Goal: Task Accomplishment & Management: Manage account settings

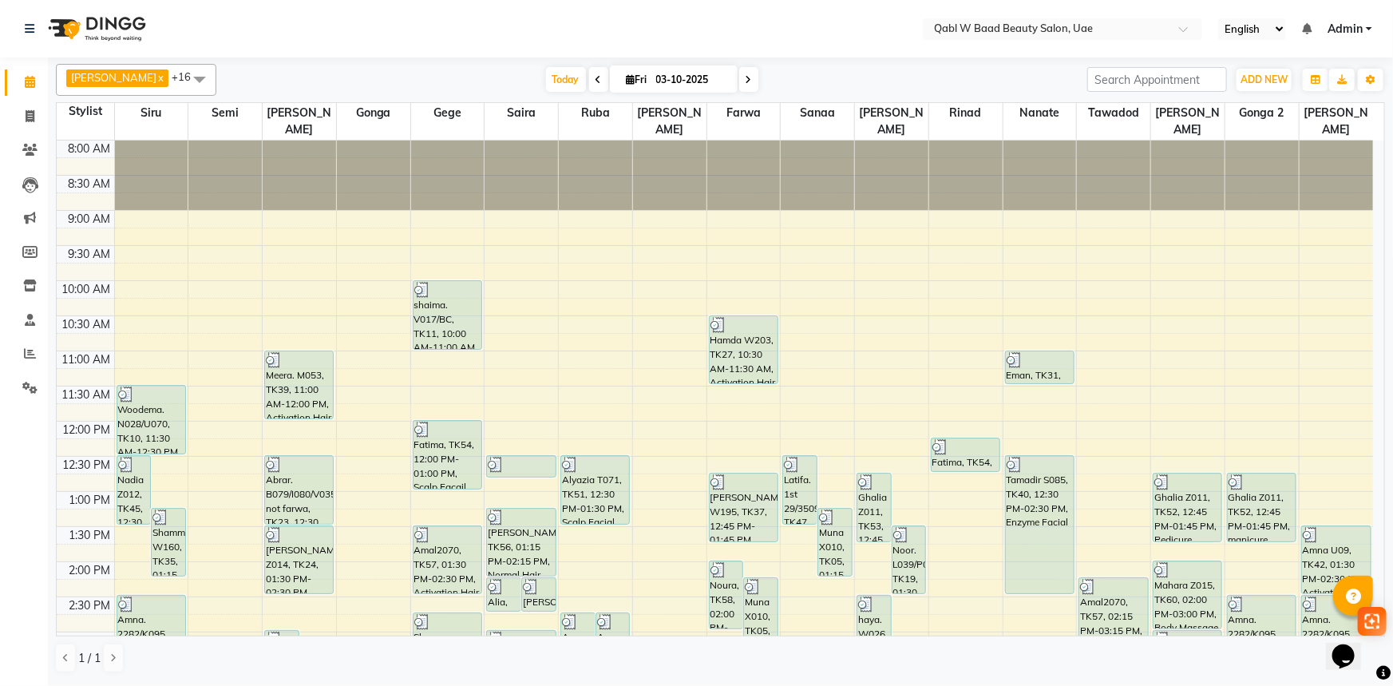
scroll to position [316, 0]
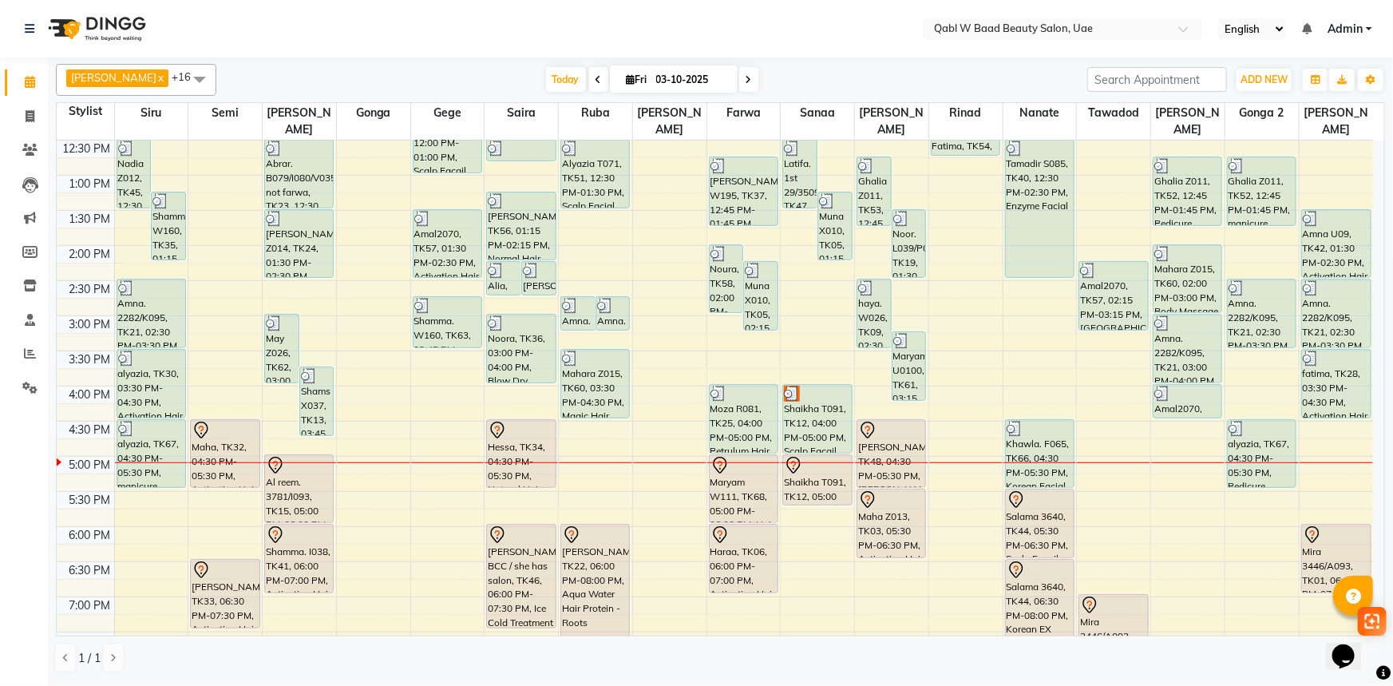
click at [191, 35] on nav "Select Location × Qabl W Baad Beauty Salon, Uae English ENGLISH Español العربية…" at bounding box center [696, 28] width 1393 height 57
click at [546, 74] on span "Today" at bounding box center [566, 79] width 40 height 25
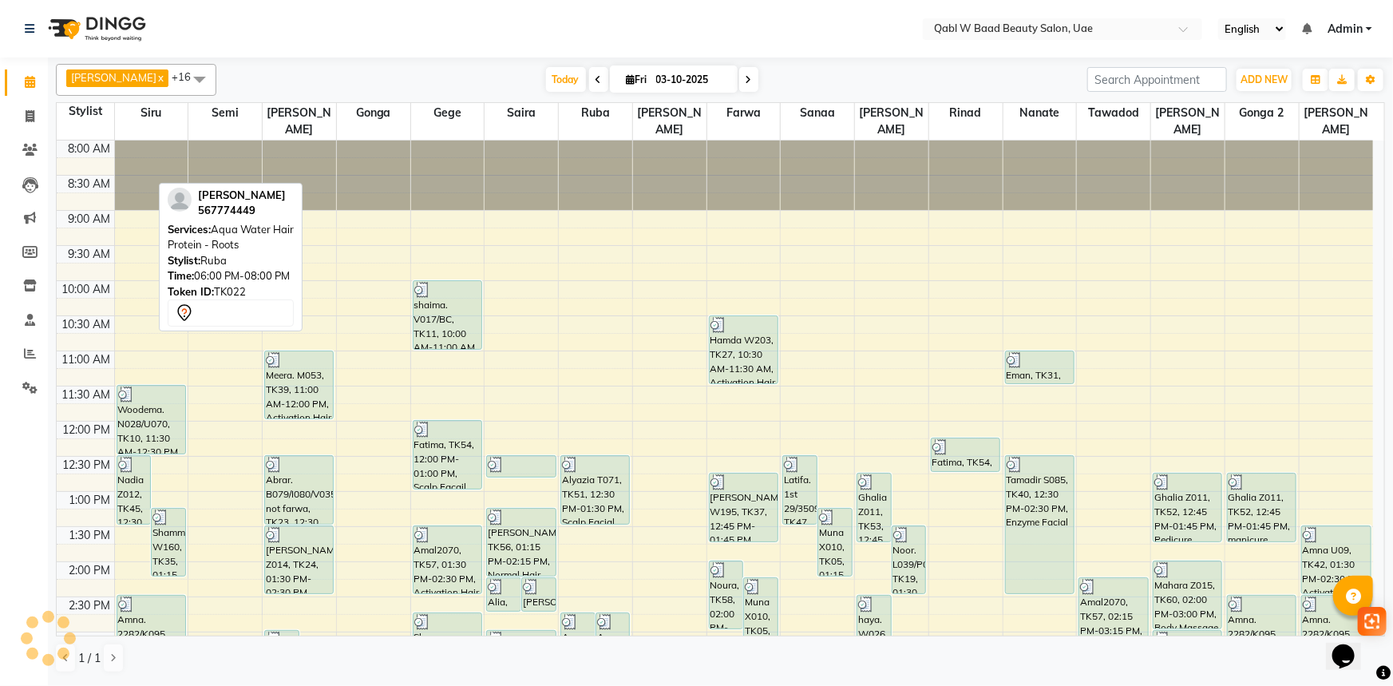
scroll to position [607, 0]
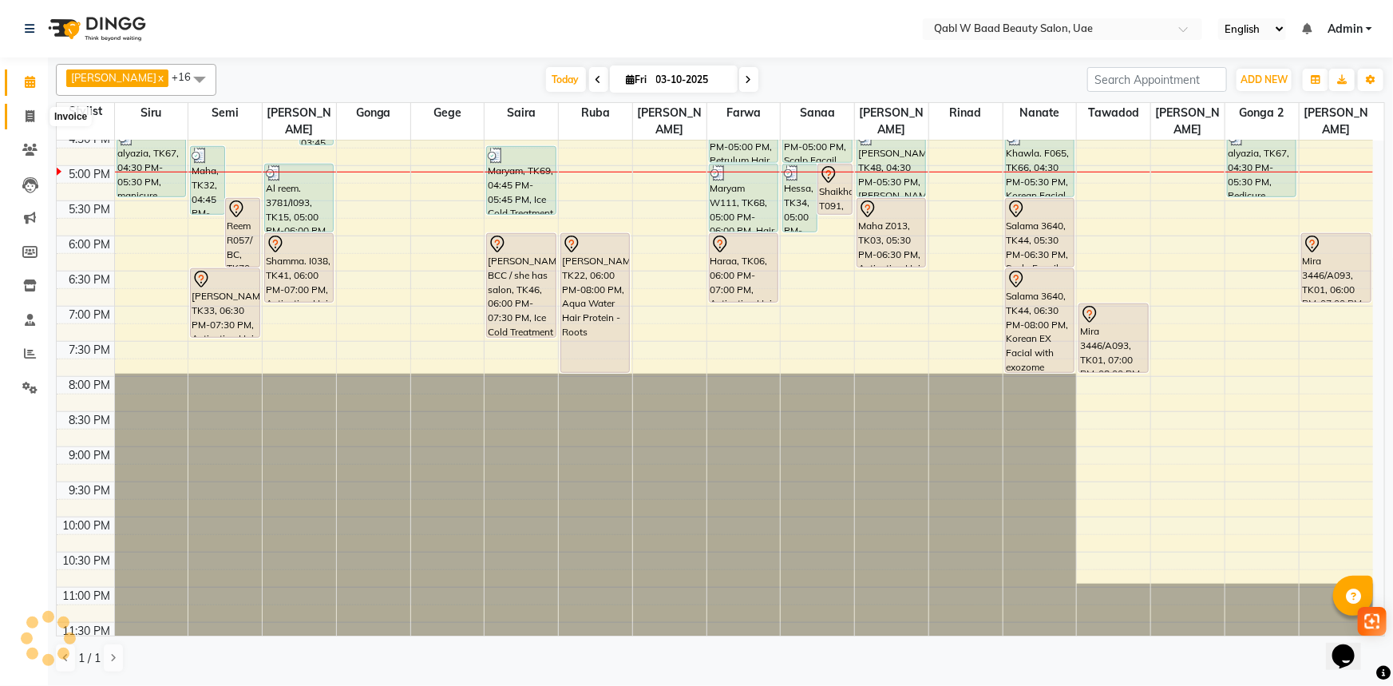
click at [30, 122] on span at bounding box center [30, 117] width 28 height 18
select select "service"
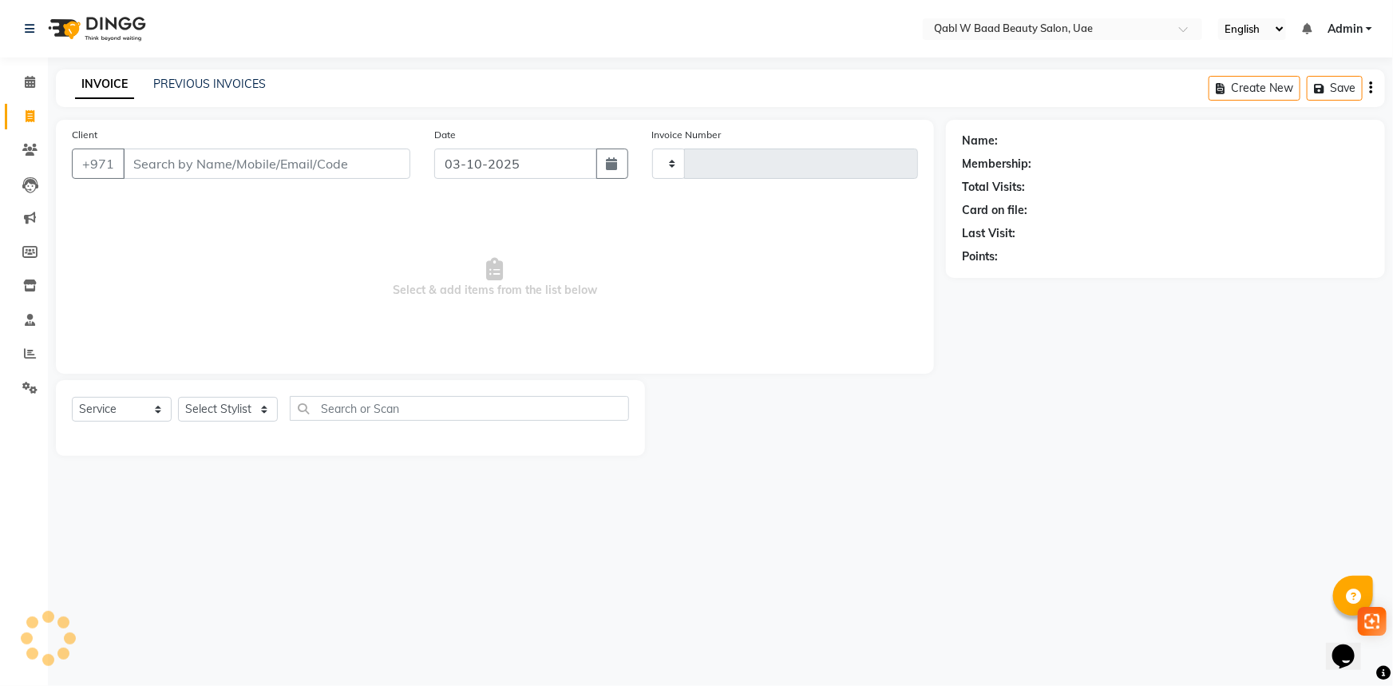
type input "8535"
select select "6969"
click at [173, 89] on link "PREVIOUS INVOICES" at bounding box center [209, 84] width 113 height 14
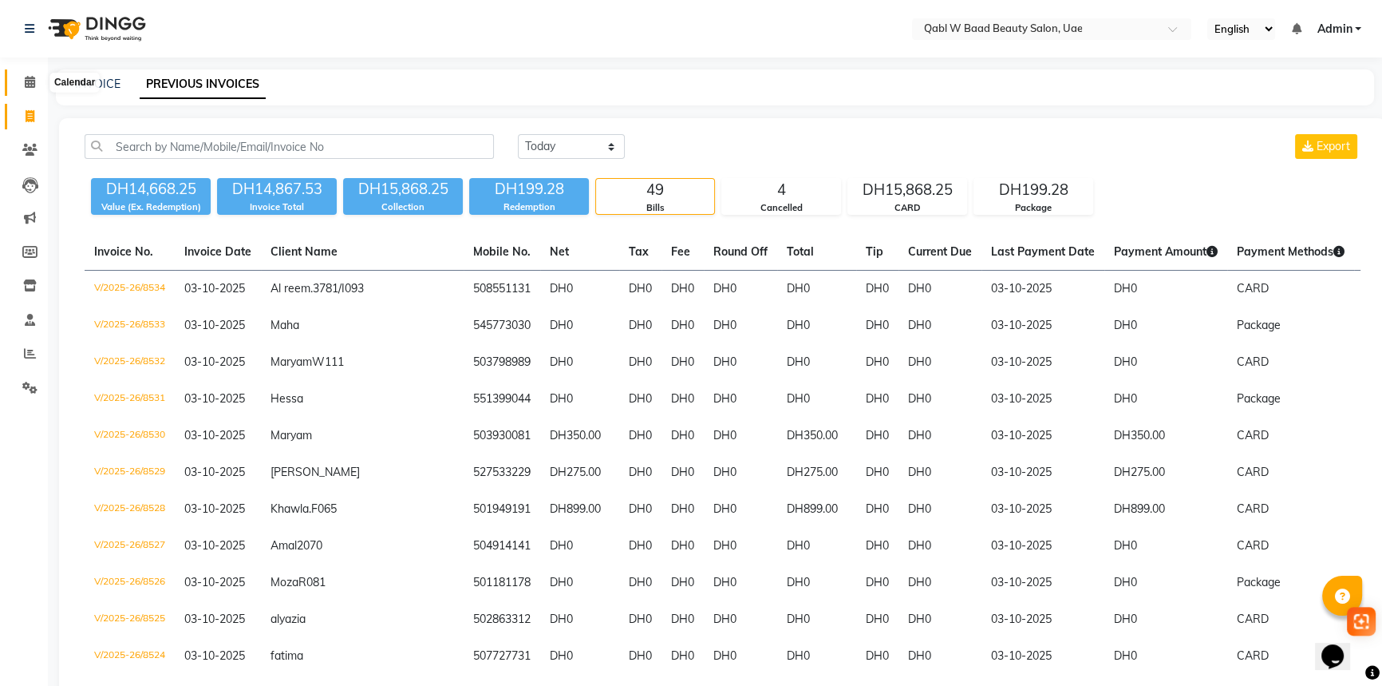
click at [29, 78] on icon at bounding box center [30, 82] width 10 height 12
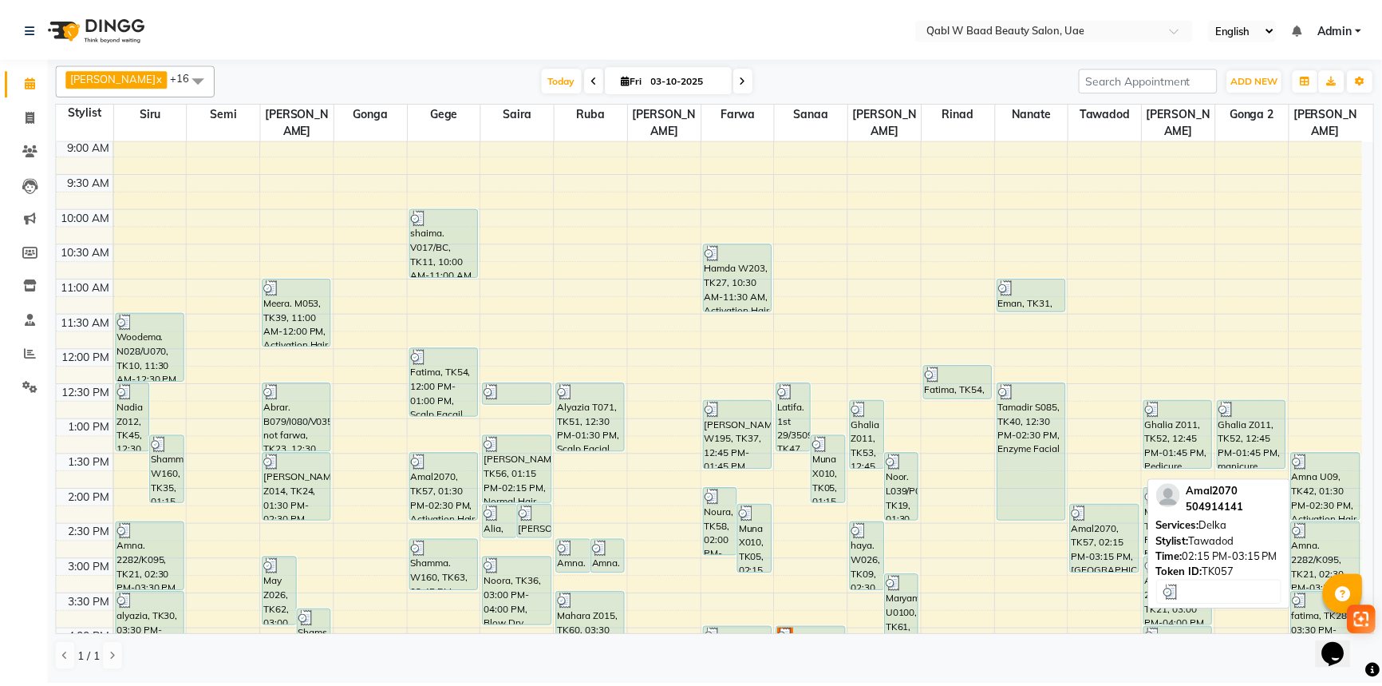
scroll to position [508, 0]
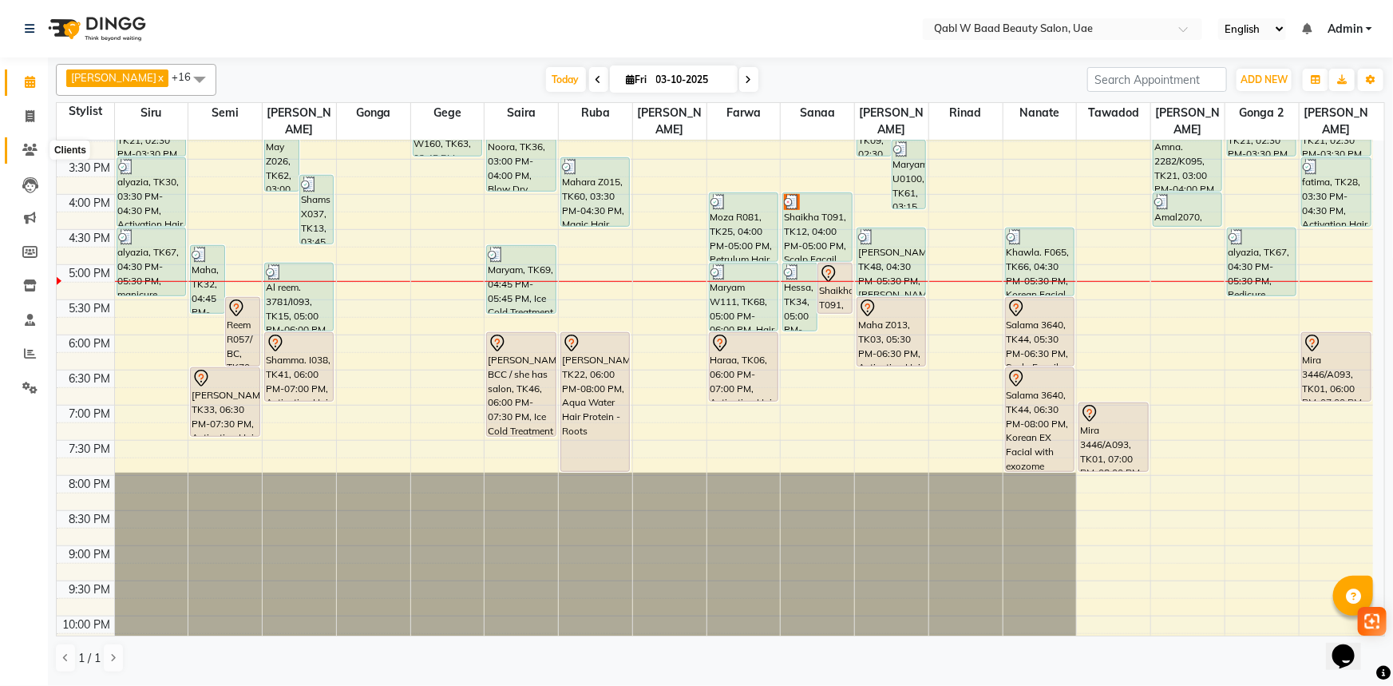
drag, startPoint x: 24, startPoint y: 147, endPoint x: 32, endPoint y: 142, distance: 9.3
click at [24, 147] on icon at bounding box center [29, 150] width 15 height 12
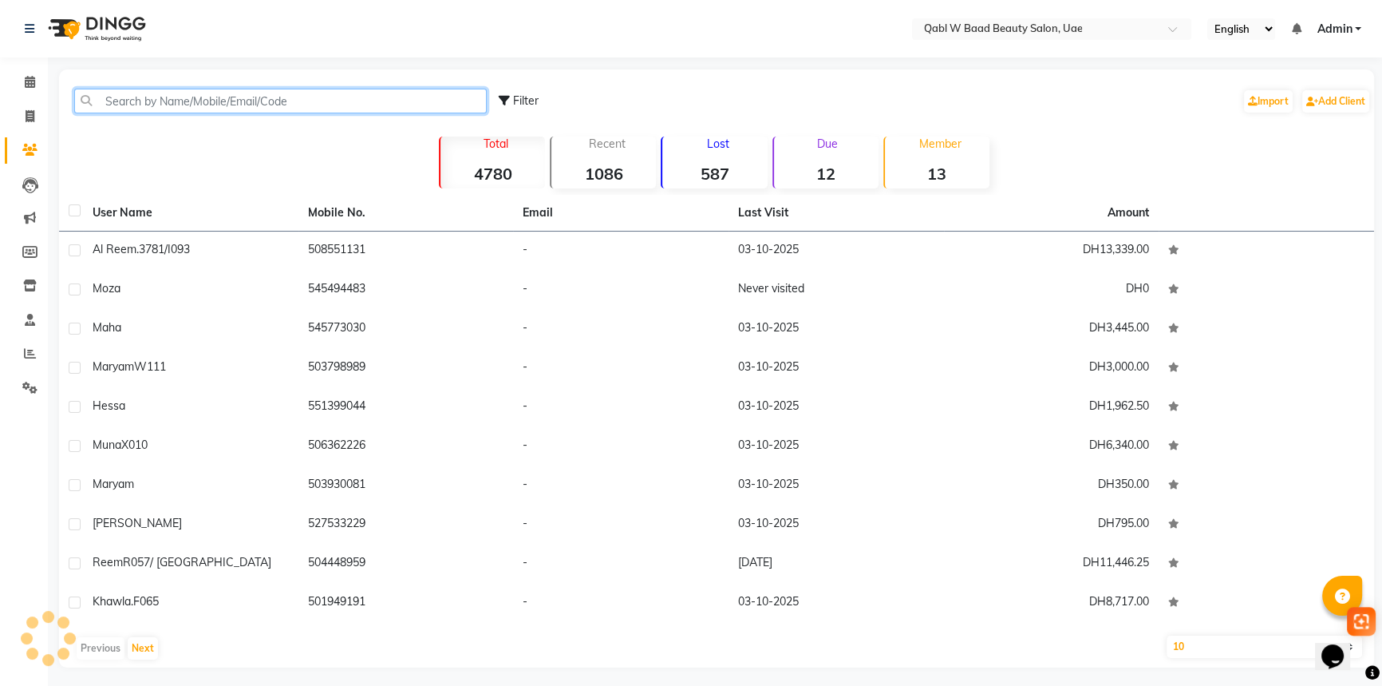
click at [323, 93] on input "text" at bounding box center [280, 101] width 413 height 25
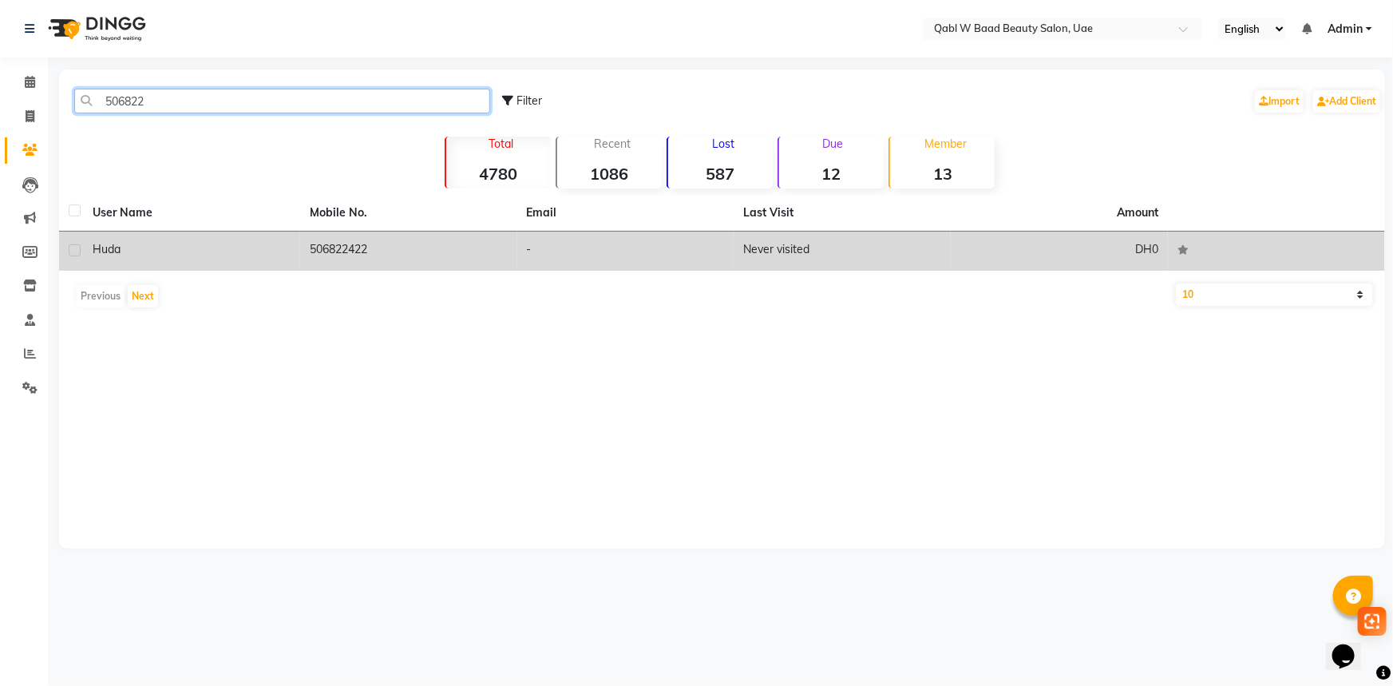
type input "506822"
click at [355, 263] on td "506822422" at bounding box center [408, 250] width 217 height 39
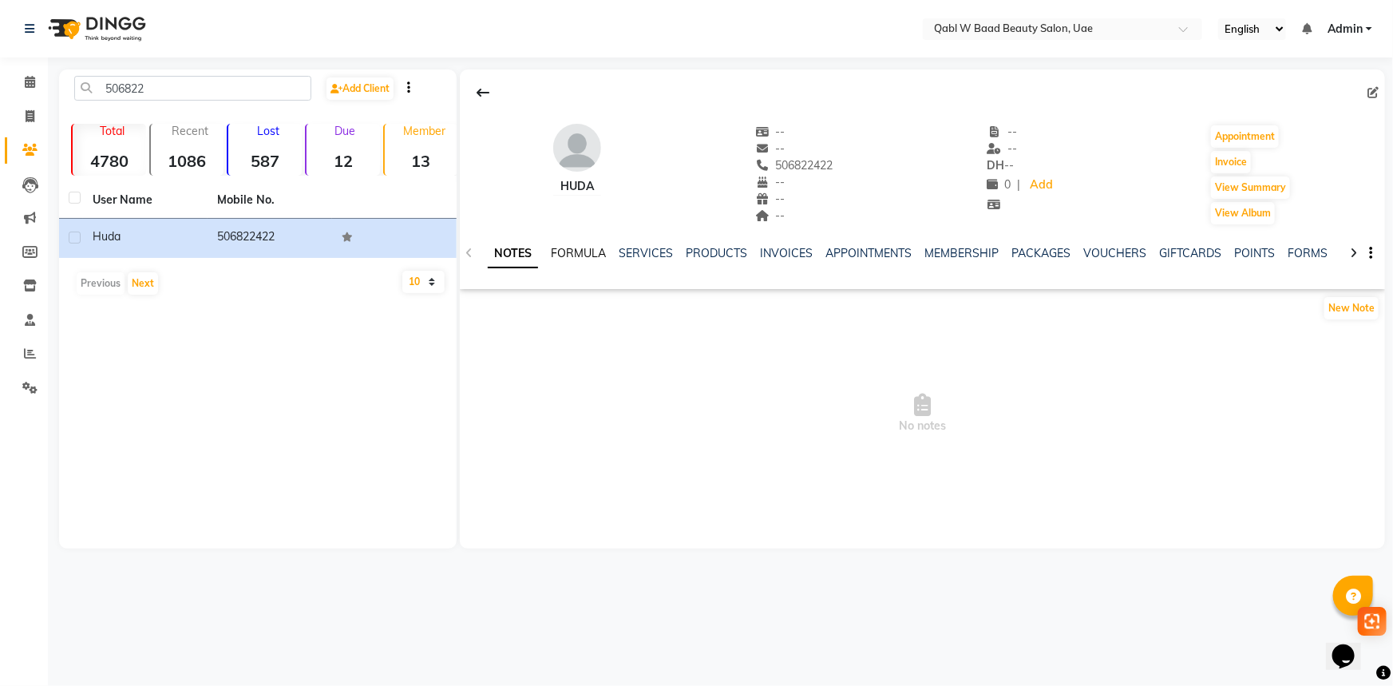
click at [557, 247] on link "FORMULA" at bounding box center [578, 253] width 55 height 14
click at [623, 249] on link "SERVICES" at bounding box center [644, 253] width 54 height 14
click at [498, 259] on link "NOTES" at bounding box center [493, 253] width 36 height 14
drag, startPoint x: 775, startPoint y: 161, endPoint x: 878, endPoint y: 168, distance: 103.2
click at [878, 168] on div "Huda -- -- 506822422 -- -- -- -- -- DH -- 0 | Add Appointment Invoice View Summ…" at bounding box center [922, 167] width 925 height 118
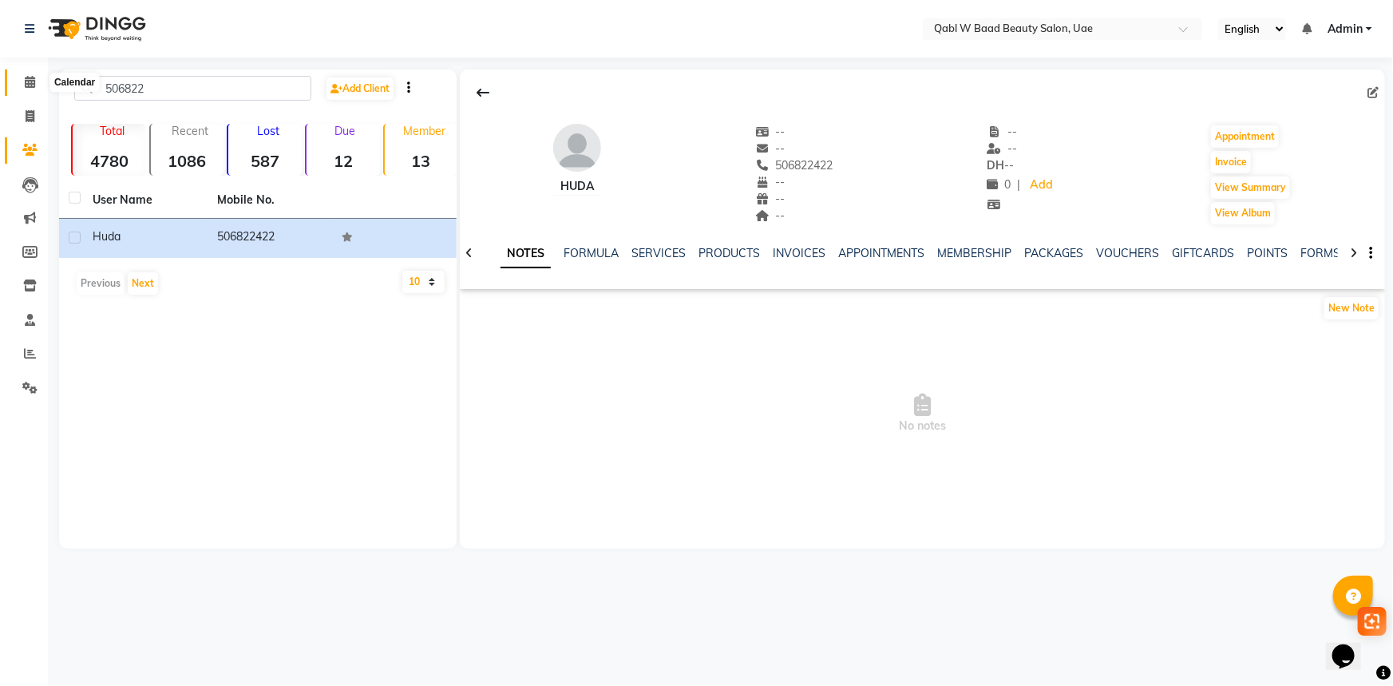
click at [32, 83] on icon at bounding box center [30, 82] width 10 height 12
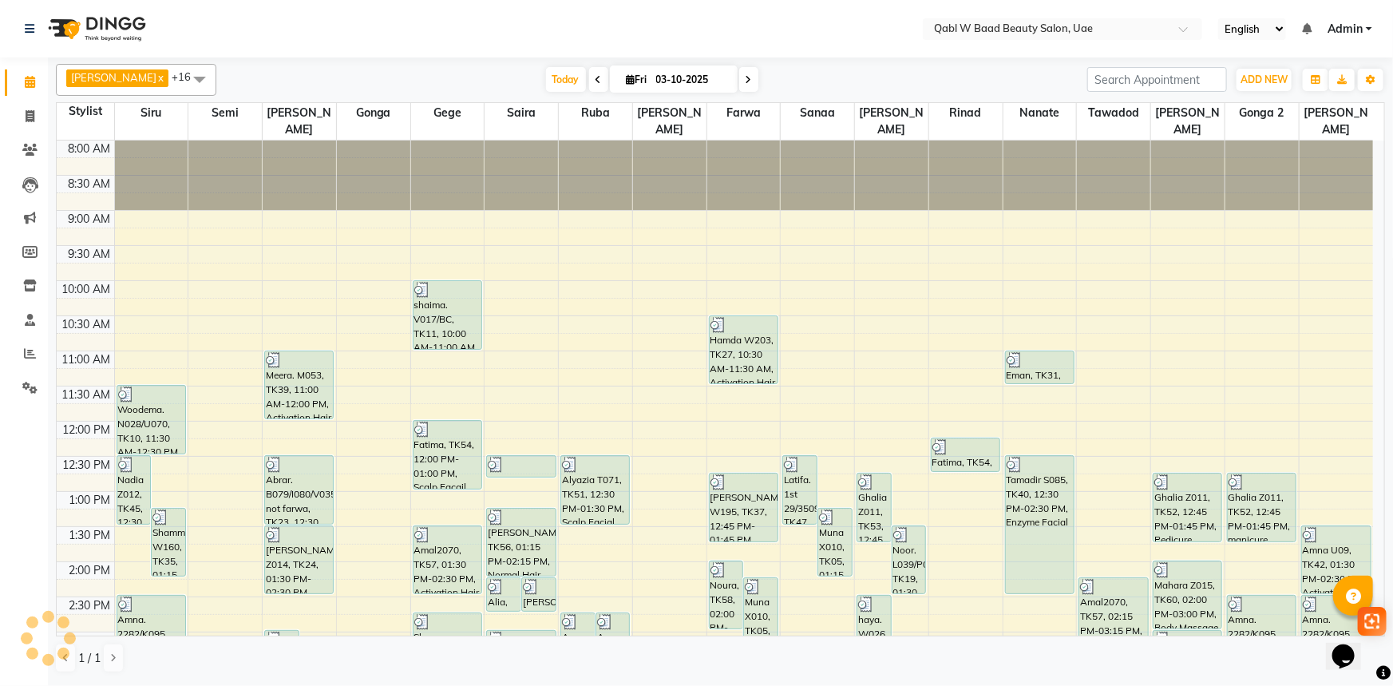
scroll to position [362, 0]
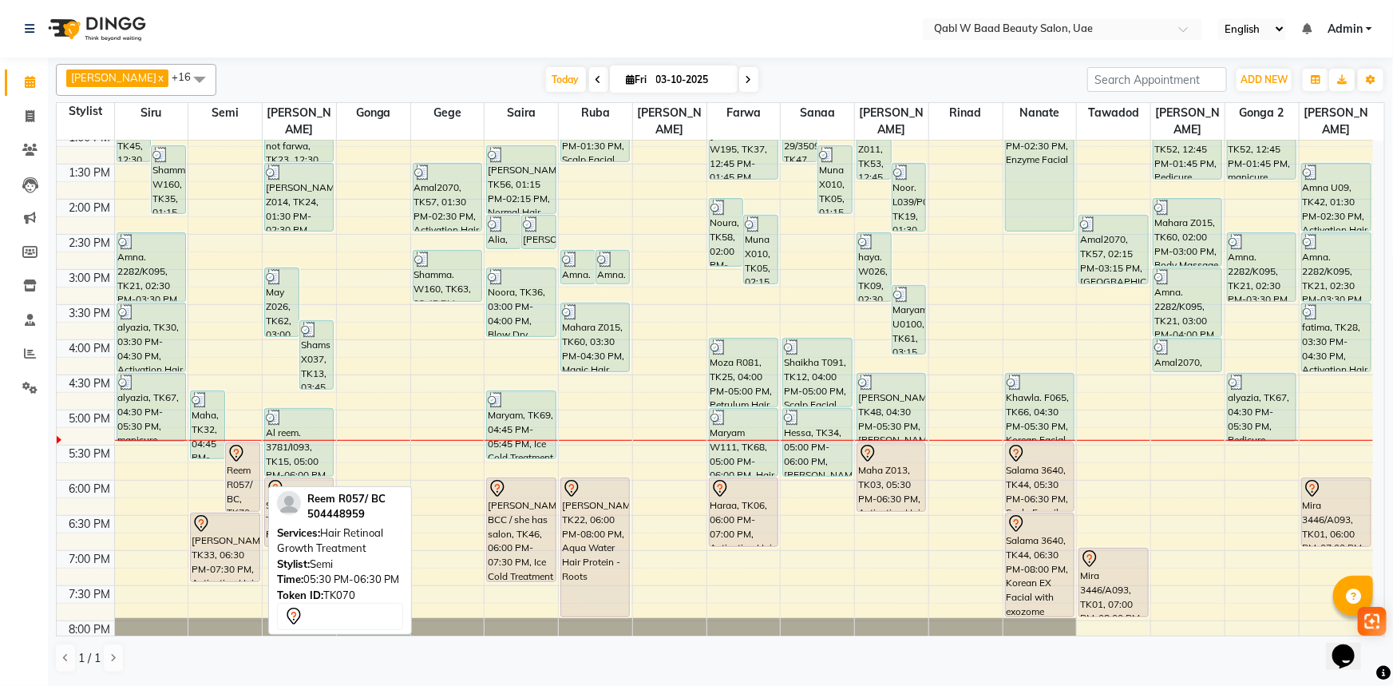
click at [239, 444] on icon at bounding box center [236, 453] width 19 height 19
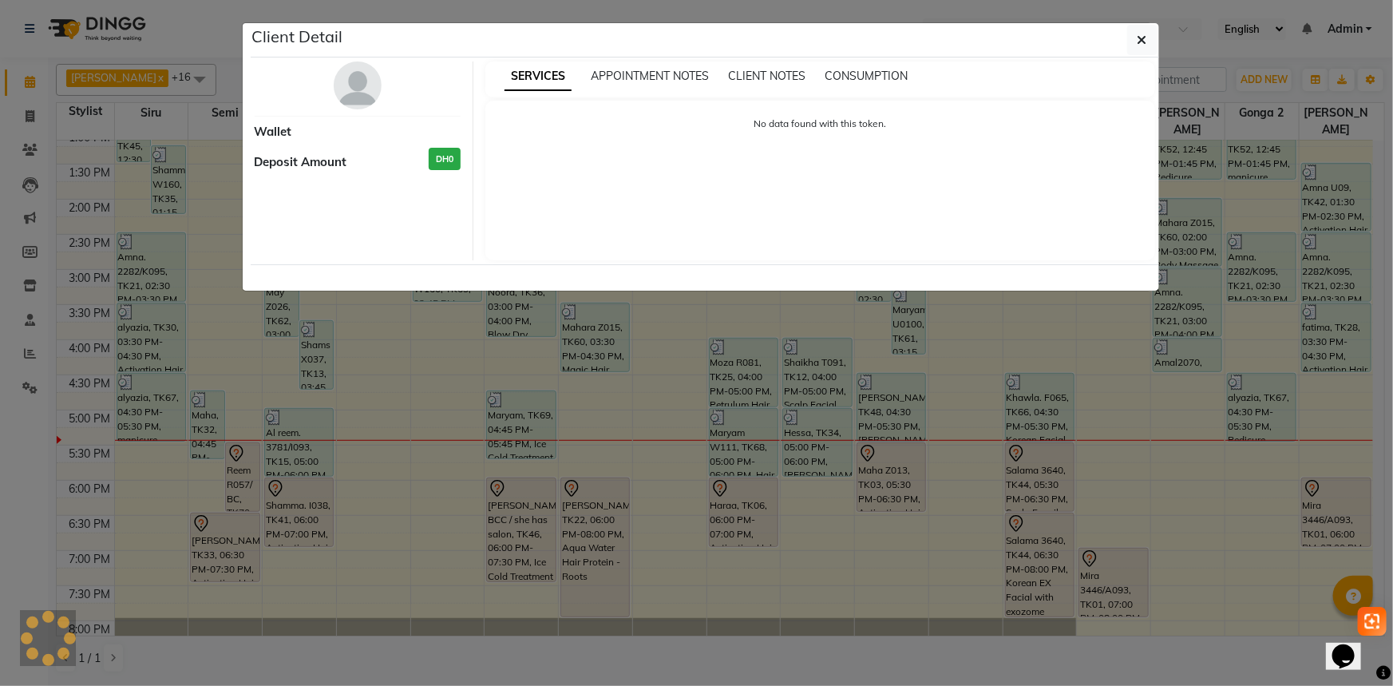
select select "7"
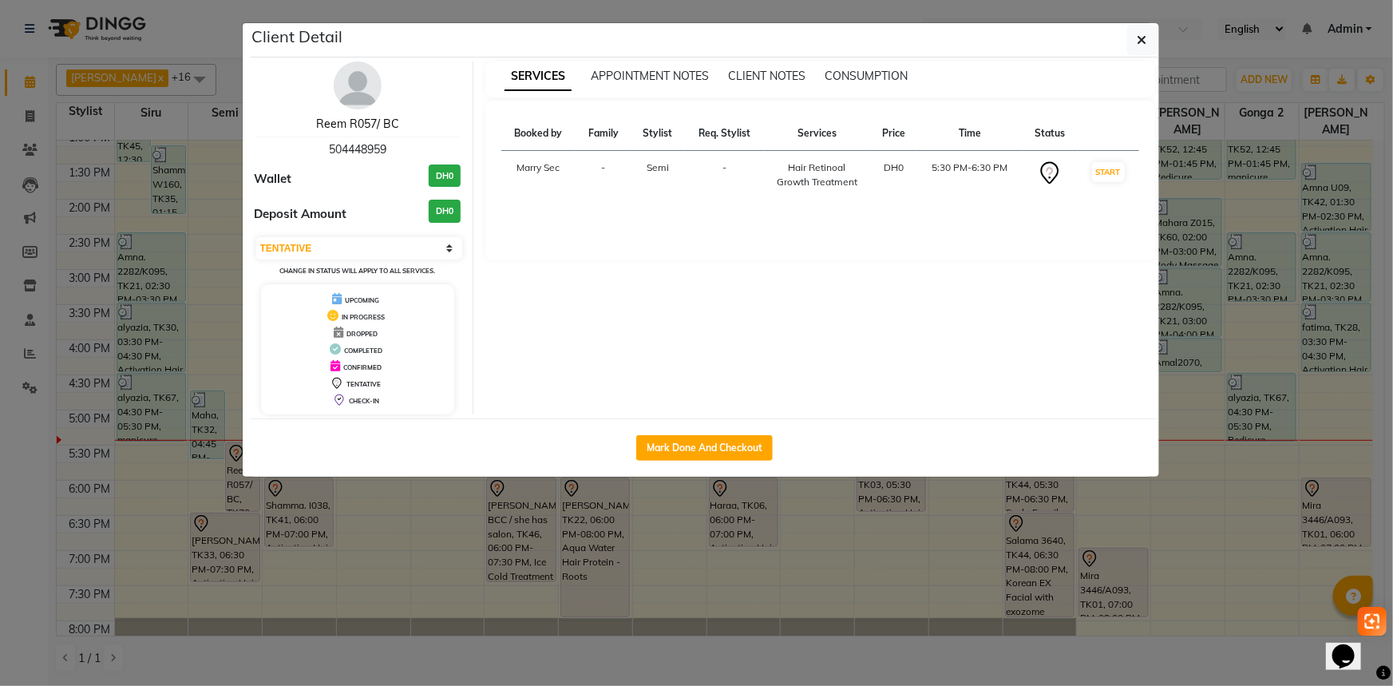
click at [350, 127] on link "Reem R057/ BC" at bounding box center [357, 124] width 83 height 14
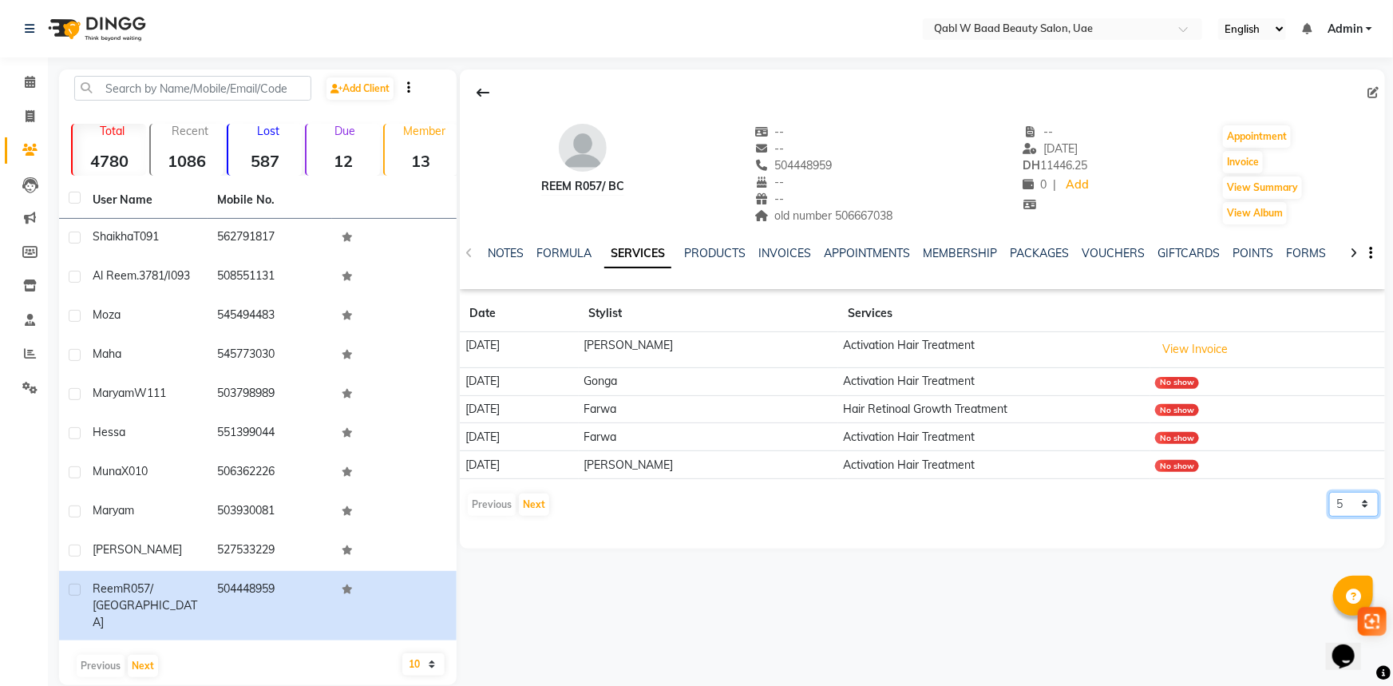
click at [1377, 504] on select "5 10 50 100 500" at bounding box center [1353, 504] width 49 height 25
select select "10"
click at [1329, 492] on select "5 10 50 100 500" at bounding box center [1353, 504] width 49 height 25
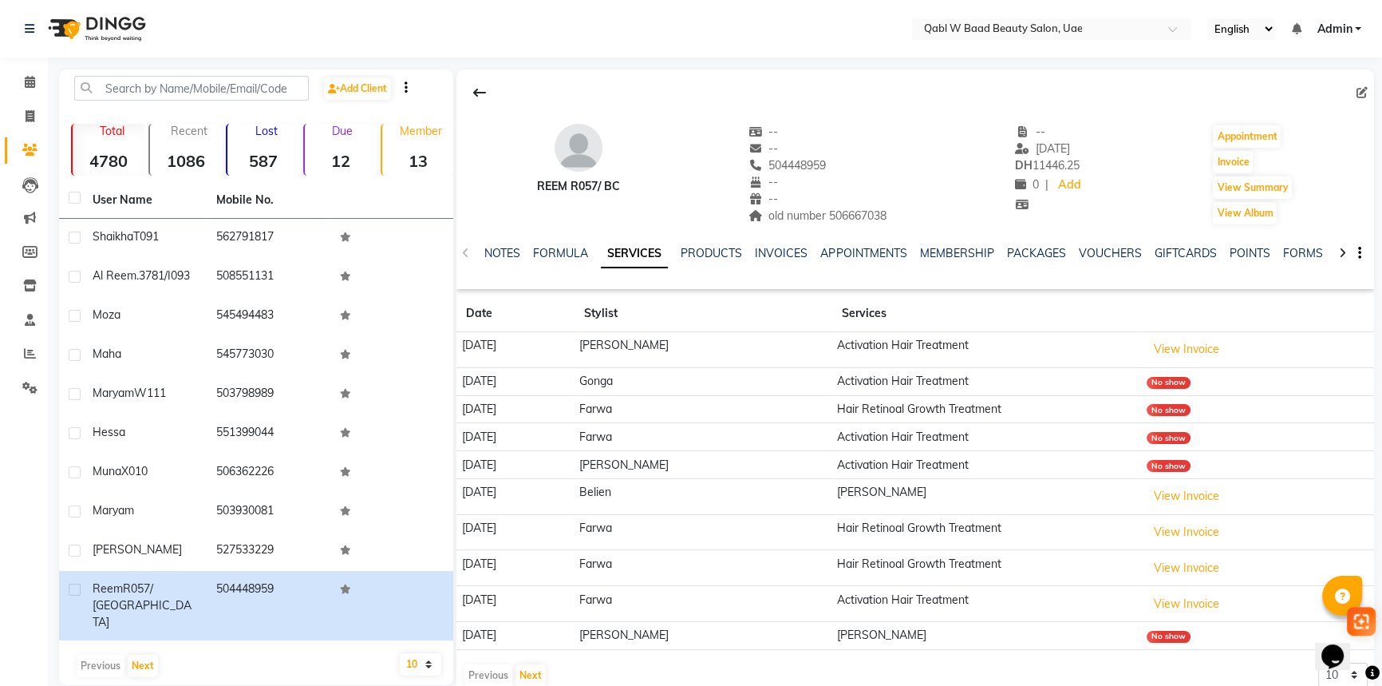
click at [938, 179] on div "Reem R057/ BC -- -- 504448959 -- -- old number 506667038 -- [DATE] DH 11446.25 …" at bounding box center [916, 167] width 918 height 118
drag, startPoint x: 778, startPoint y: 524, endPoint x: 976, endPoint y: 523, distance: 197.9
click at [976, 523] on tr "[DATE] Farwa Hair Retinoal Growth Treatment View Invoice" at bounding box center [916, 532] width 918 height 36
click at [800, 168] on span "504448959" at bounding box center [788, 165] width 78 height 14
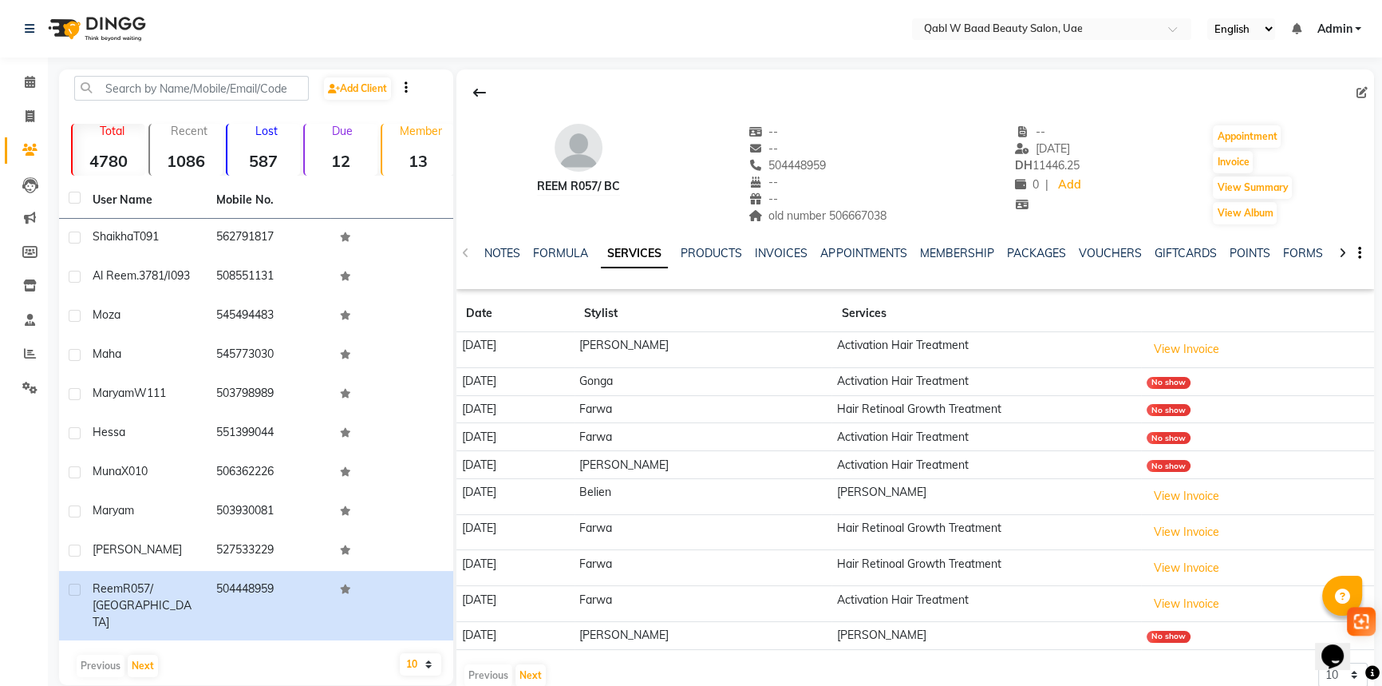
copy span "504448959"
click at [28, 77] on icon at bounding box center [30, 82] width 10 height 12
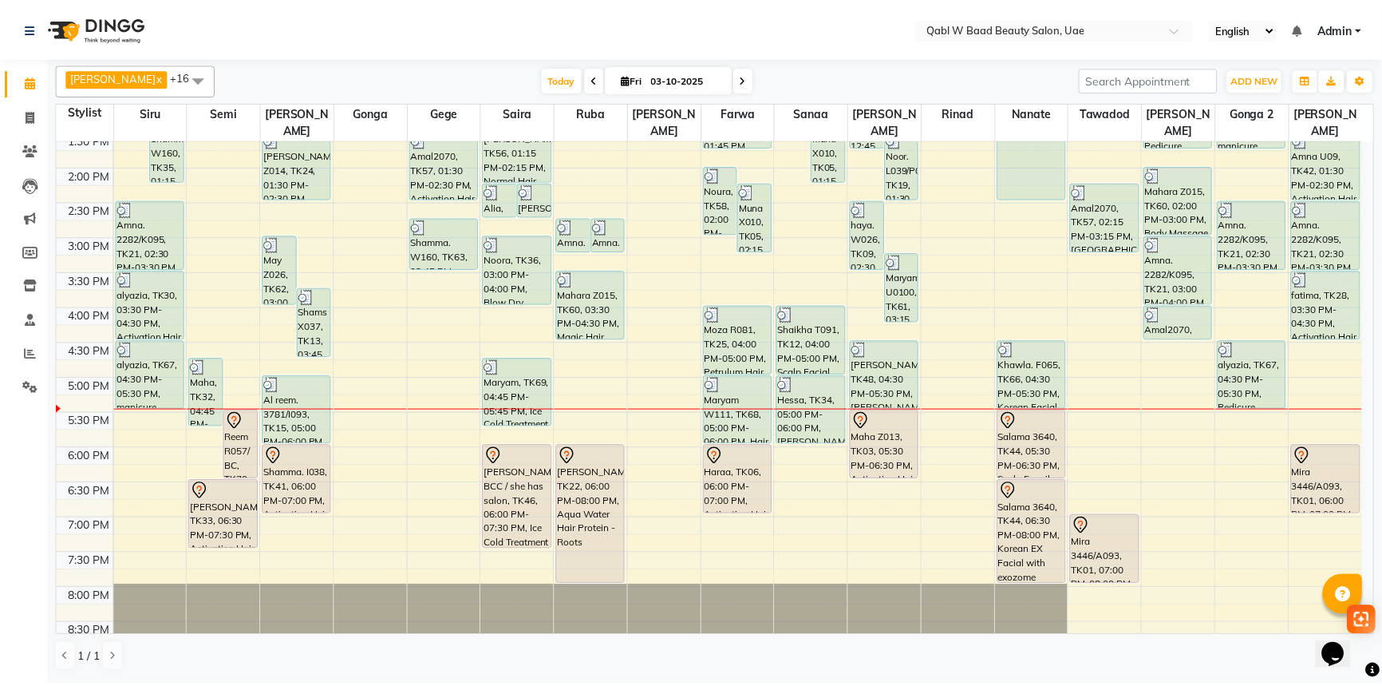
scroll to position [580, 0]
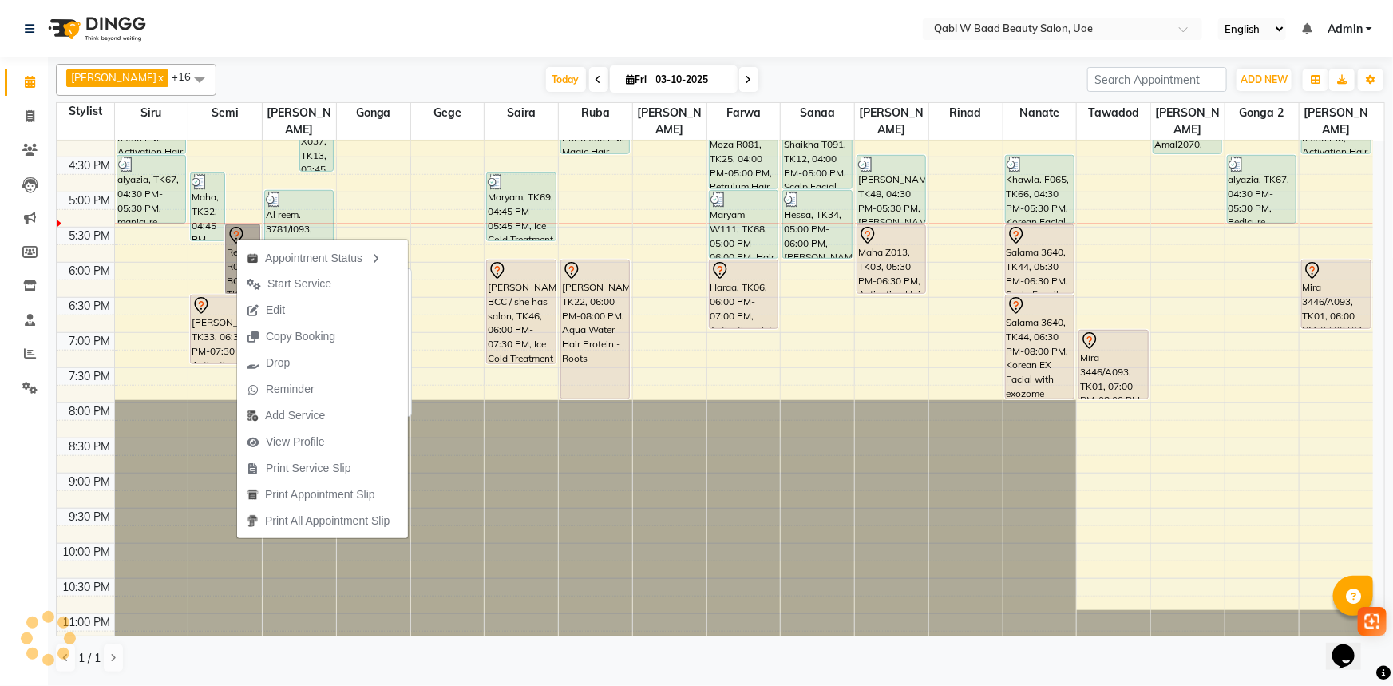
click at [252, 224] on link "Reem R057/ BC, TK70, 05:30 PM-06:30 PM, Hair Retinoal Growth Treatment" at bounding box center [242, 258] width 35 height 69
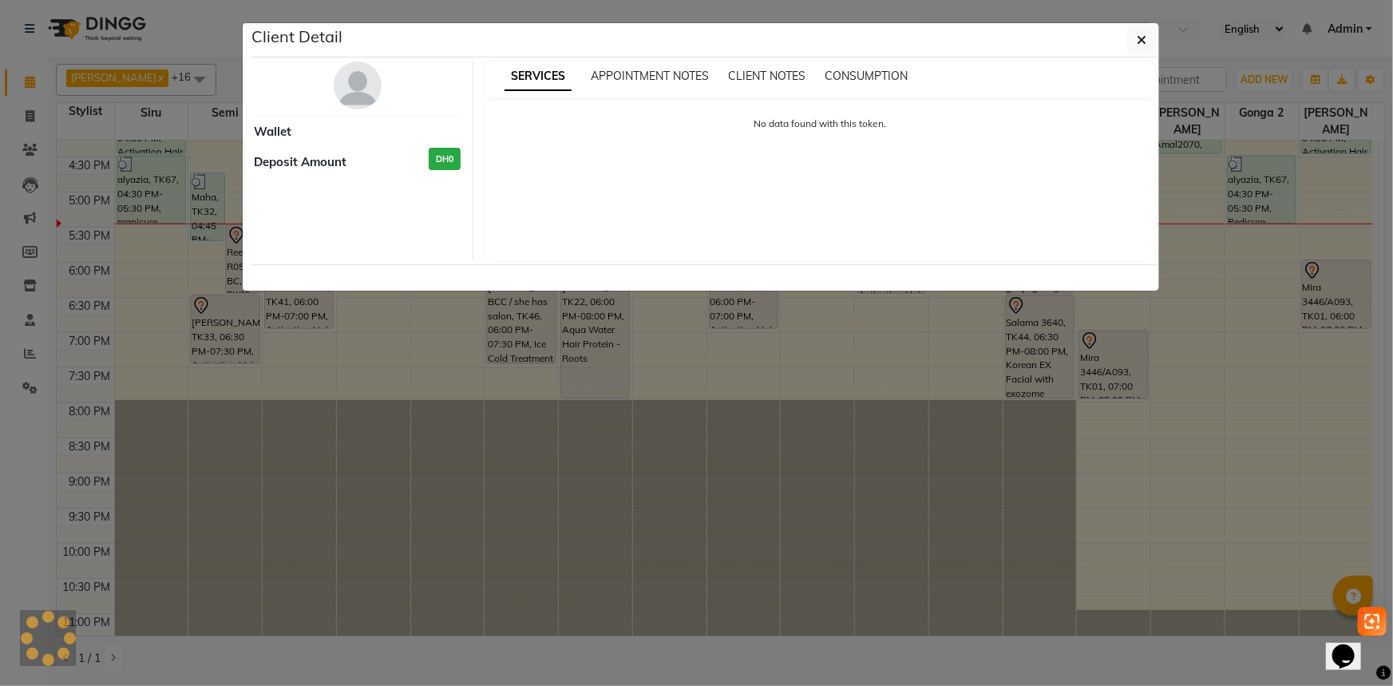
select select "7"
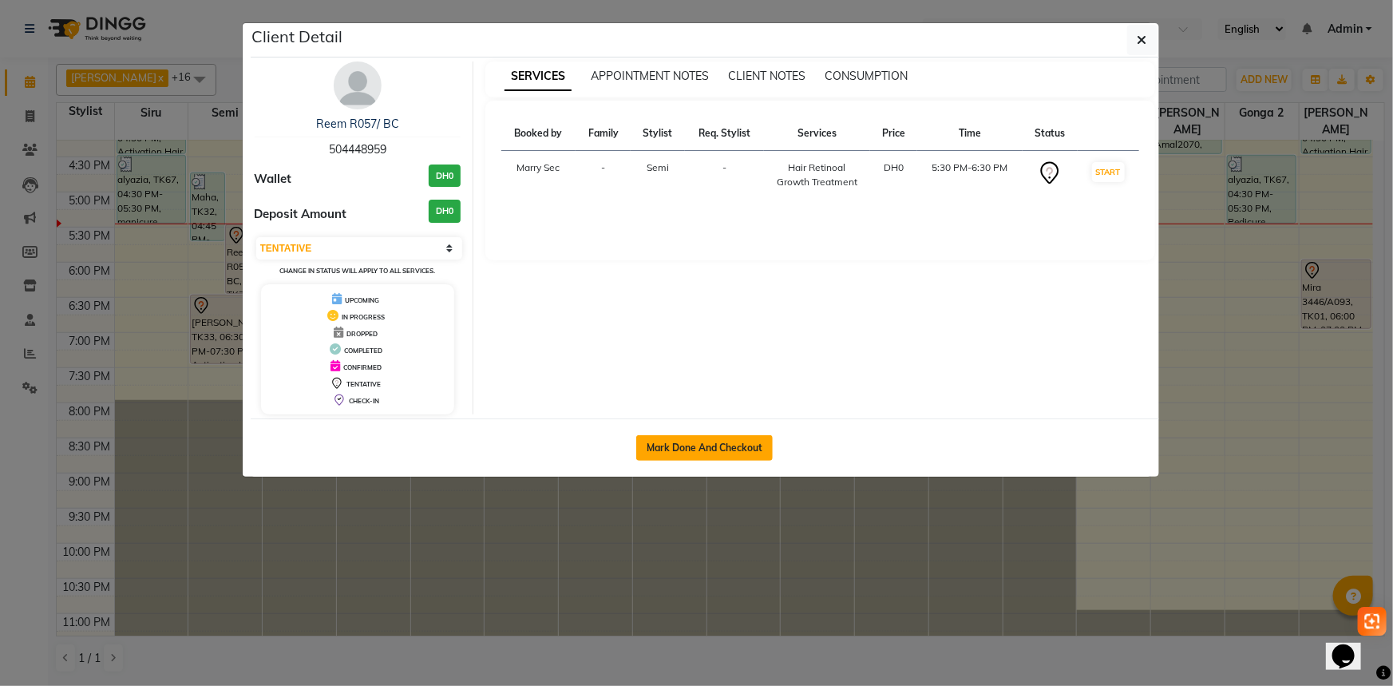
click at [745, 442] on button "Mark Done And Checkout" at bounding box center [704, 448] width 136 height 26
select select "service"
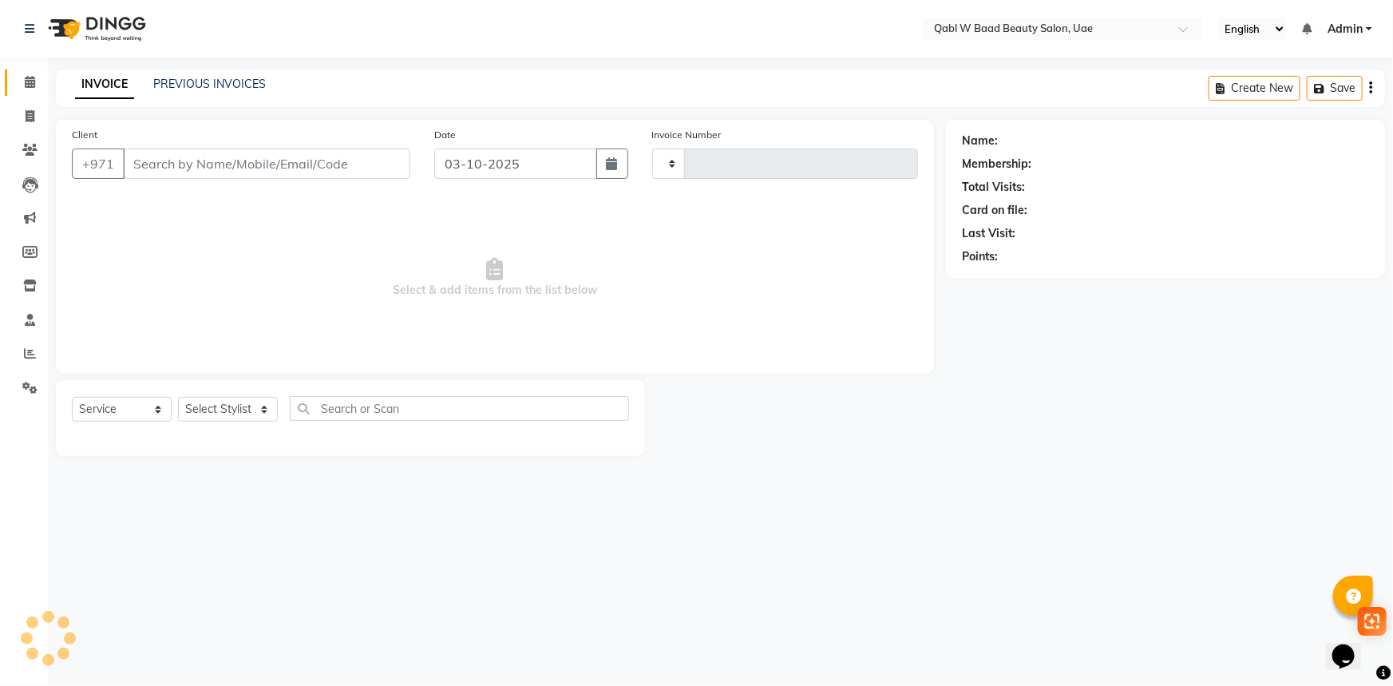
type input "8536"
select select "6969"
type input "504448959"
select select "55347"
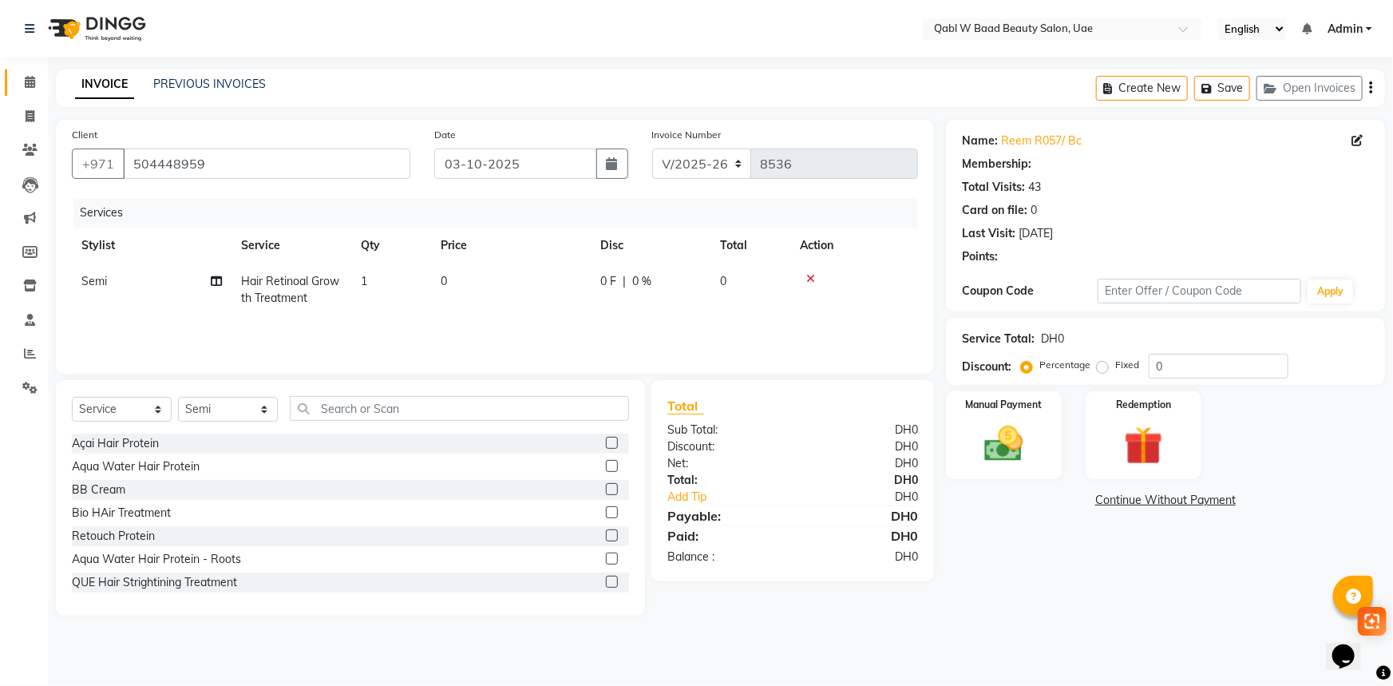
select select "1: Object"
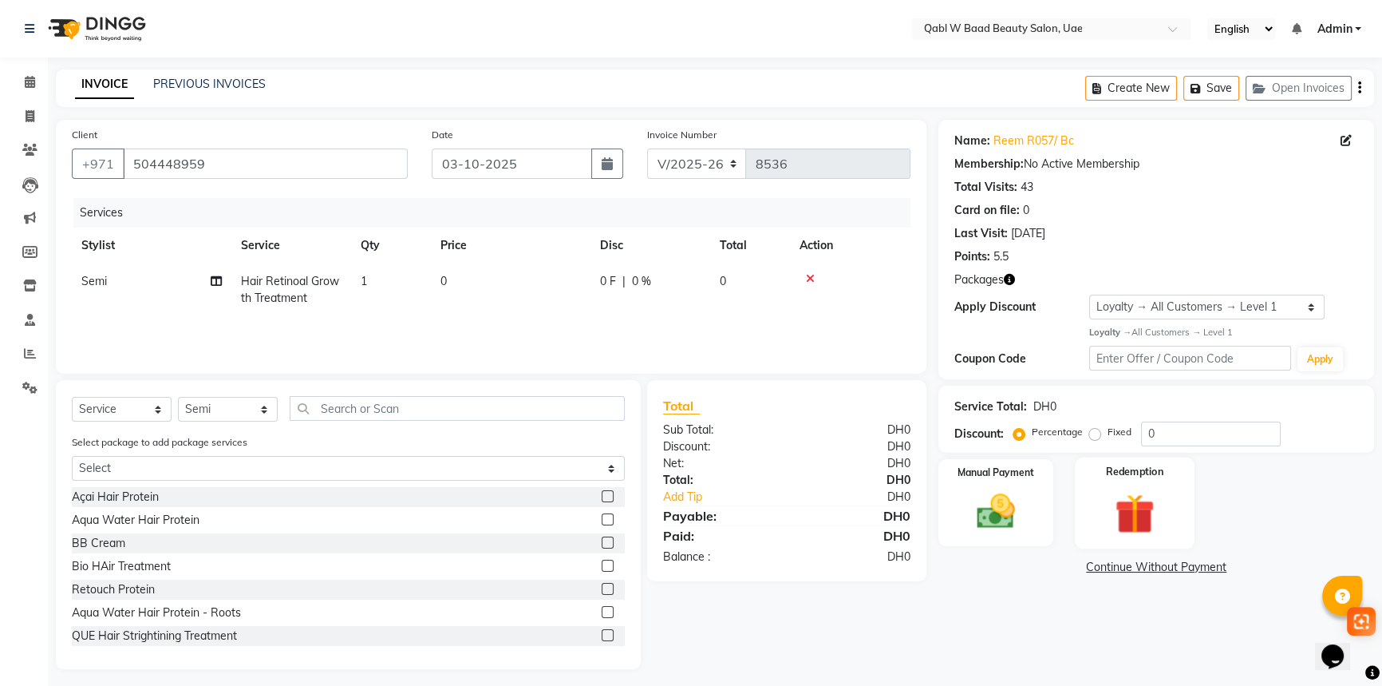
click at [1132, 502] on img at bounding box center [1135, 512] width 65 height 49
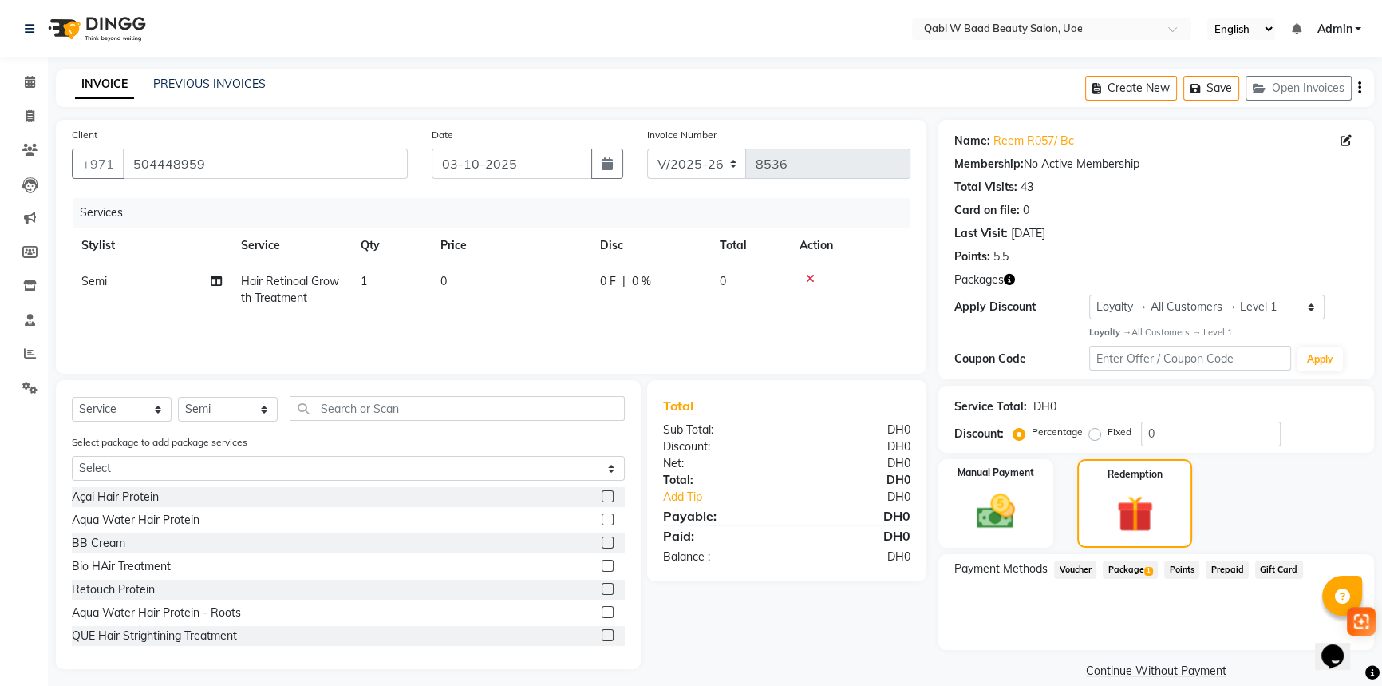
click at [1140, 566] on span "Package 1" at bounding box center [1130, 569] width 55 height 18
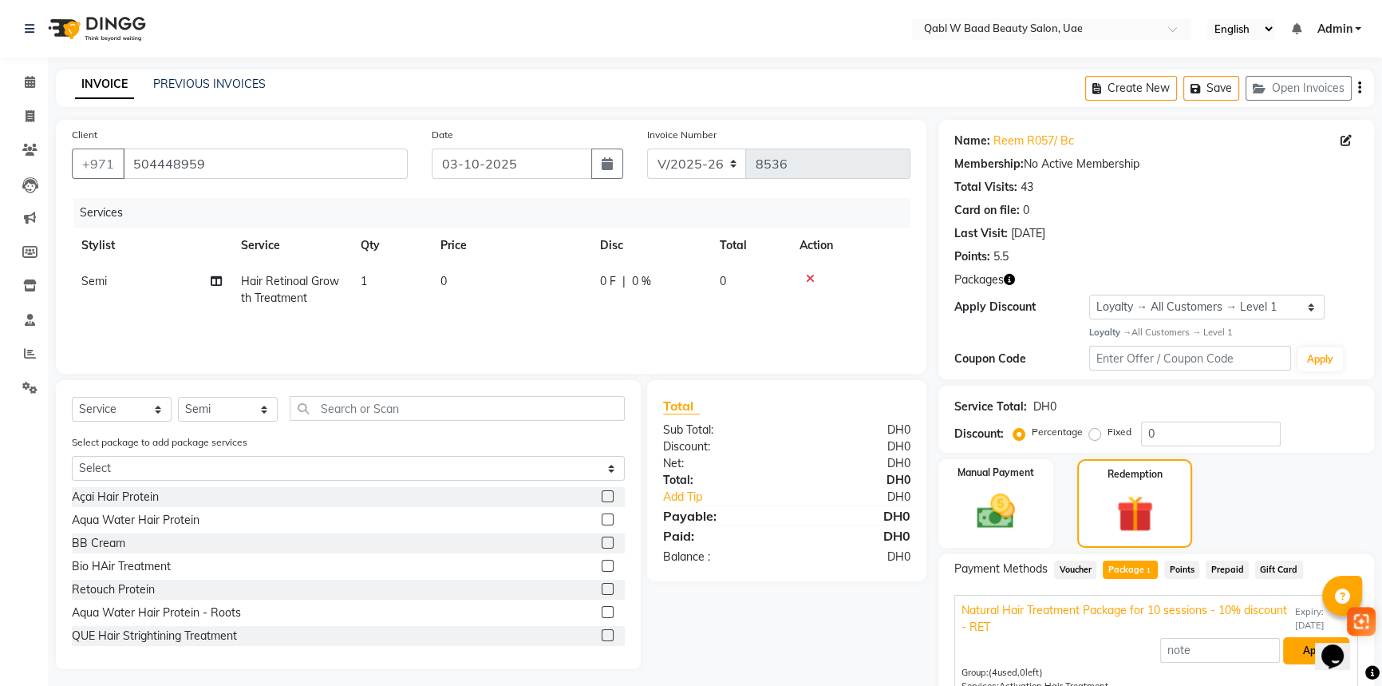
click at [1293, 647] on button "Apply" at bounding box center [1316, 650] width 66 height 27
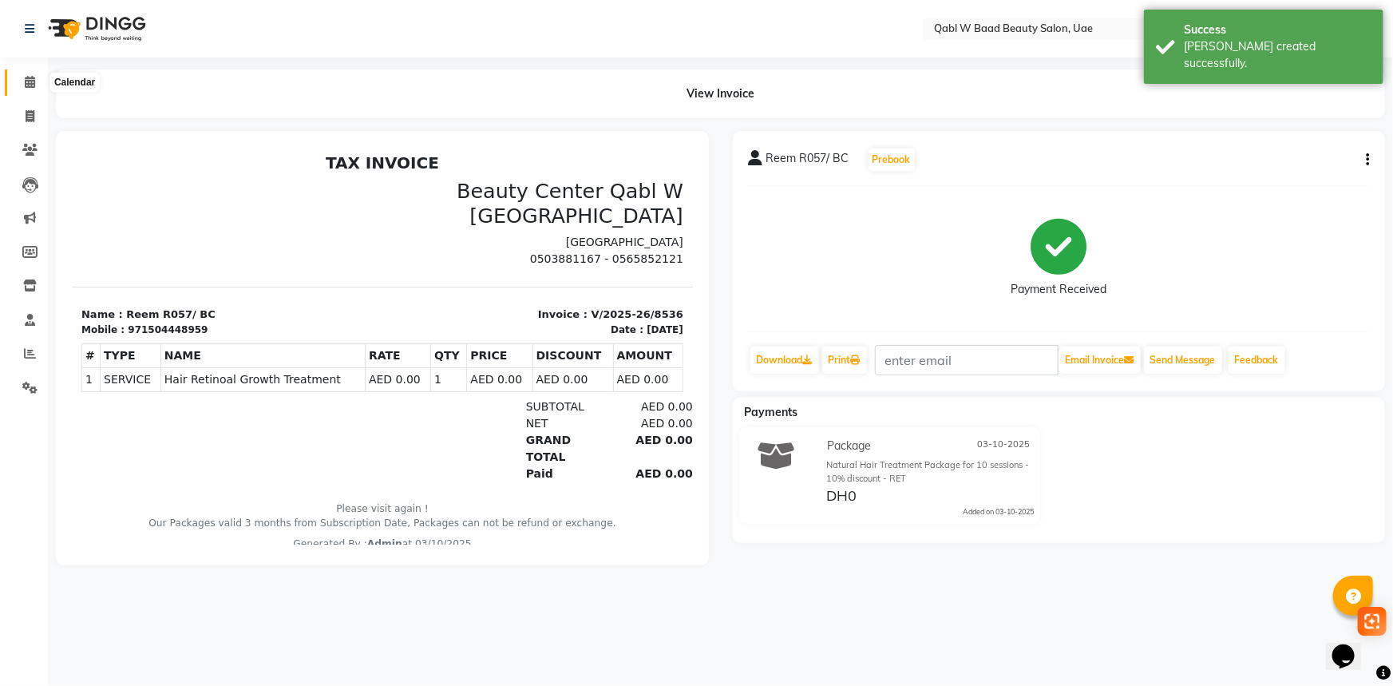
click at [33, 80] on icon at bounding box center [30, 82] width 10 height 12
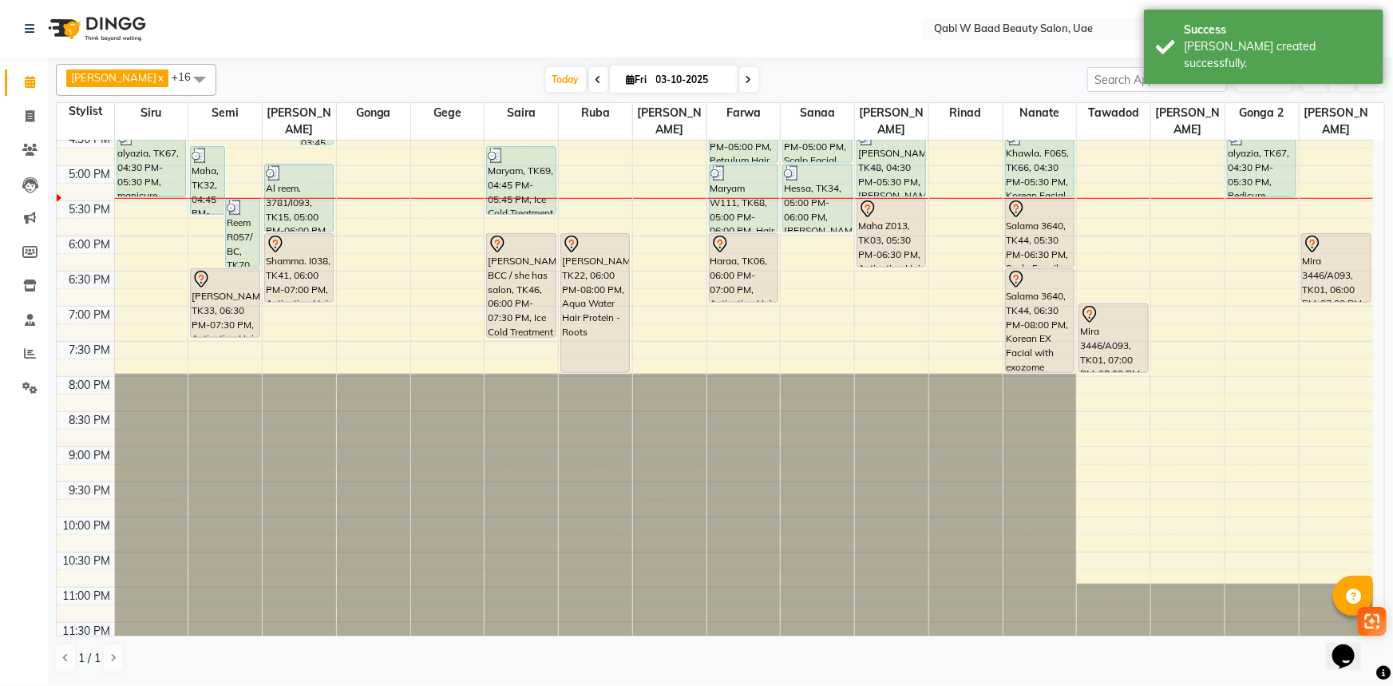
scroll to position [534, 0]
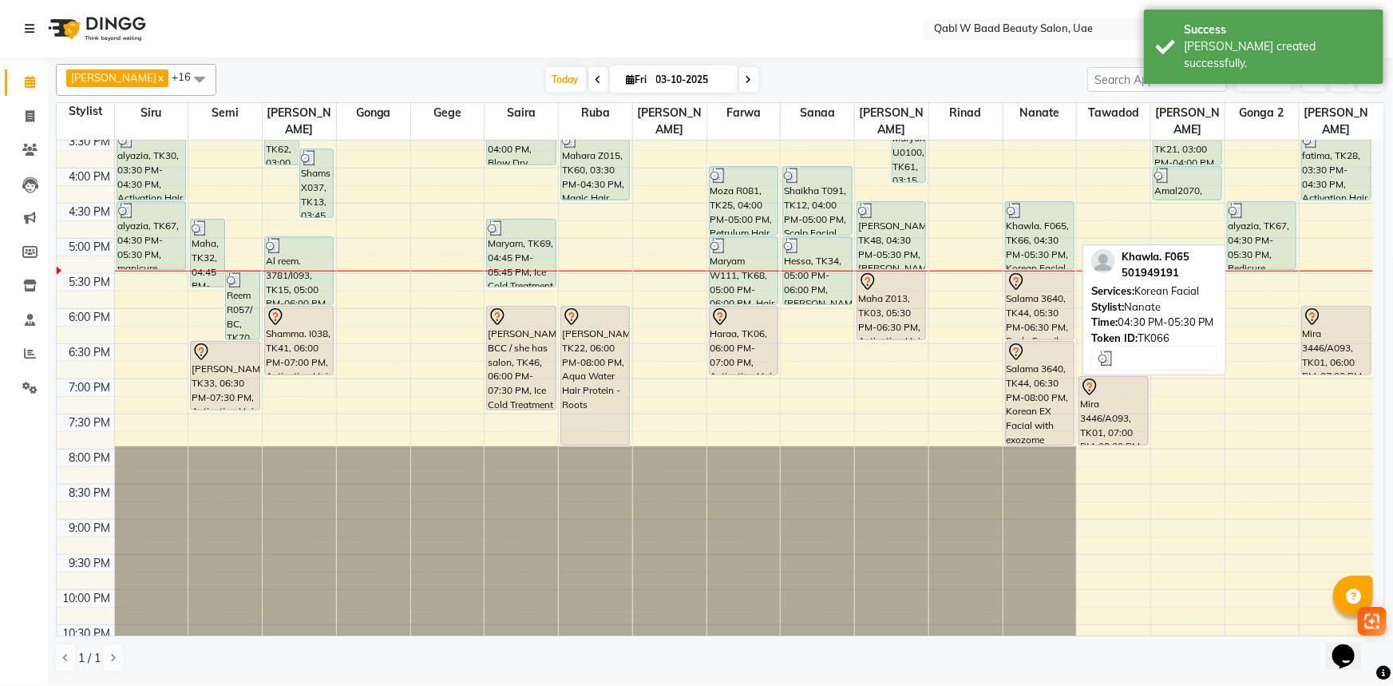
click at [1046, 215] on div "Khawla. F065, TK66, 04:30 PM-05:30 PM, Korean Facial" at bounding box center [1040, 235] width 68 height 67
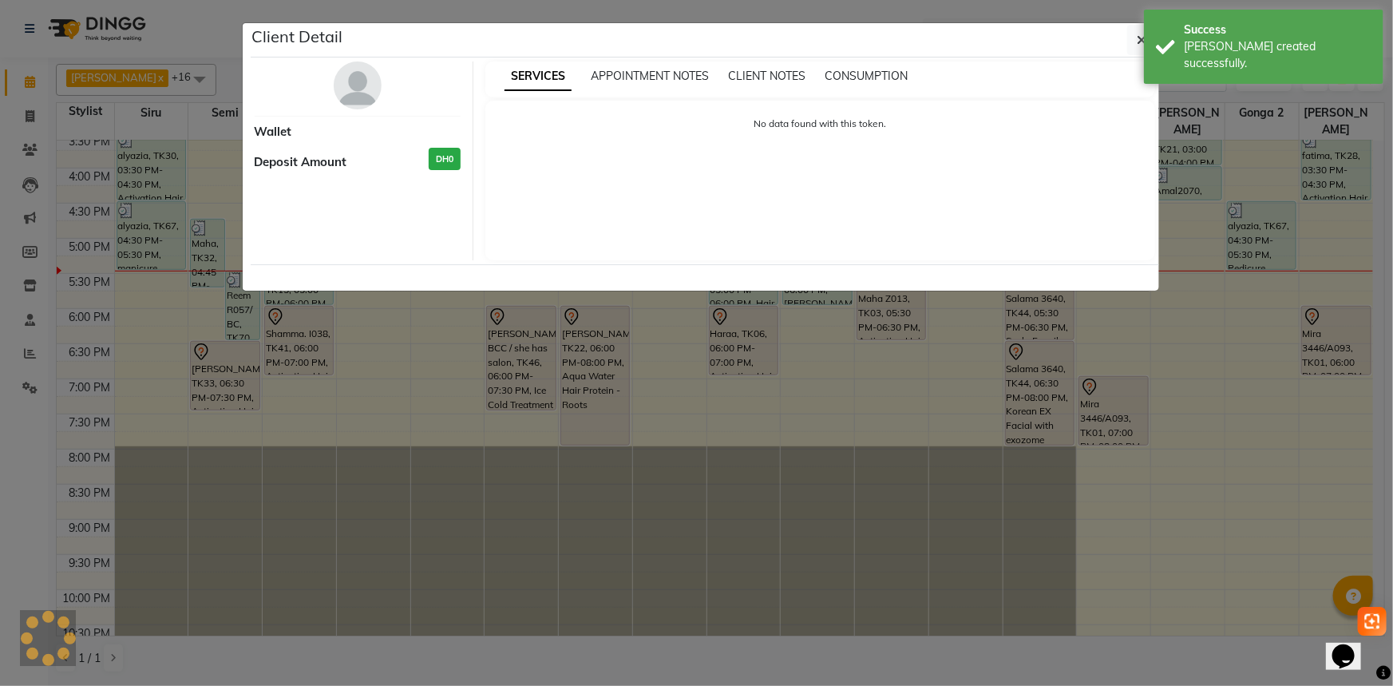
select select "3"
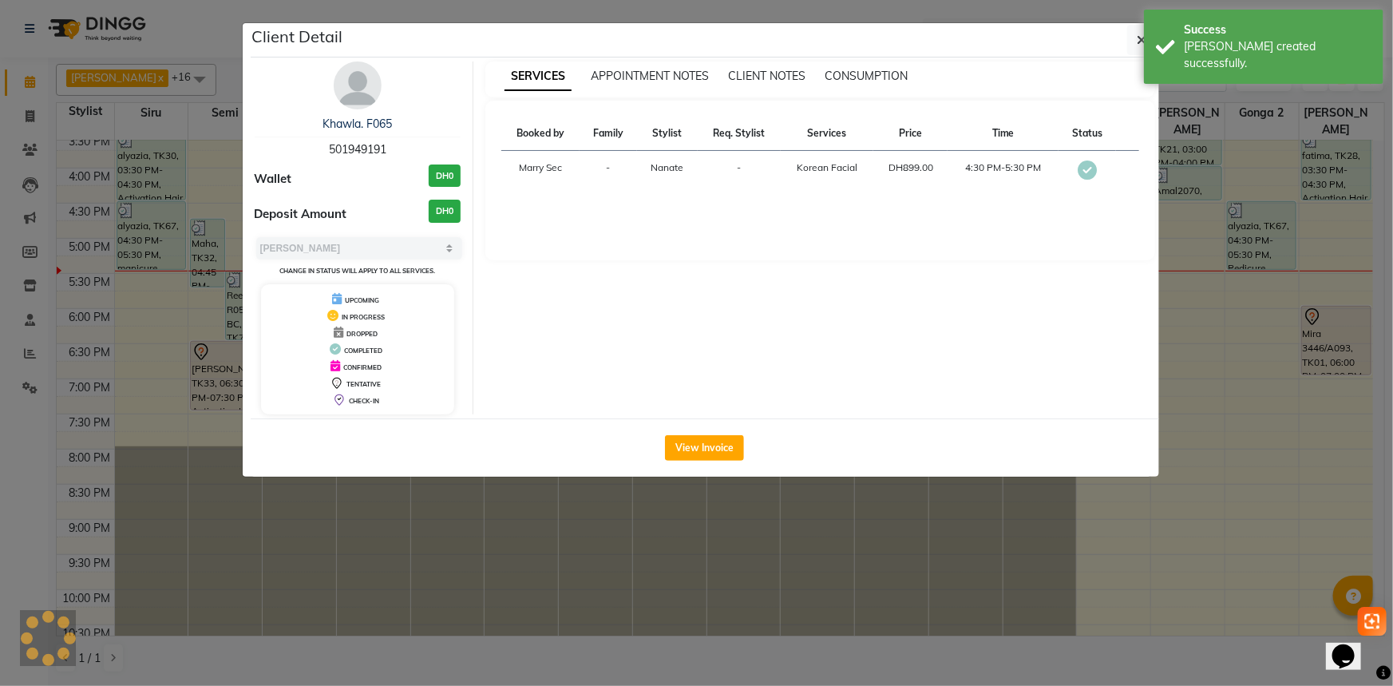
click at [359, 152] on span "501949191" at bounding box center [357, 149] width 57 height 14
copy span "501949191"
click at [215, 124] on ngb-modal-window "Client Detail Khawla. F065 501949191 Wallet DH0 Deposit Amount DH0 Select MARK …" at bounding box center [696, 343] width 1393 height 686
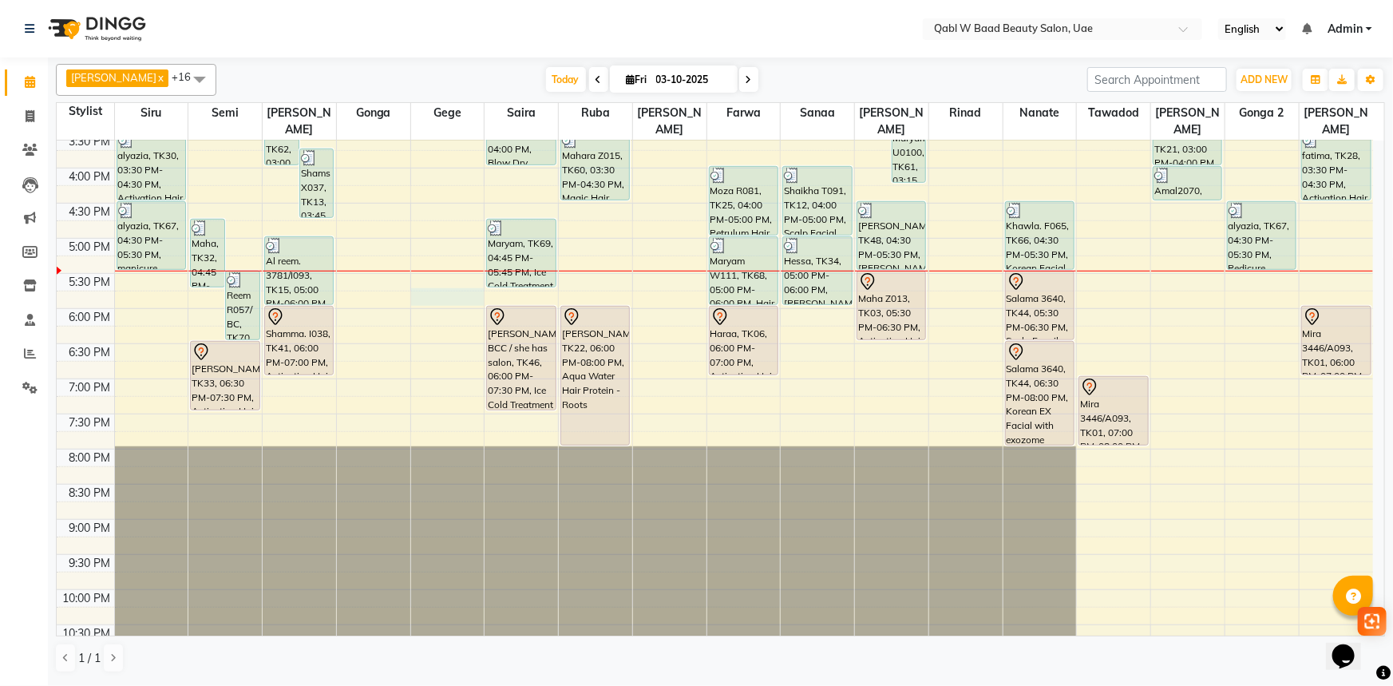
click at [435, 282] on div "8:00 AM 8:30 AM 9:00 AM 9:30 AM 10:00 AM 10:30 AM 11:00 AM 11:30 AM 12:00 PM 12…" at bounding box center [715, 168] width 1316 height 1123
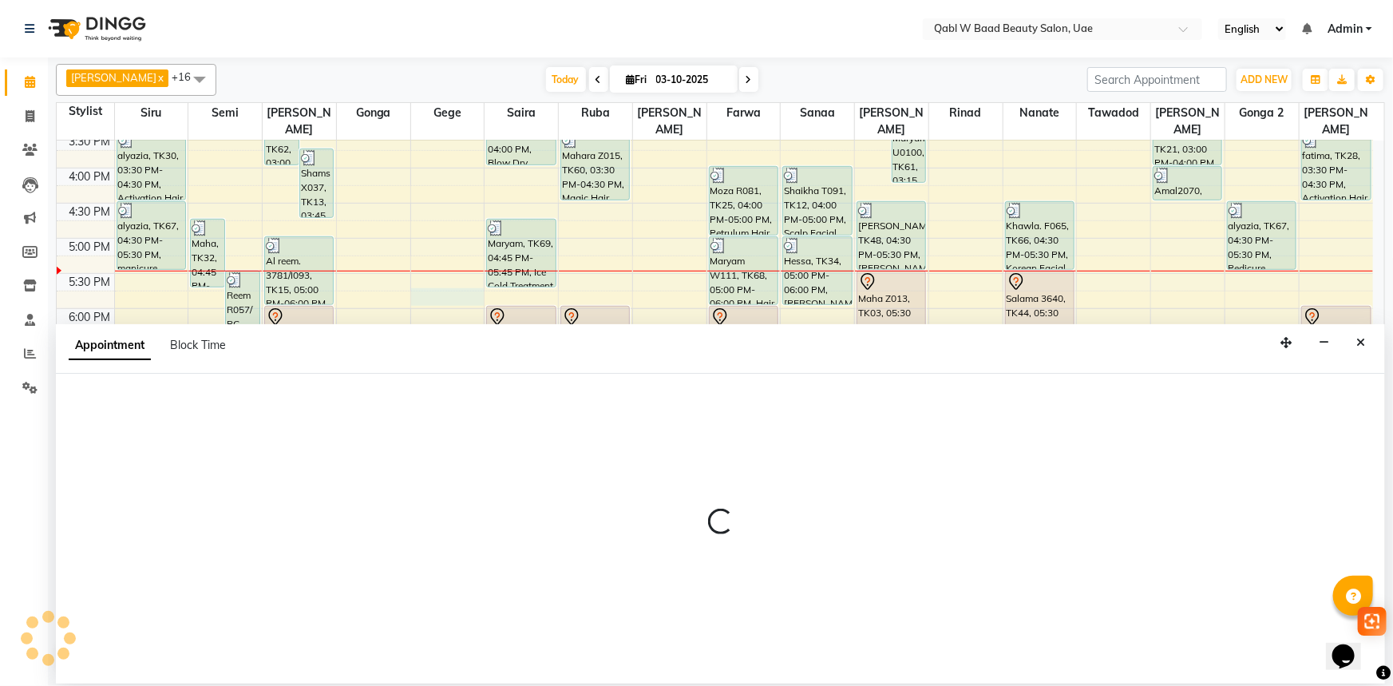
select select "56772"
select select "1065"
select select "tentative"
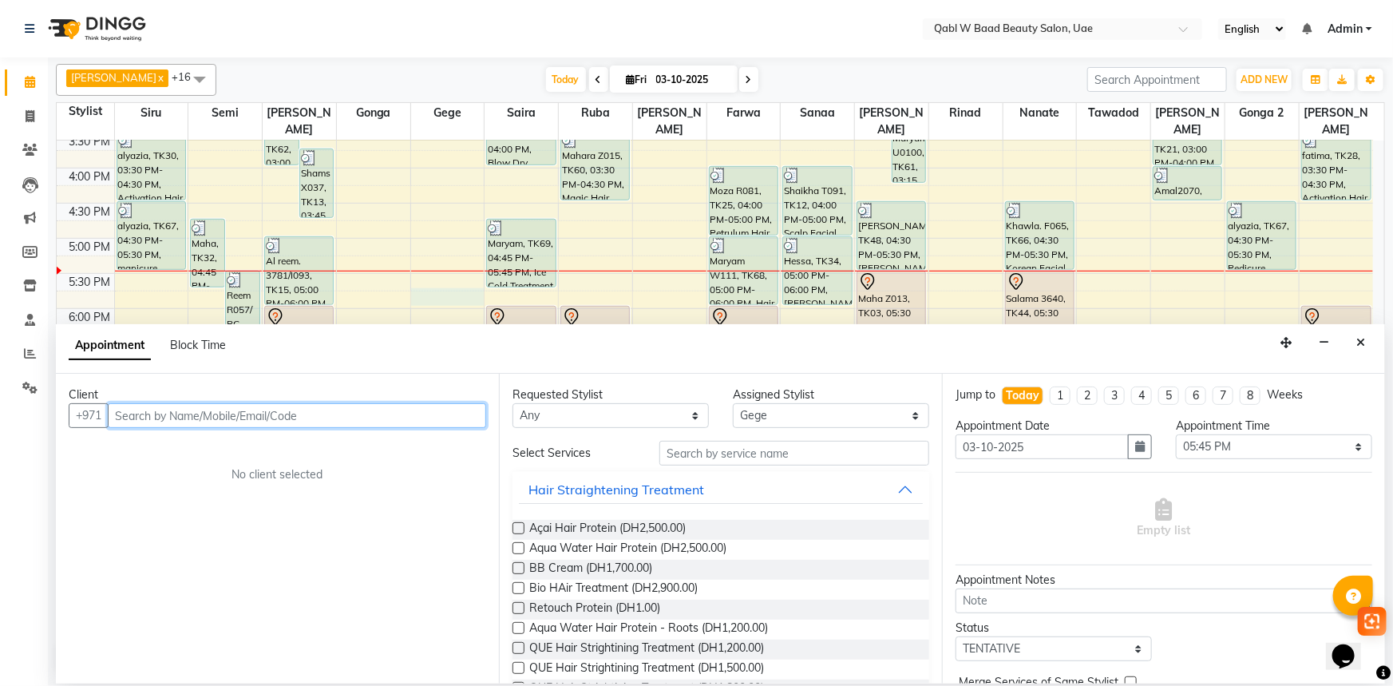
click at [189, 407] on input "text" at bounding box center [297, 415] width 378 height 25
paste input "501949191"
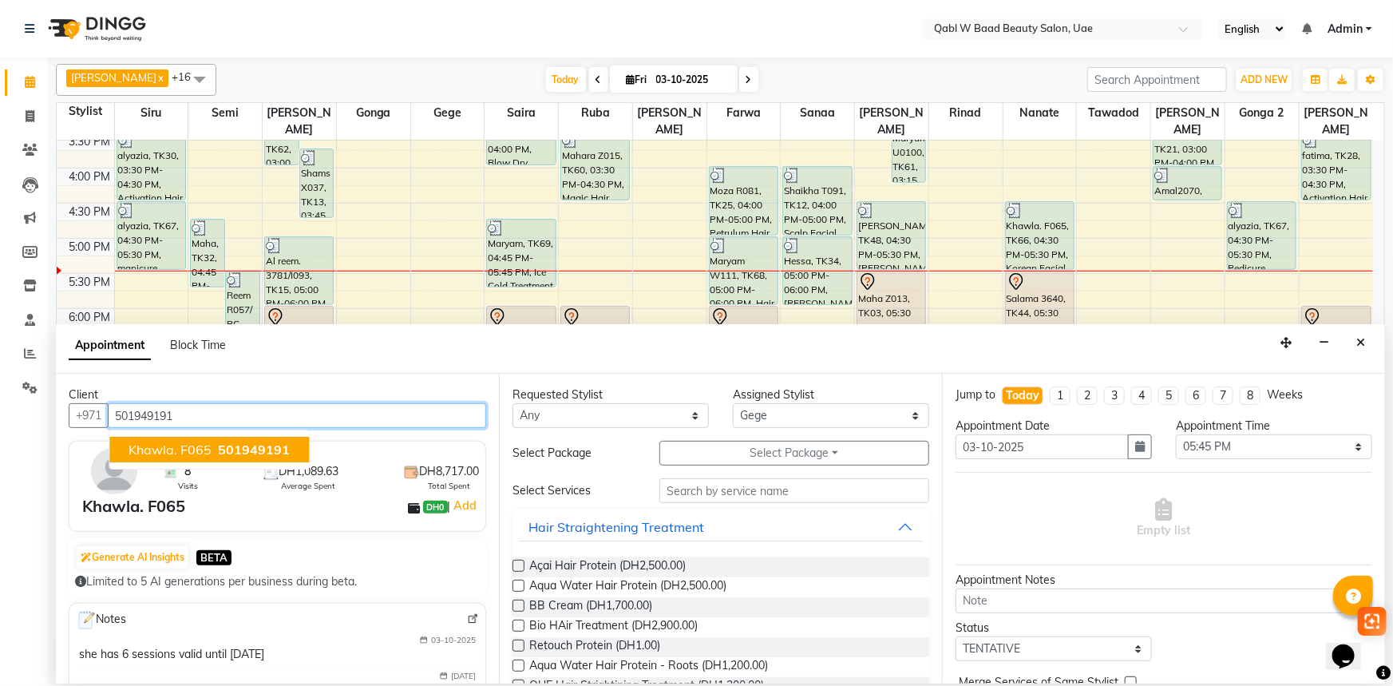
click at [172, 456] on span "Khawla. F065" at bounding box center [169, 449] width 83 height 16
type input "501949191"
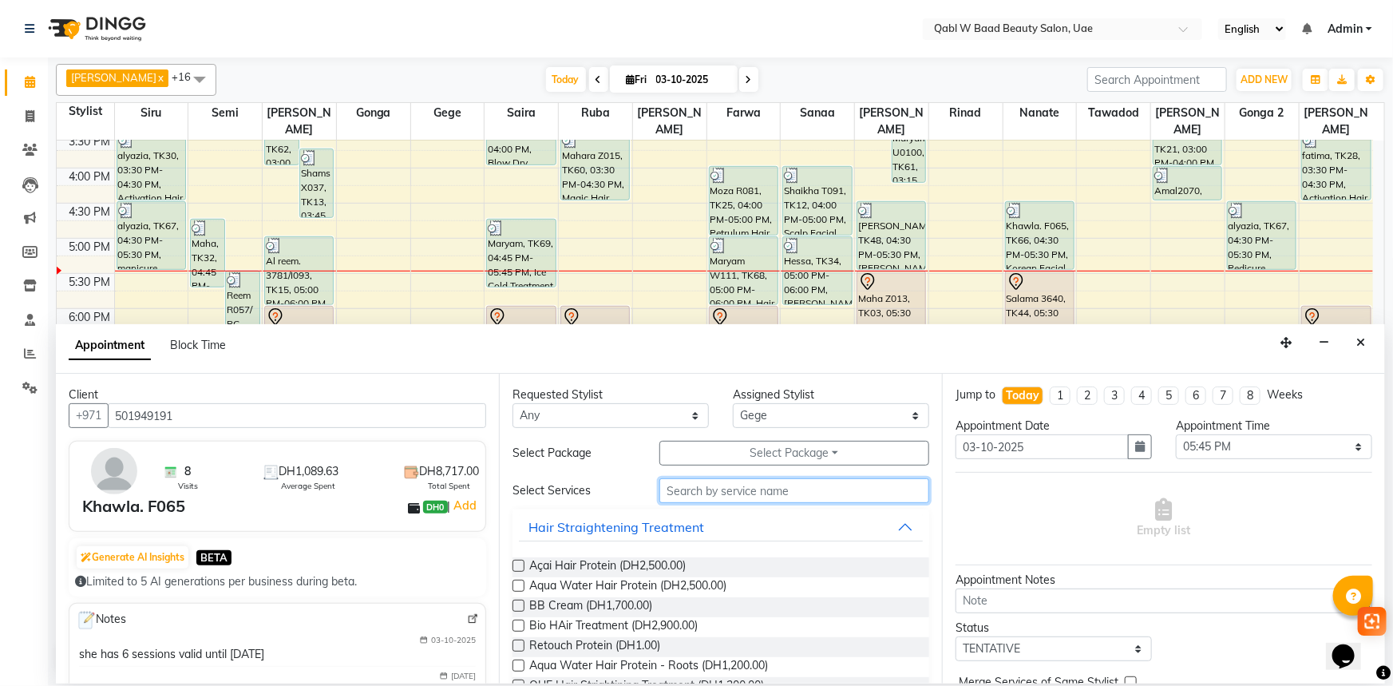
click at [749, 495] on input "text" at bounding box center [794, 490] width 270 height 25
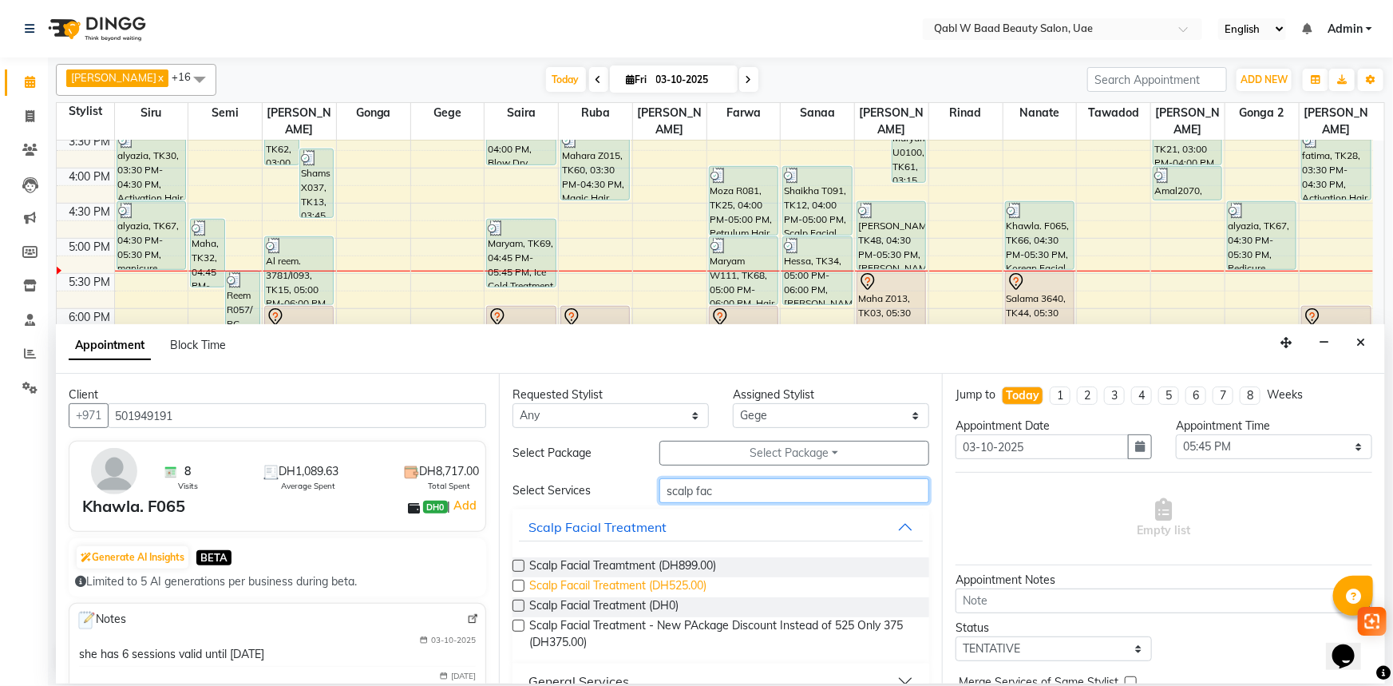
type input "scalp fac"
click at [686, 579] on span "Scalp Facail Treatment (DH525.00)" at bounding box center [617, 587] width 177 height 20
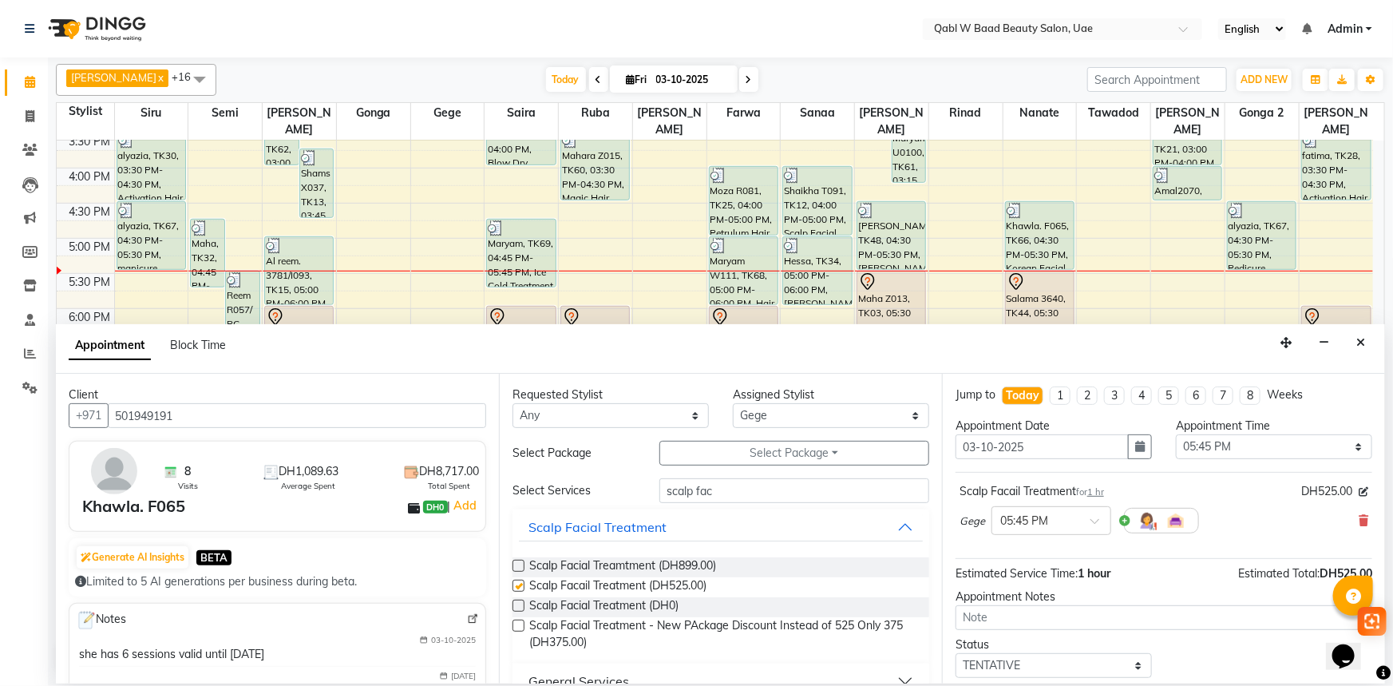
checkbox input "false"
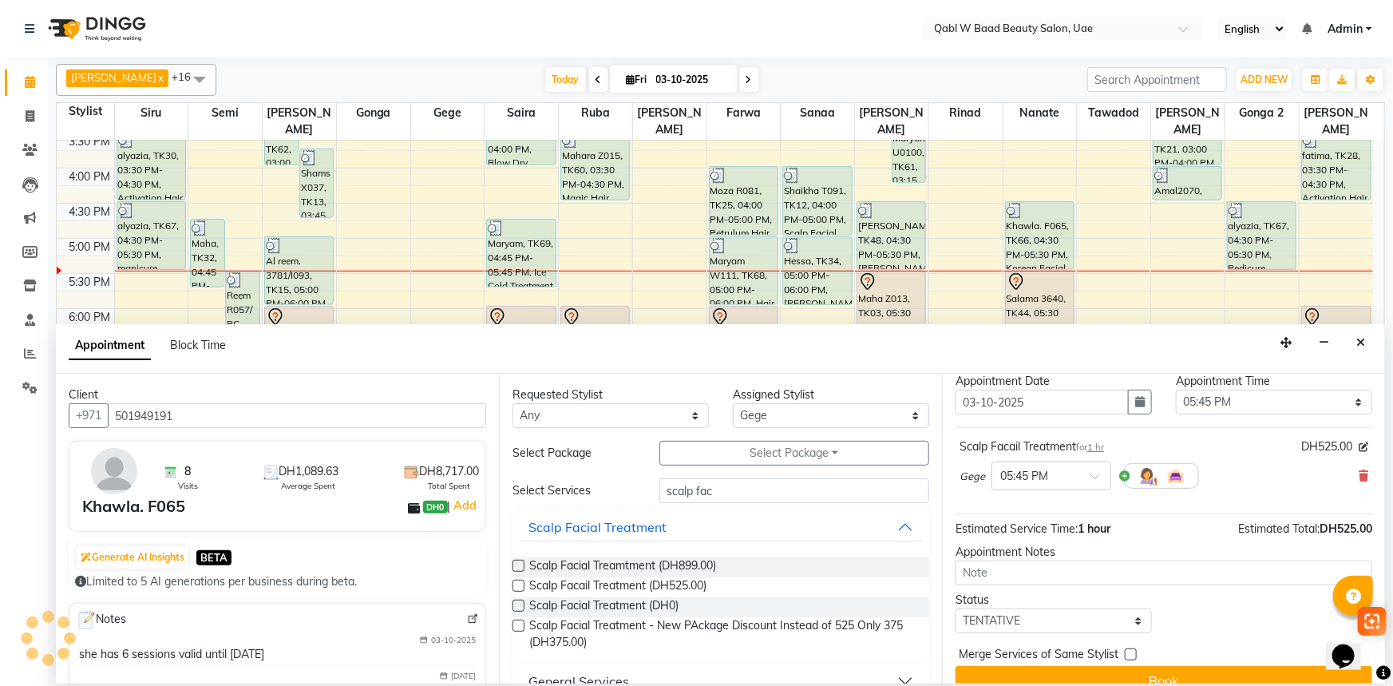
scroll to position [68, 0]
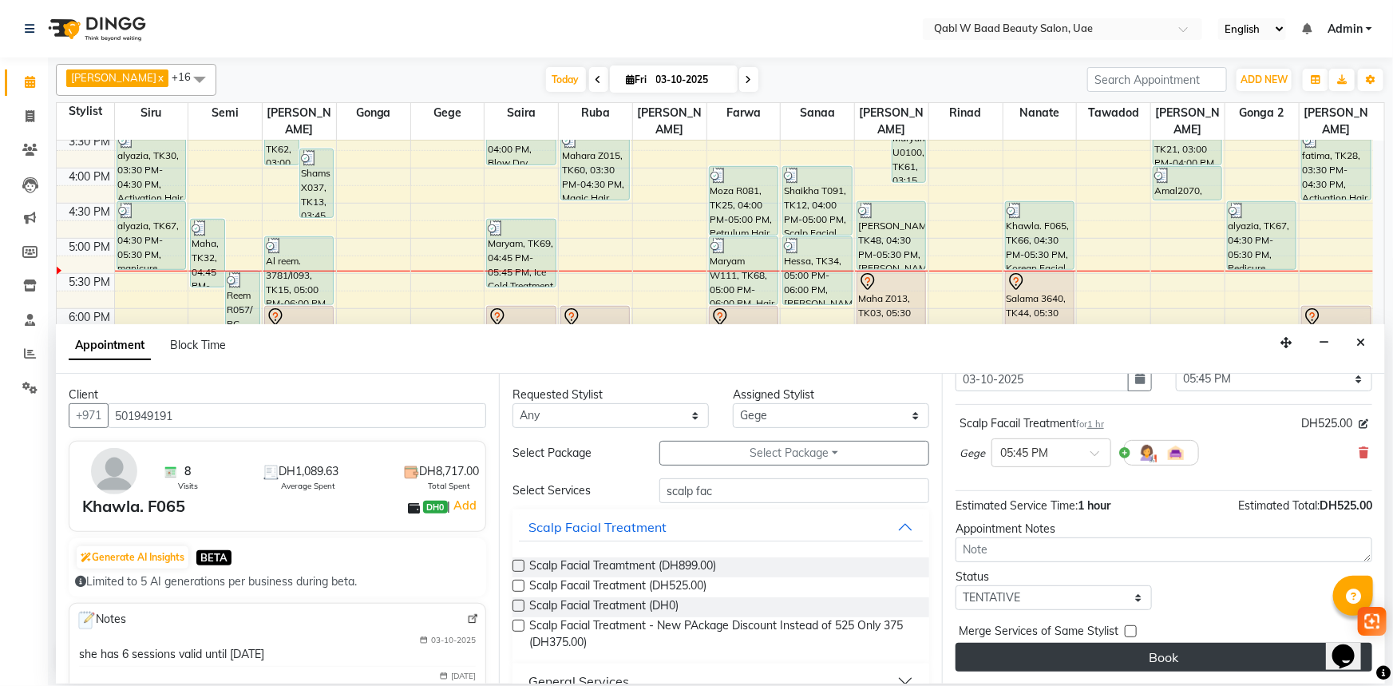
click at [1218, 647] on button "Book" at bounding box center [1163, 656] width 417 height 29
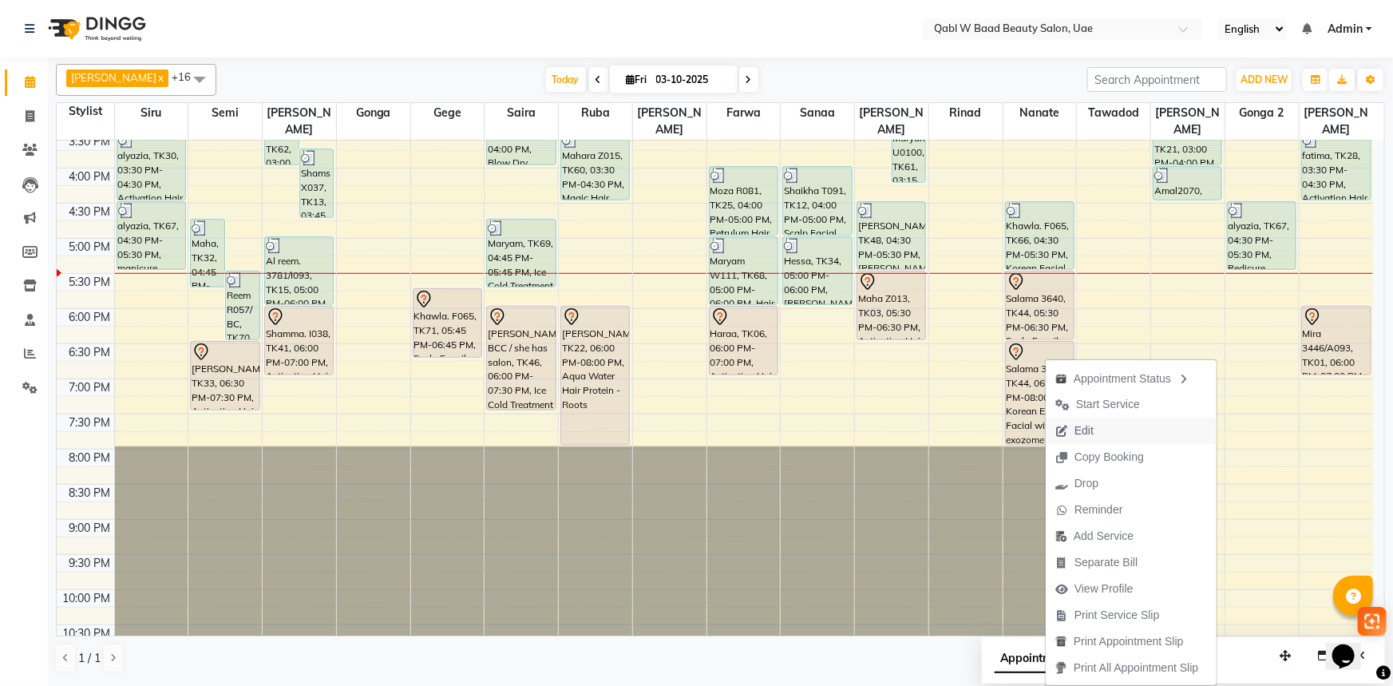
click at [1085, 427] on span "Edit" at bounding box center [1083, 430] width 19 height 17
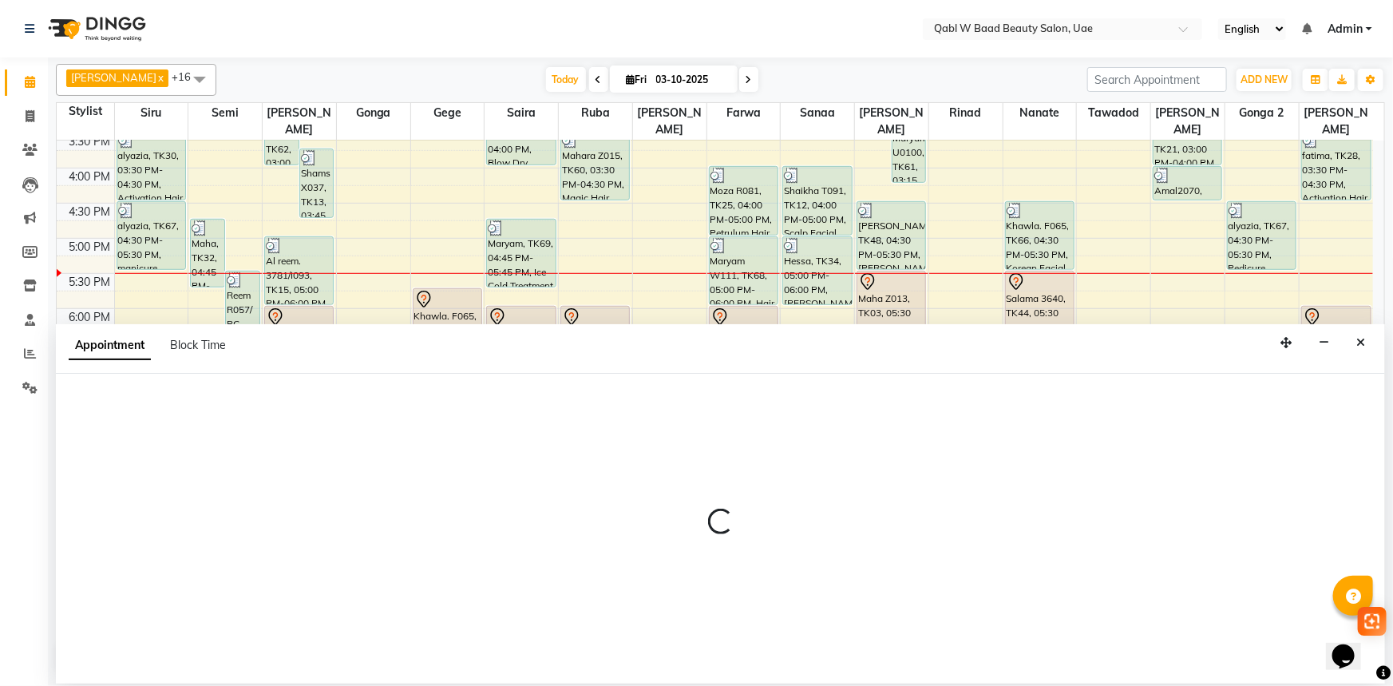
select select "tentative"
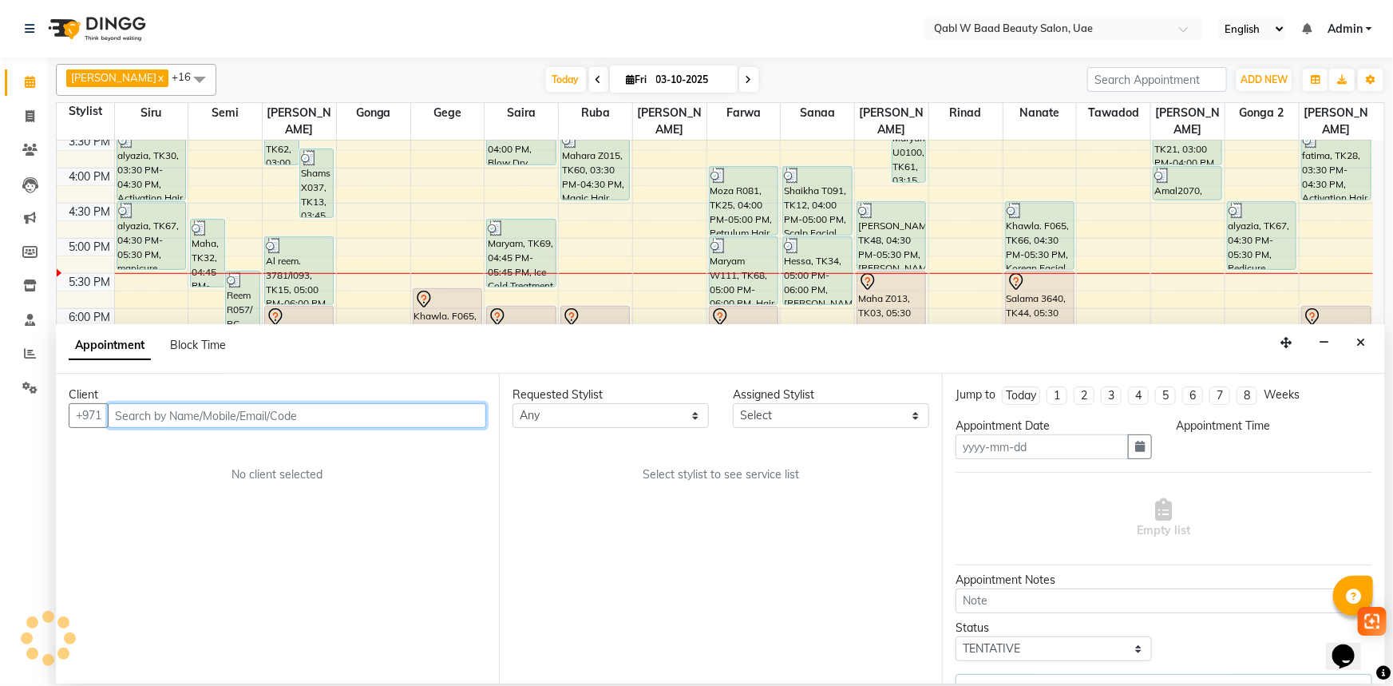
type input "03-10-2025"
select select "1050"
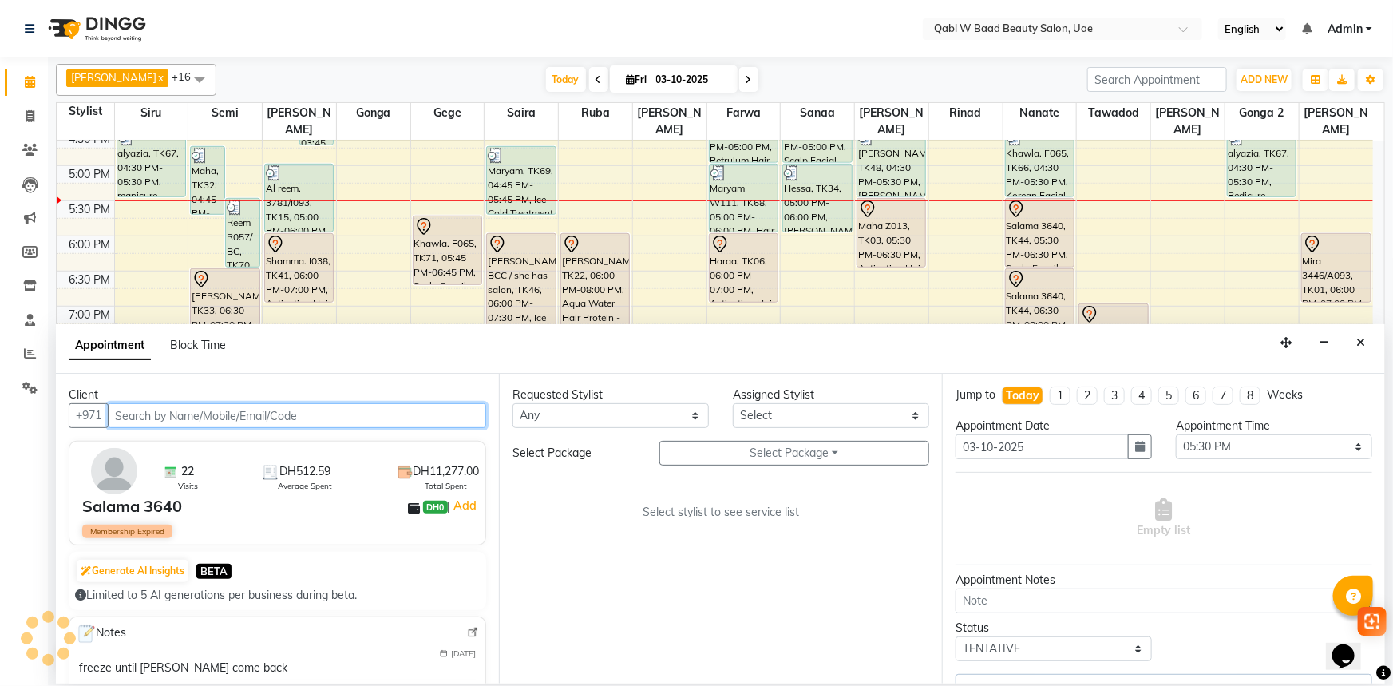
select select "57632"
select select "3490"
select select "3475"
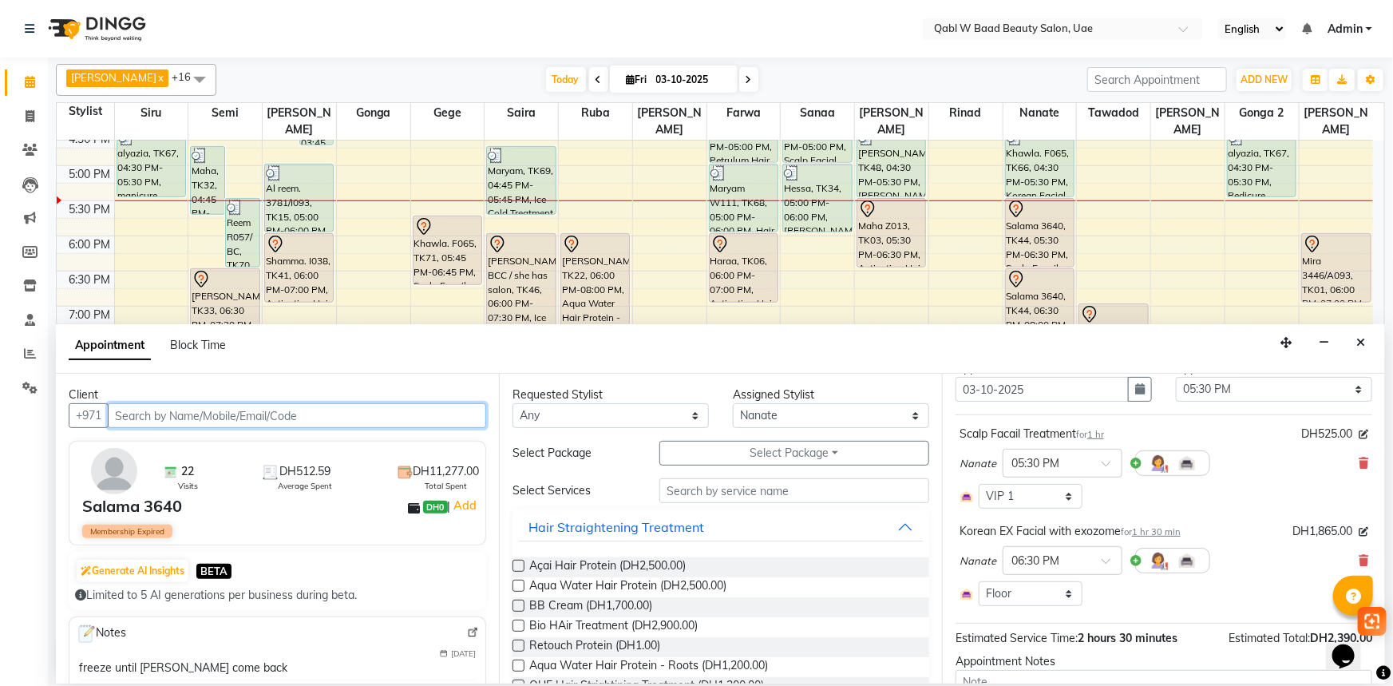
scroll to position [144, 0]
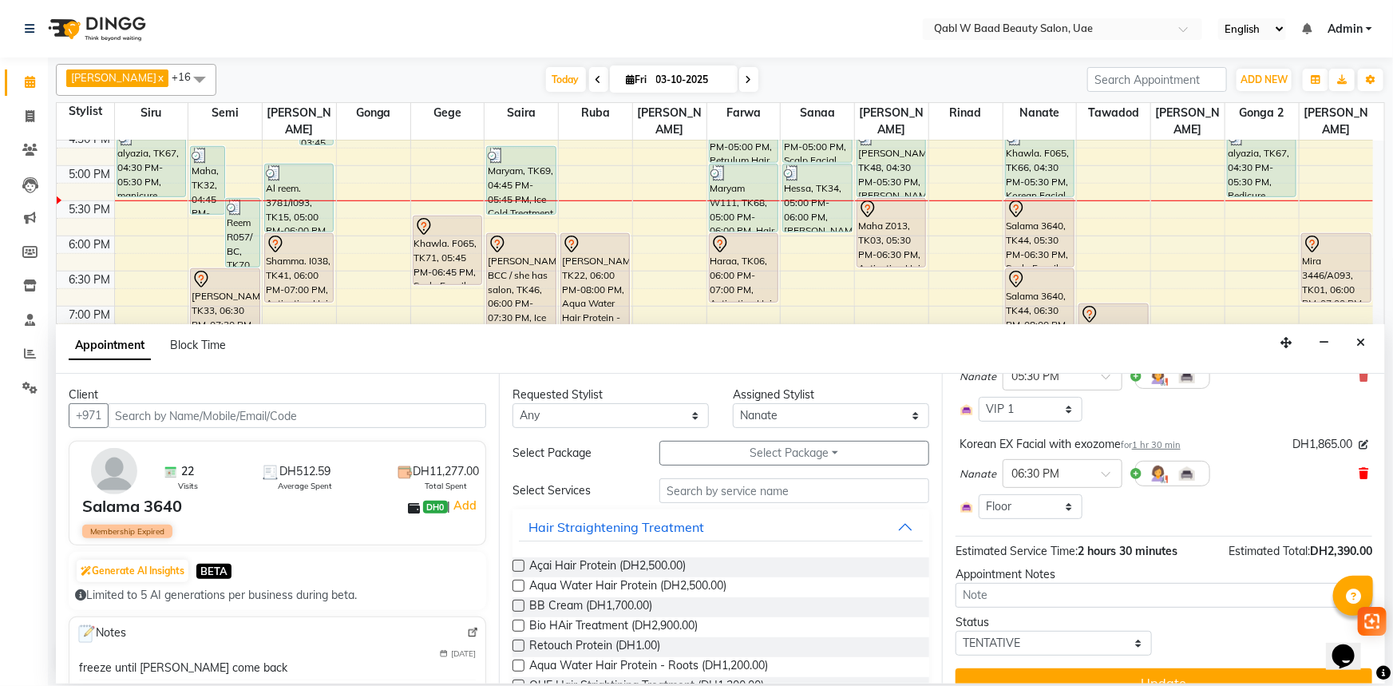
click at [1358, 472] on icon at bounding box center [1363, 473] width 10 height 11
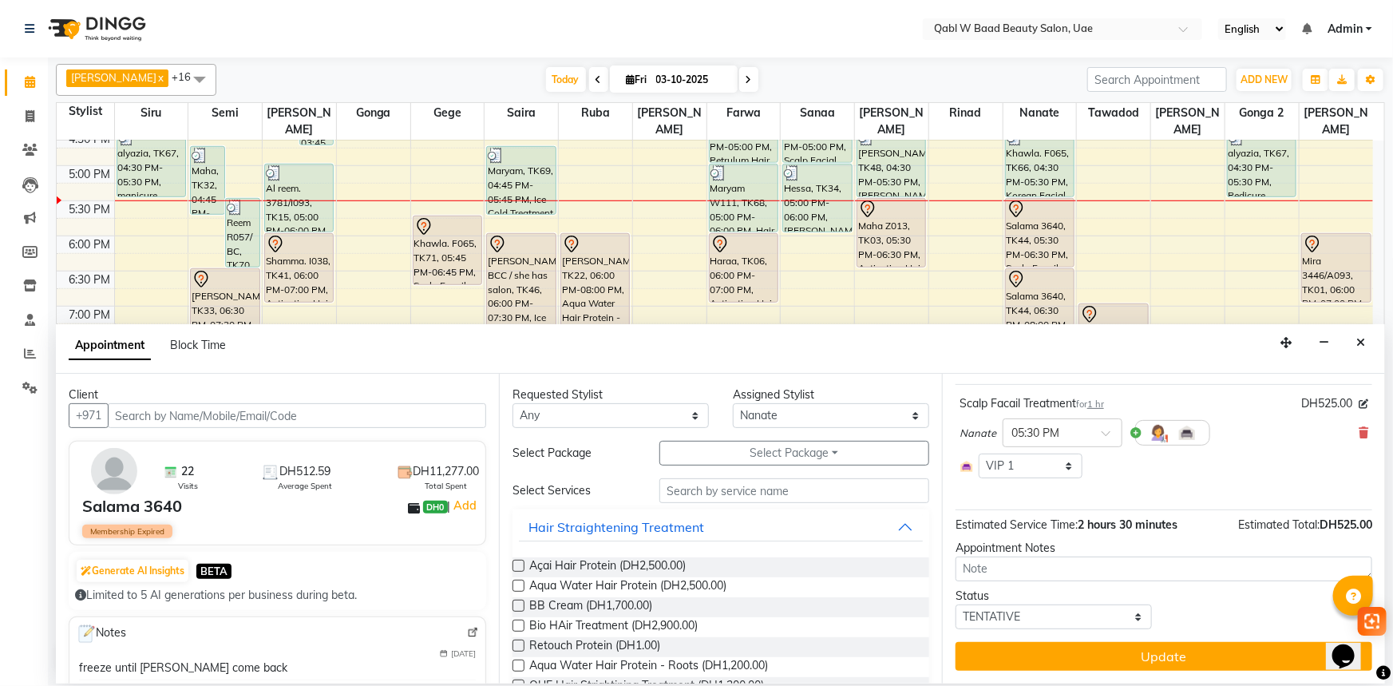
scroll to position [87, 0]
click at [796, 493] on input "text" at bounding box center [794, 490] width 270 height 25
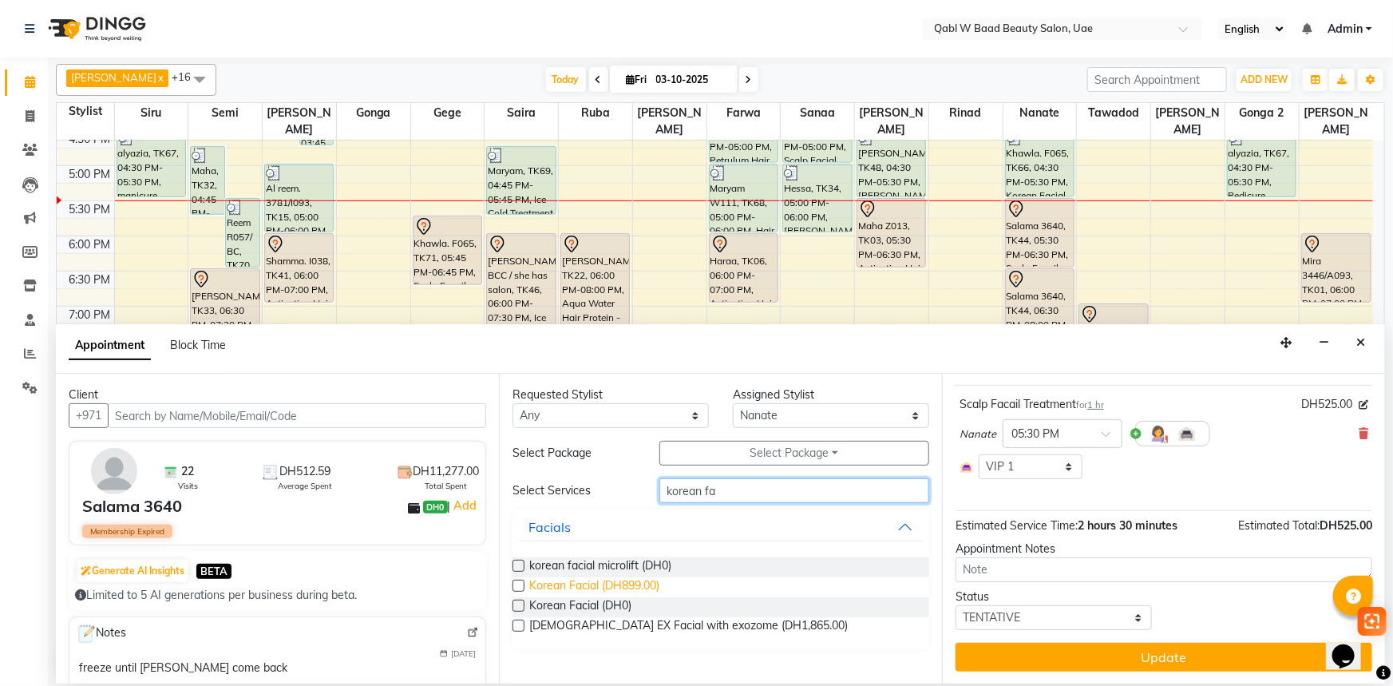
type input "korean fa"
click at [599, 581] on span "Korean Facial (DH899.00)" at bounding box center [594, 587] width 130 height 20
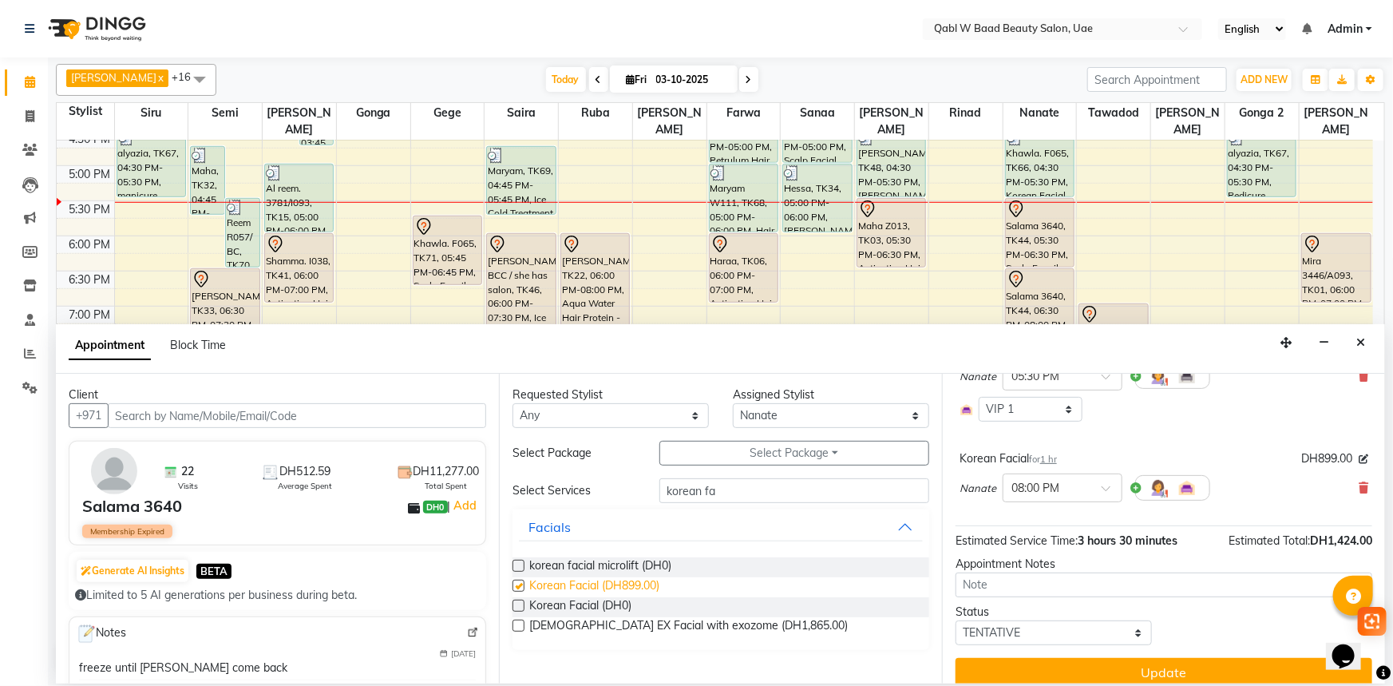
checkbox input "false"
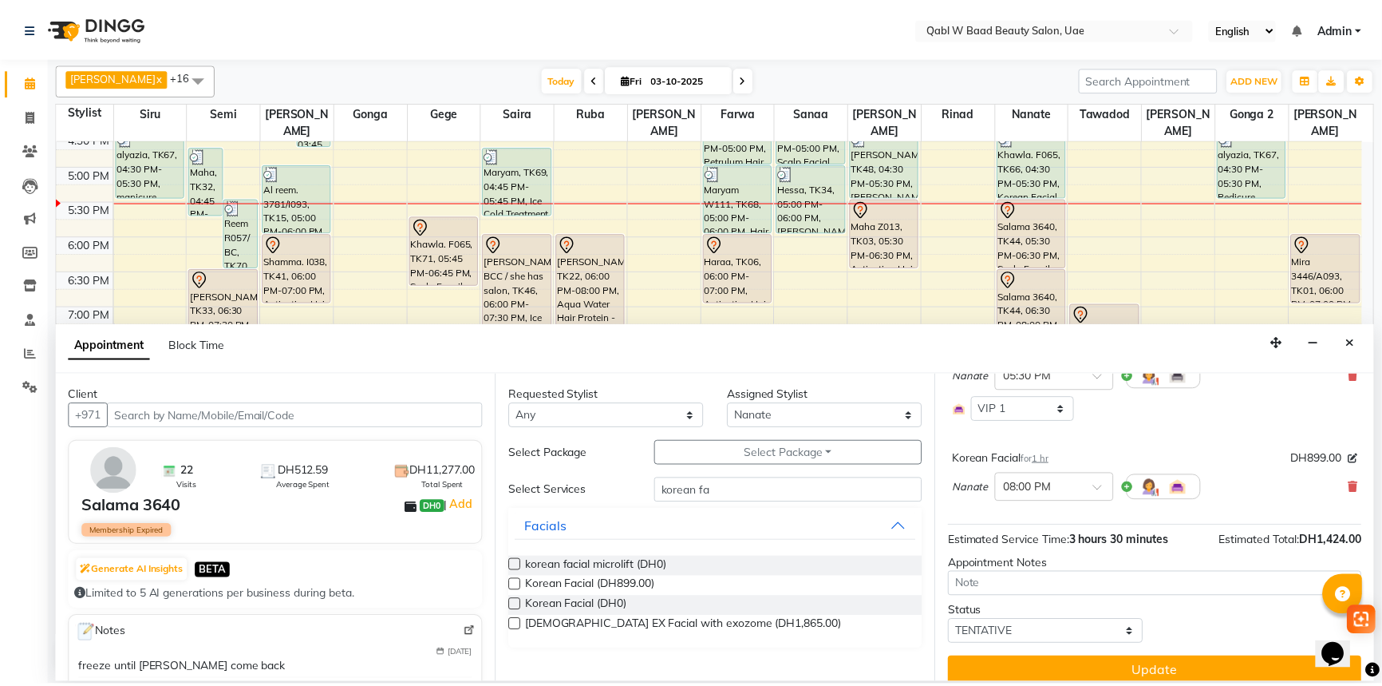
scroll to position [160, 0]
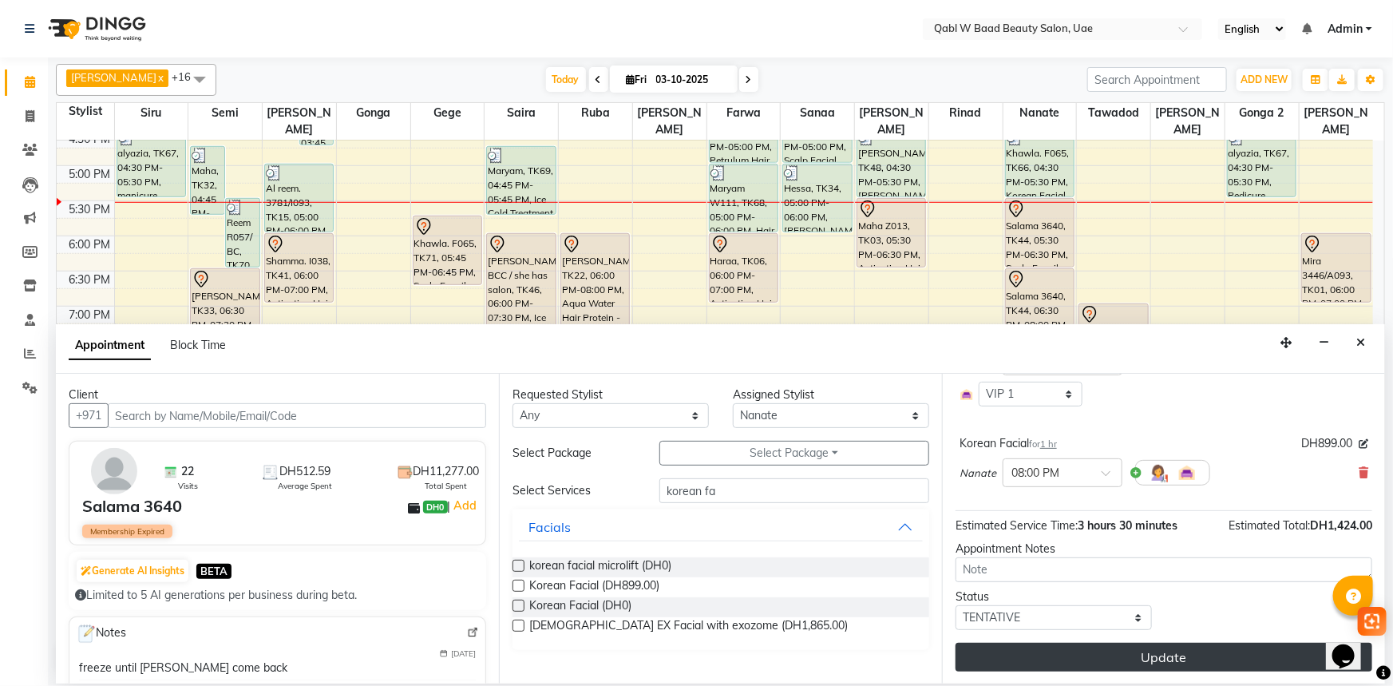
click at [1185, 659] on button "Update" at bounding box center [1163, 656] width 417 height 29
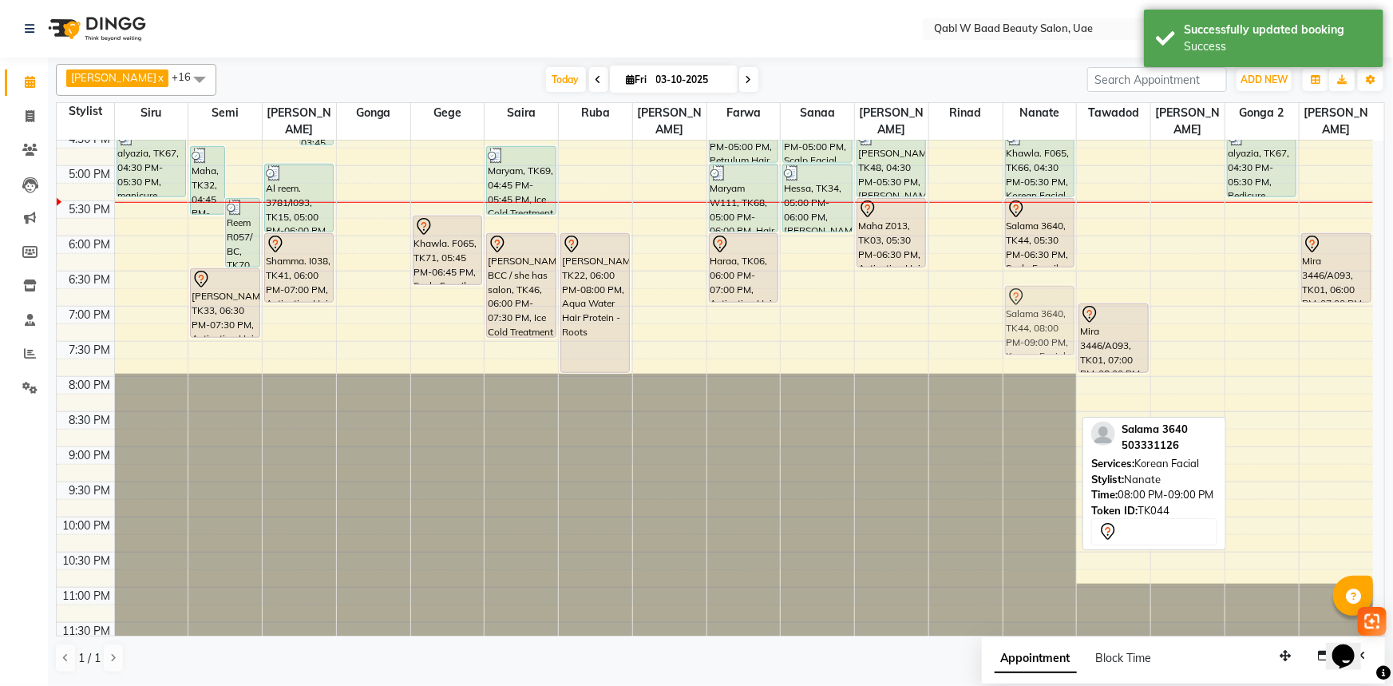
drag, startPoint x: 1043, startPoint y: 384, endPoint x: 1051, endPoint y: 298, distance: 85.8
click at [1051, 298] on div "Eman, TK31, 11:00 AM-11:30 AM, ADSS- Face Treatmnet Tamadir S085, TK40, 12:30 P…" at bounding box center [1039, 95] width 73 height 1123
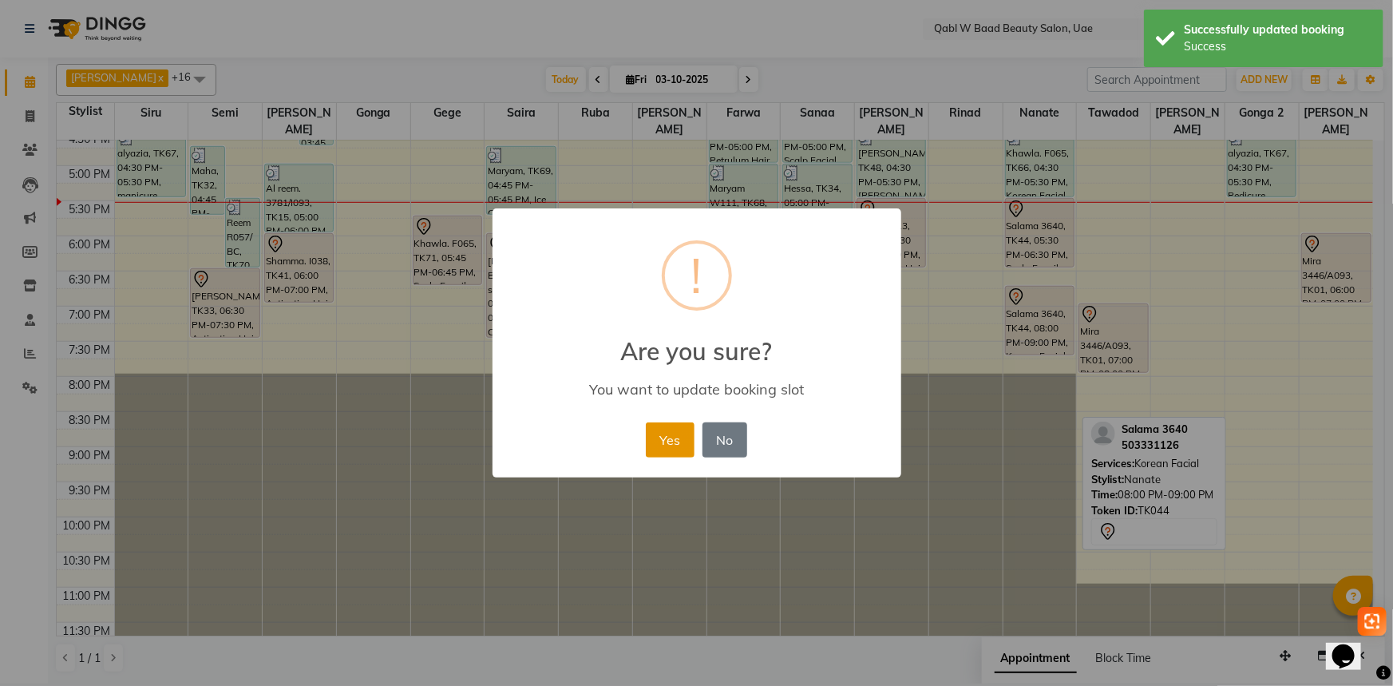
click at [662, 437] on button "Yes" at bounding box center [670, 439] width 49 height 35
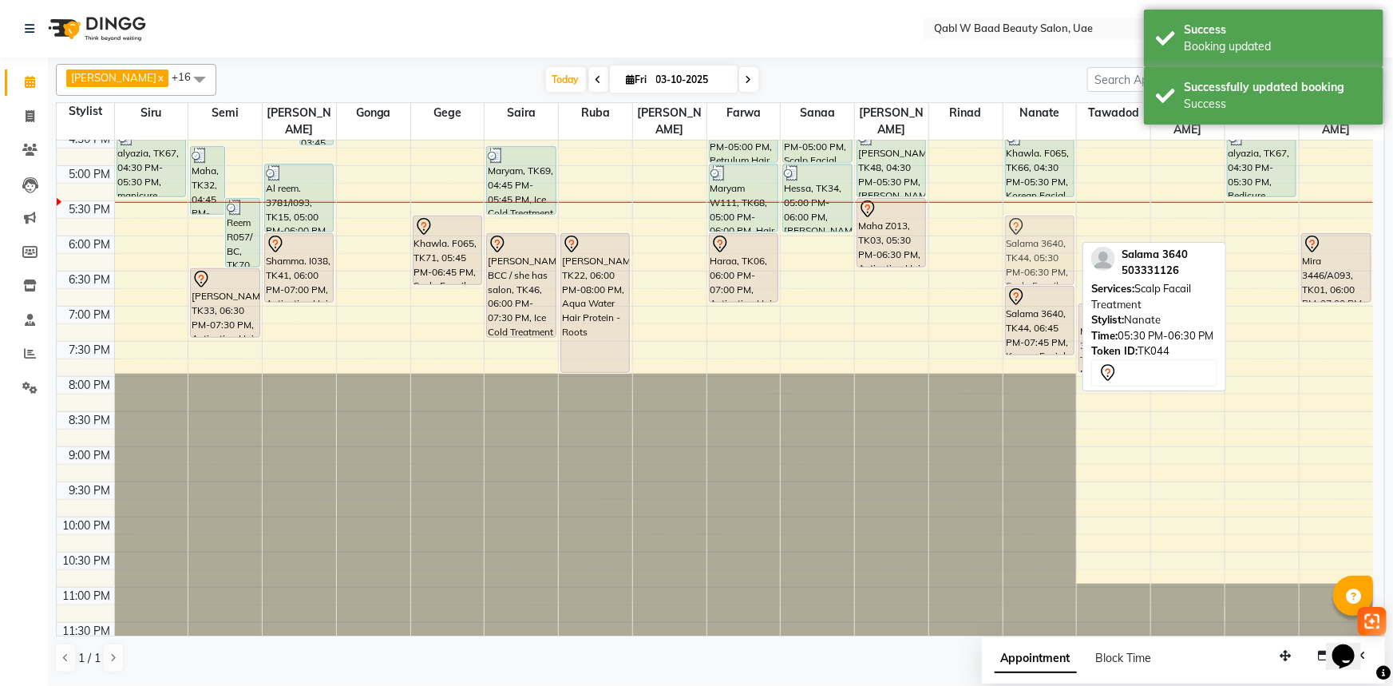
drag, startPoint x: 1033, startPoint y: 213, endPoint x: 1034, endPoint y: 224, distance: 11.3
click at [1034, 224] on div "Eman, TK31, 11:00 AM-11:30 AM, ADSS- Face Treatmnet Tamadir S085, TK40, 12:30 P…" at bounding box center [1039, 95] width 73 height 1123
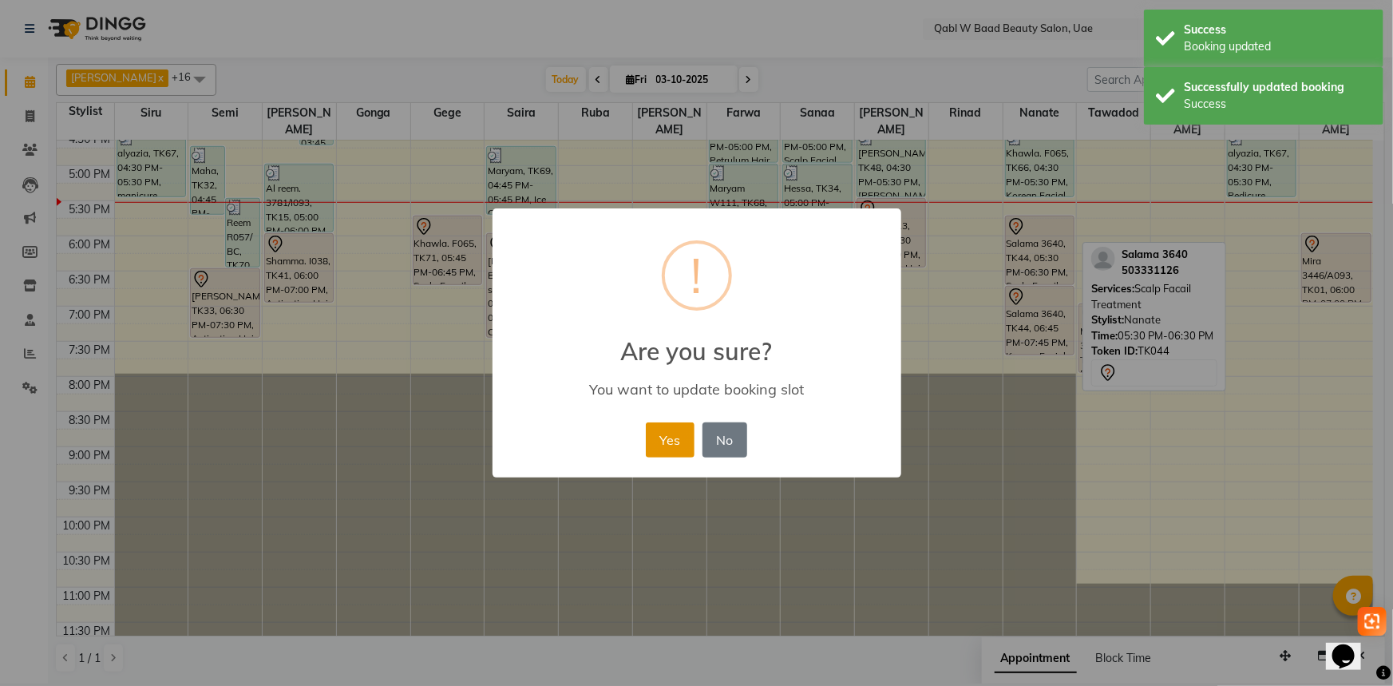
click at [661, 447] on button "Yes" at bounding box center [670, 439] width 49 height 35
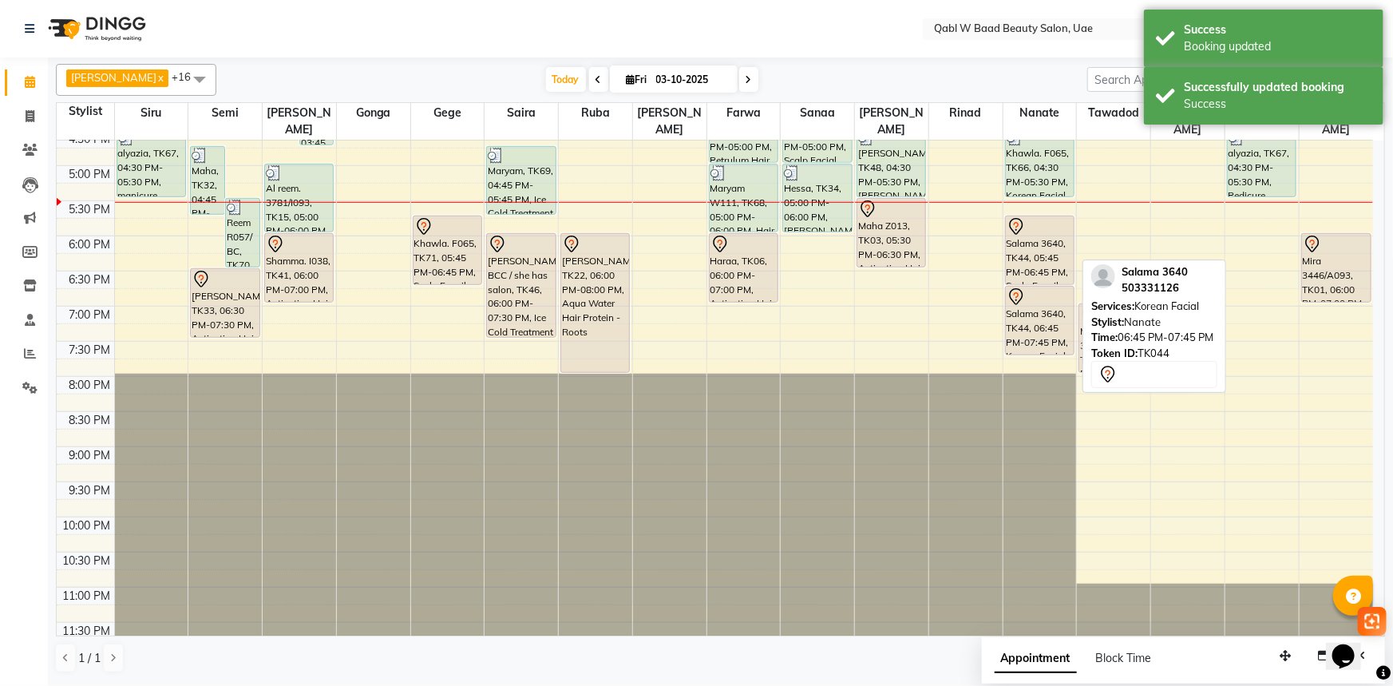
click at [1030, 287] on div at bounding box center [1039, 296] width 66 height 19
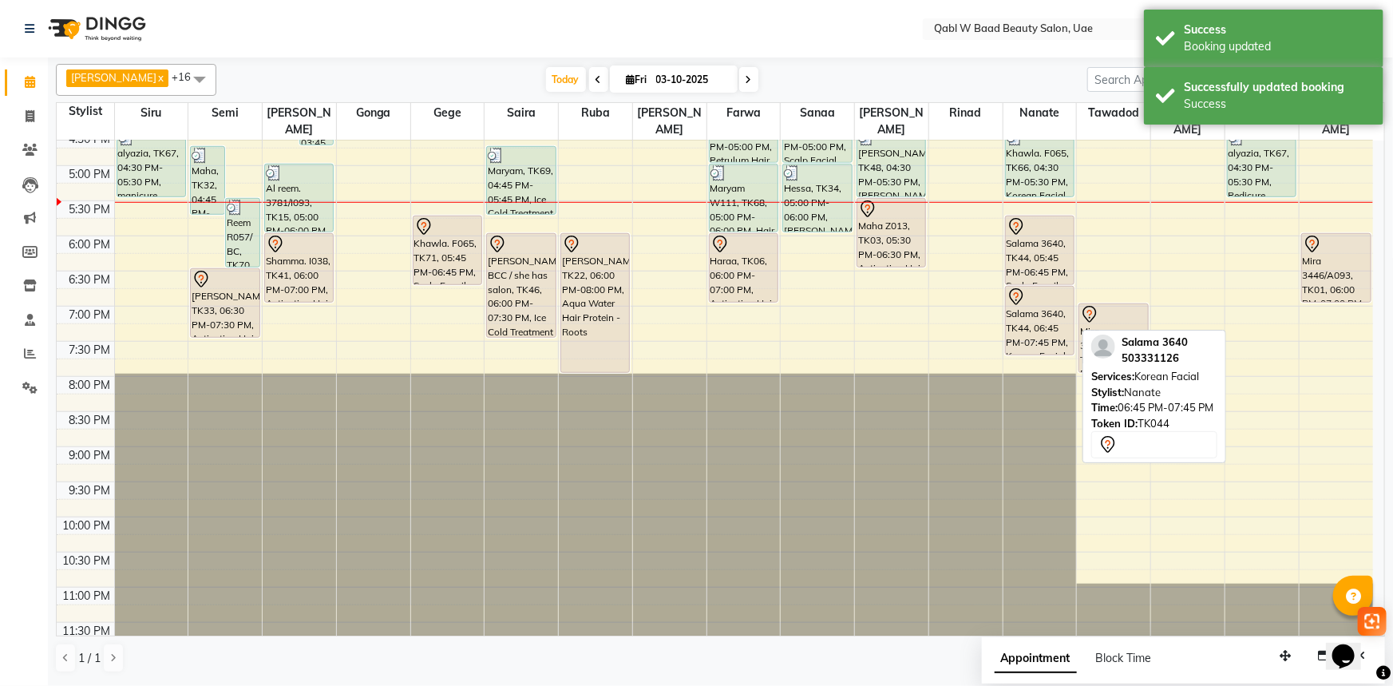
click at [1030, 287] on div at bounding box center [1039, 296] width 66 height 19
select select "7"
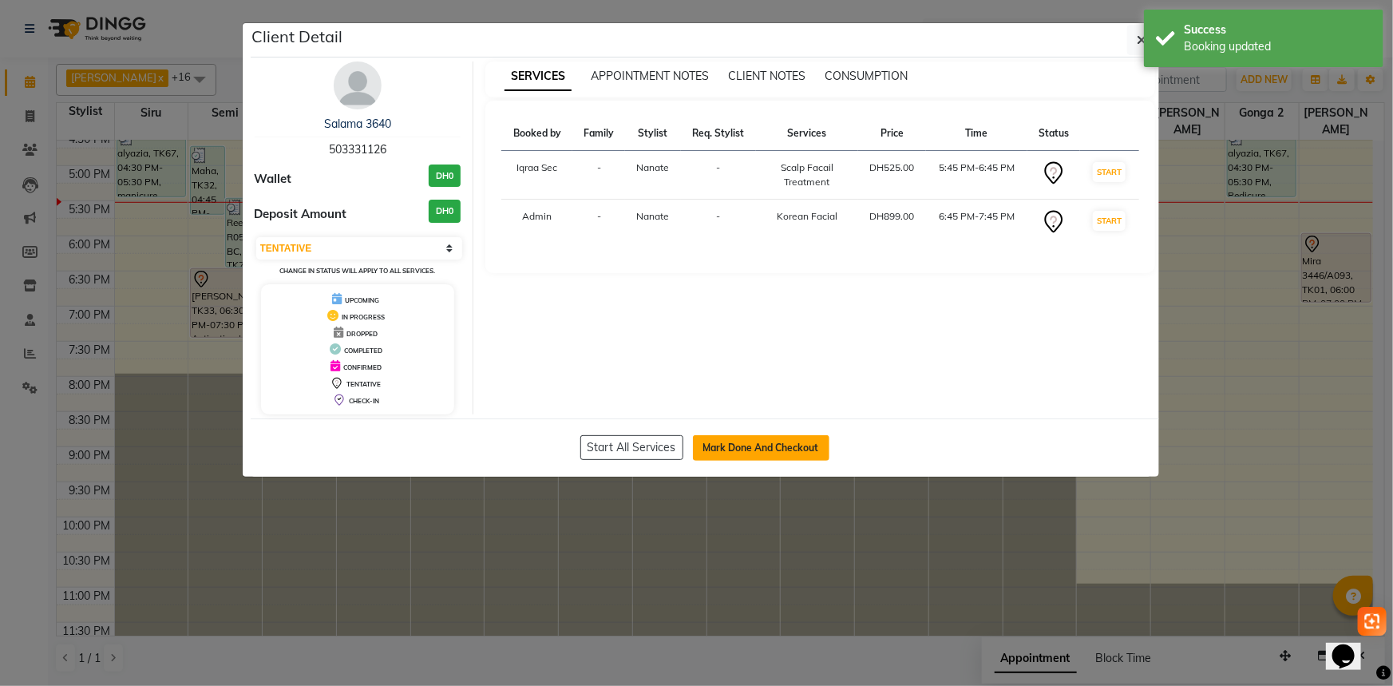
click at [731, 445] on button "Mark Done And Checkout" at bounding box center [761, 448] width 136 height 26
select select "service"
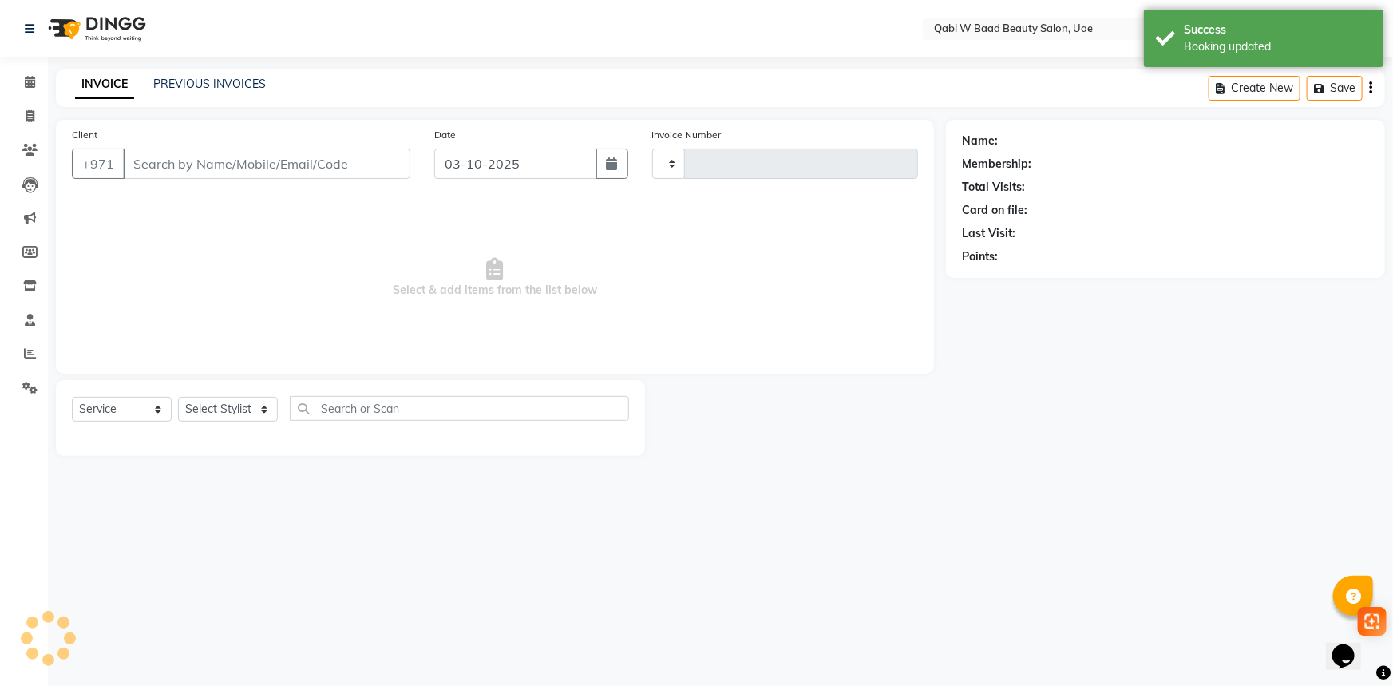
type input "8537"
select select "6969"
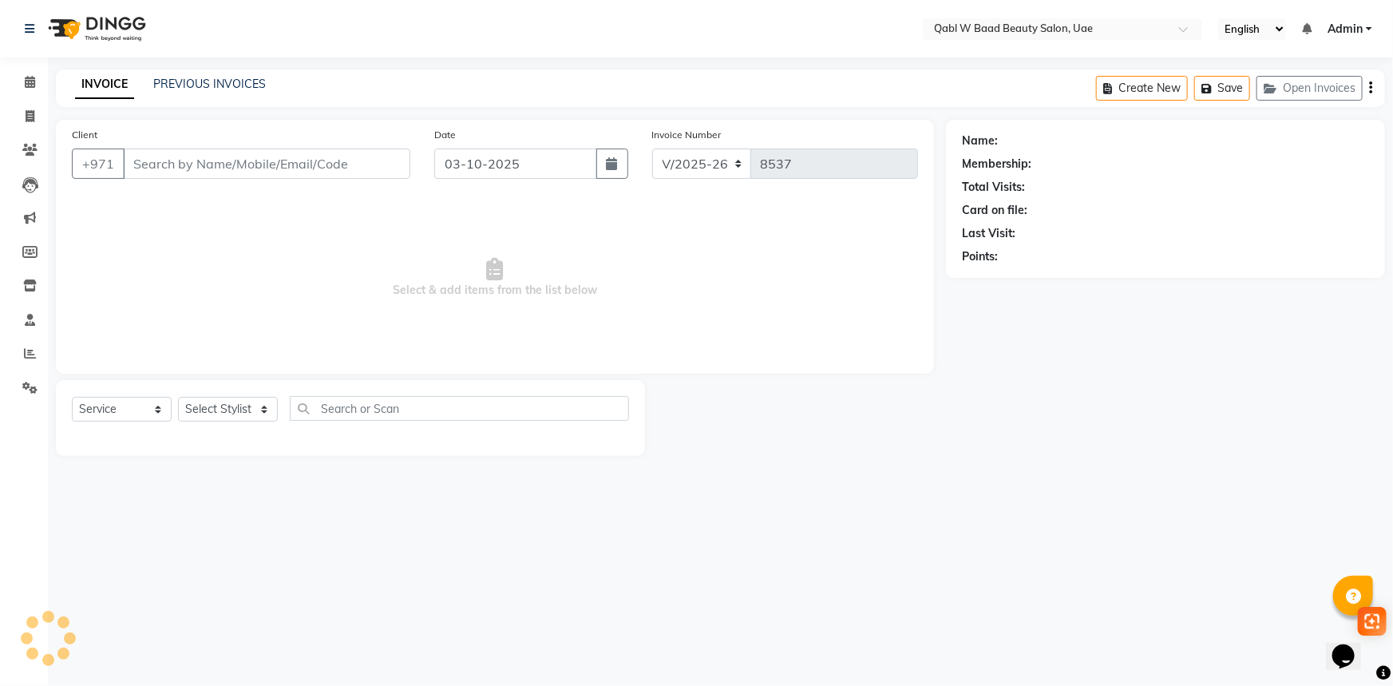
type input "503331126"
select select "57632"
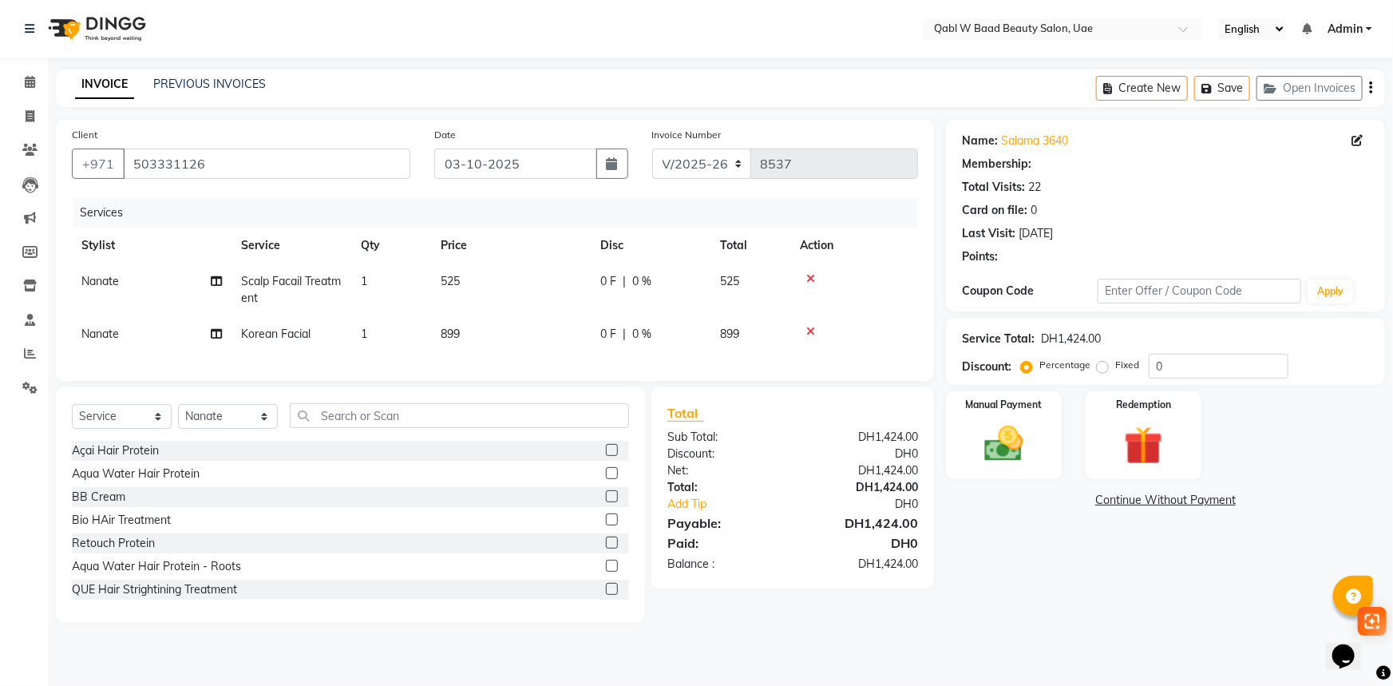
select select "1: Object"
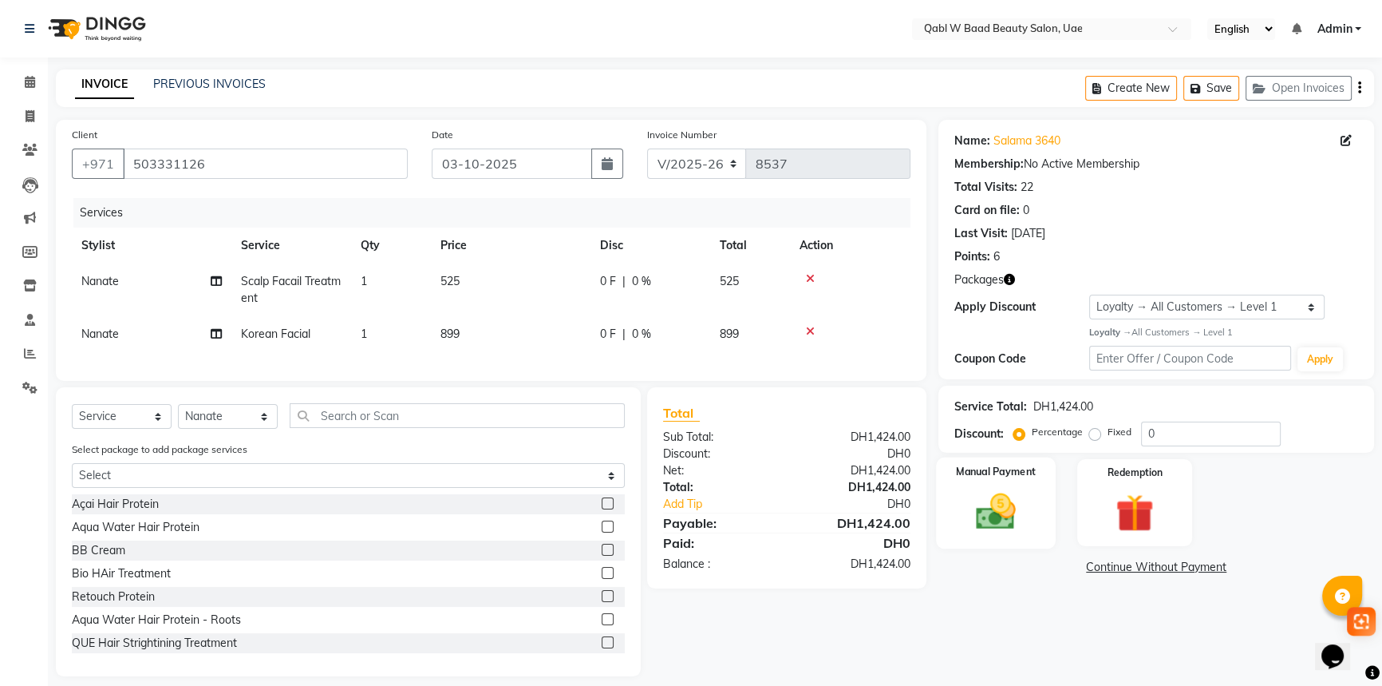
click at [1026, 497] on img at bounding box center [996, 510] width 65 height 45
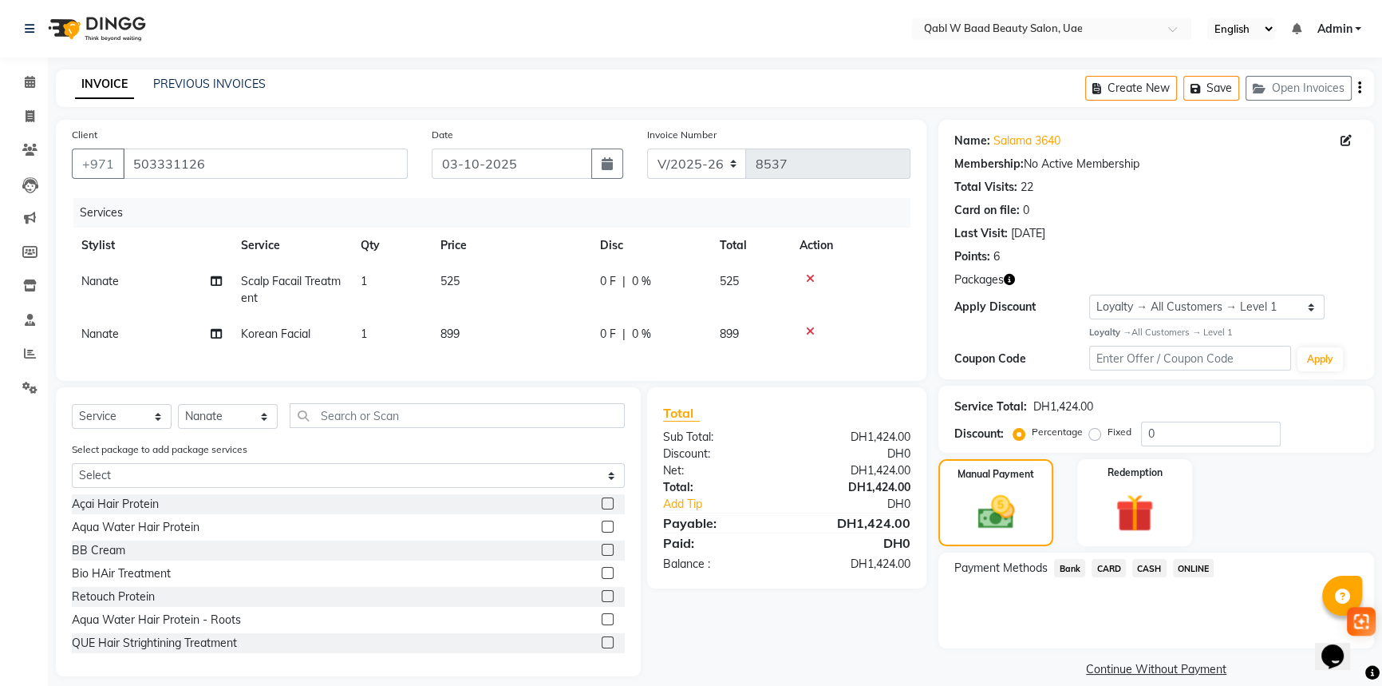
click at [1117, 569] on span "CARD" at bounding box center [1109, 568] width 34 height 18
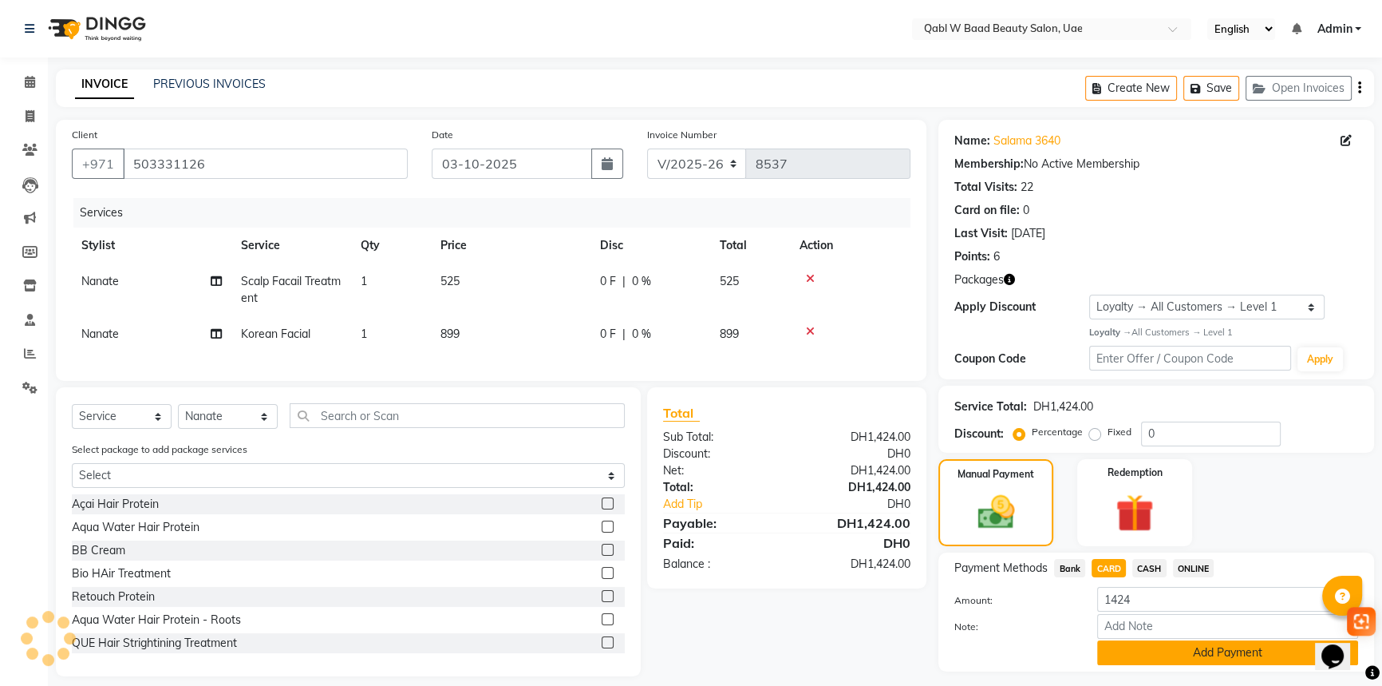
click at [1189, 645] on button "Add Payment" at bounding box center [1227, 652] width 261 height 25
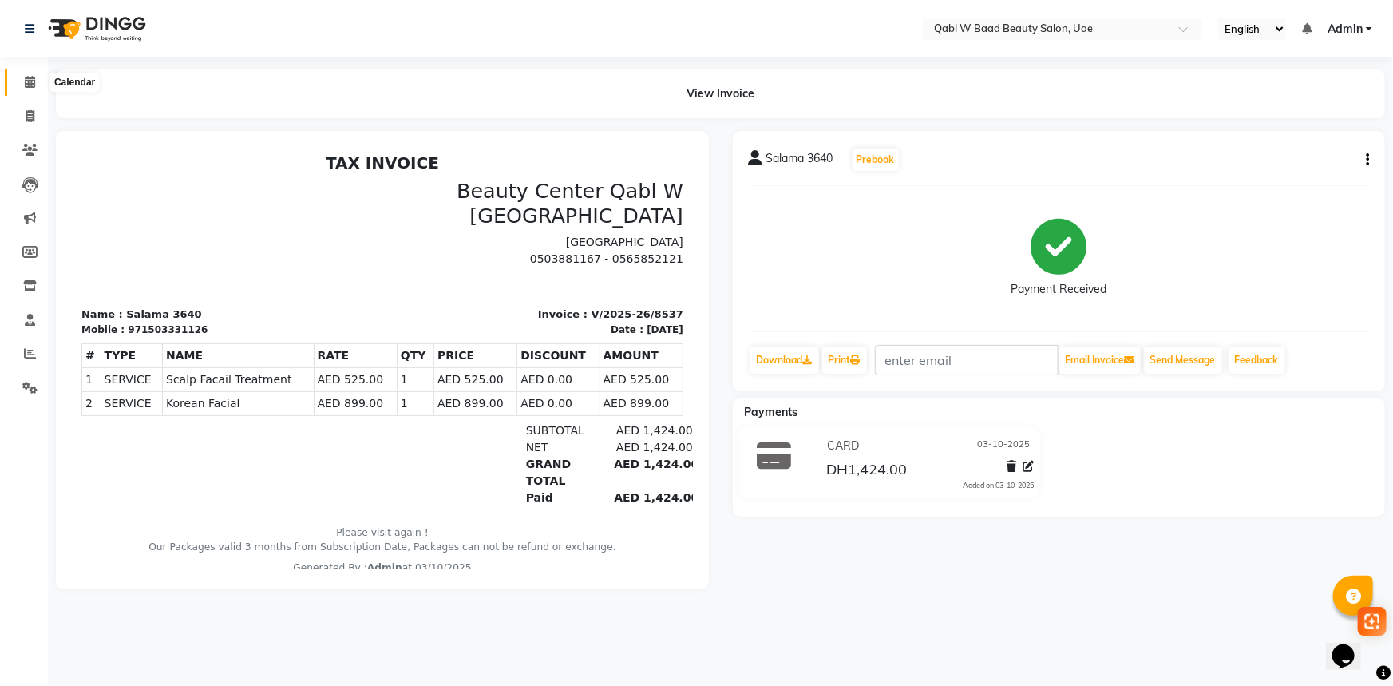
click at [34, 74] on span at bounding box center [30, 82] width 28 height 18
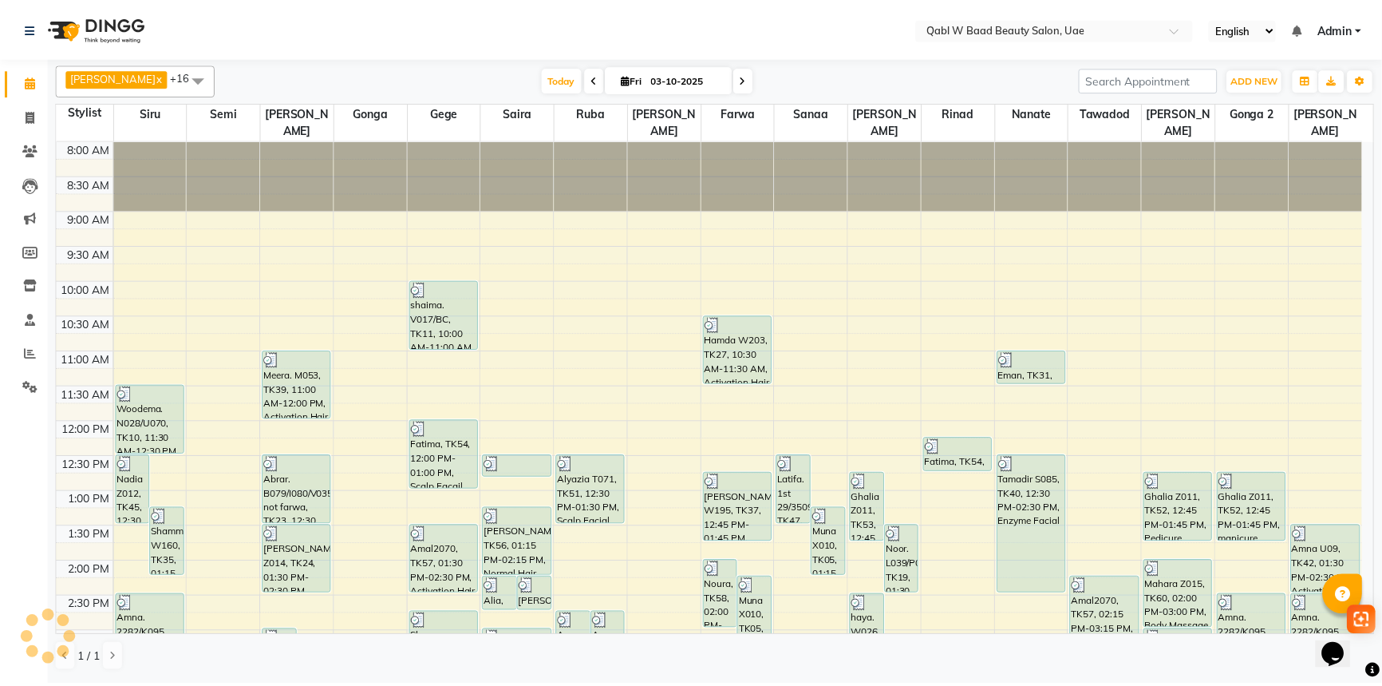
scroll to position [575, 0]
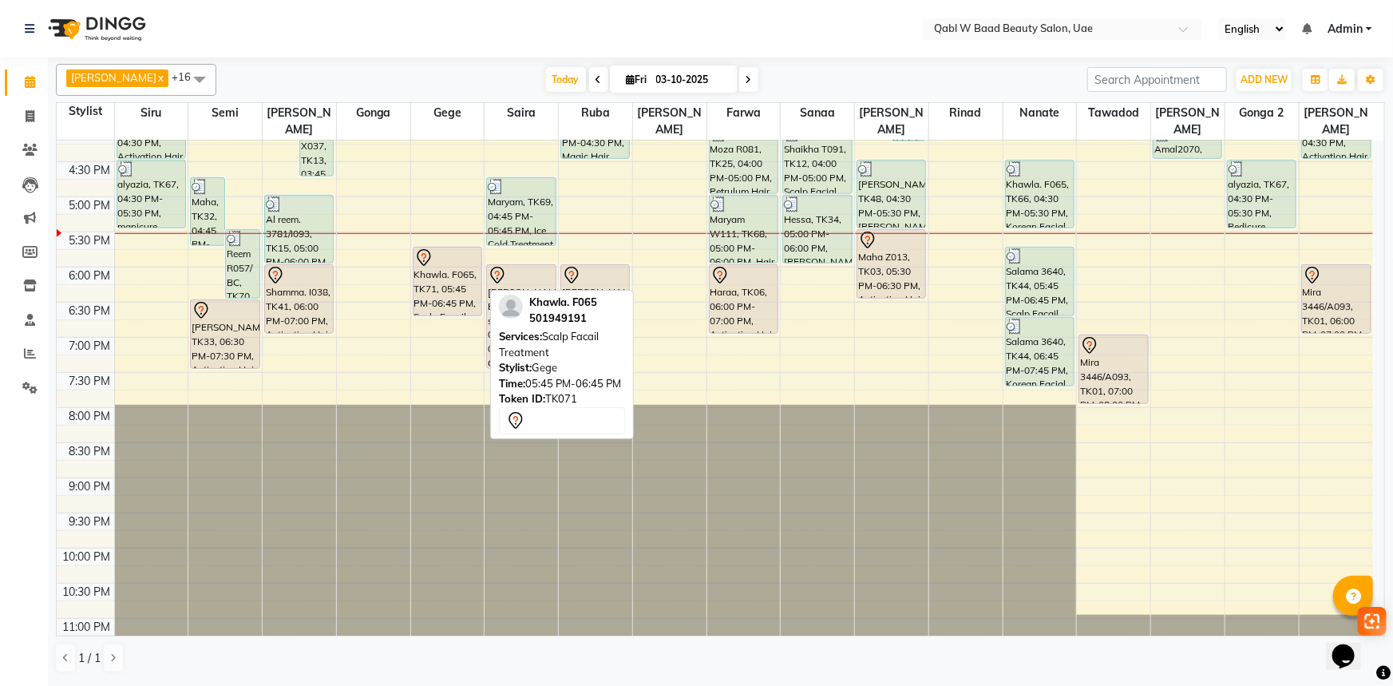
click at [460, 282] on div "Khawla. F065, TK71, 05:45 PM-06:45 PM, Scalp Facail Treatment" at bounding box center [447, 281] width 68 height 68
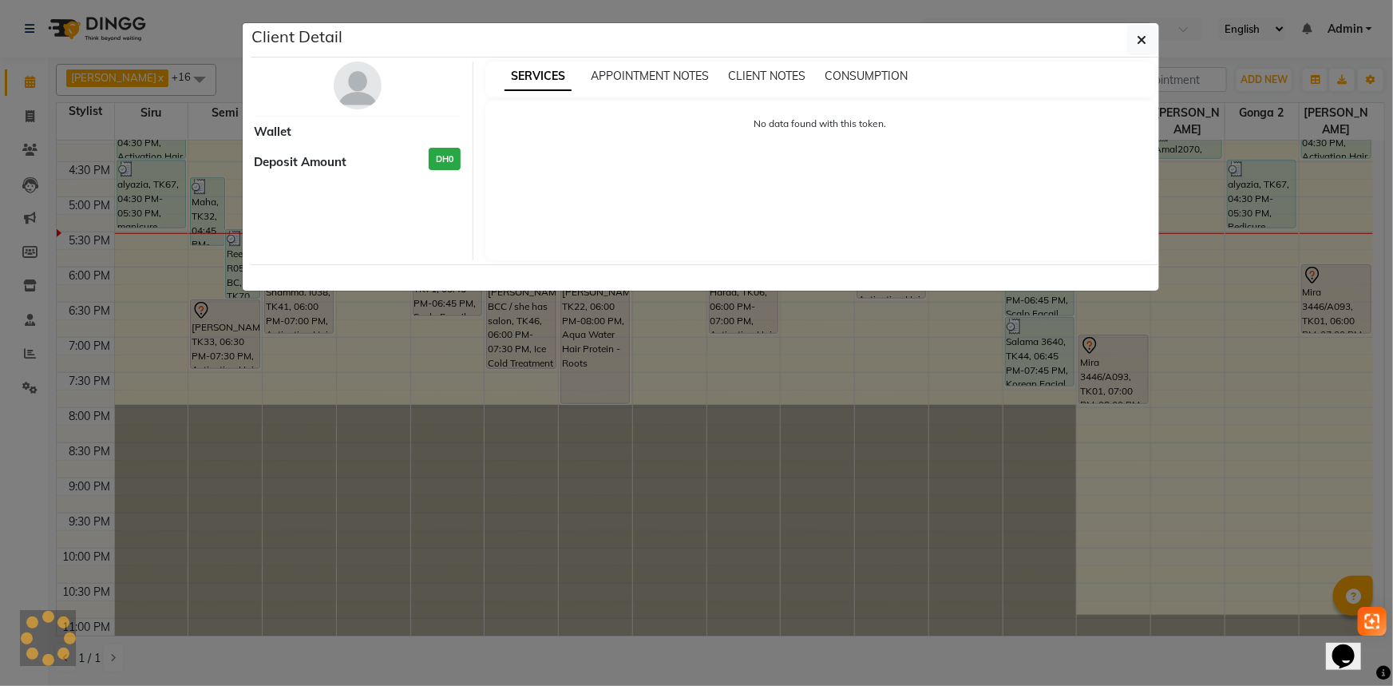
select select "7"
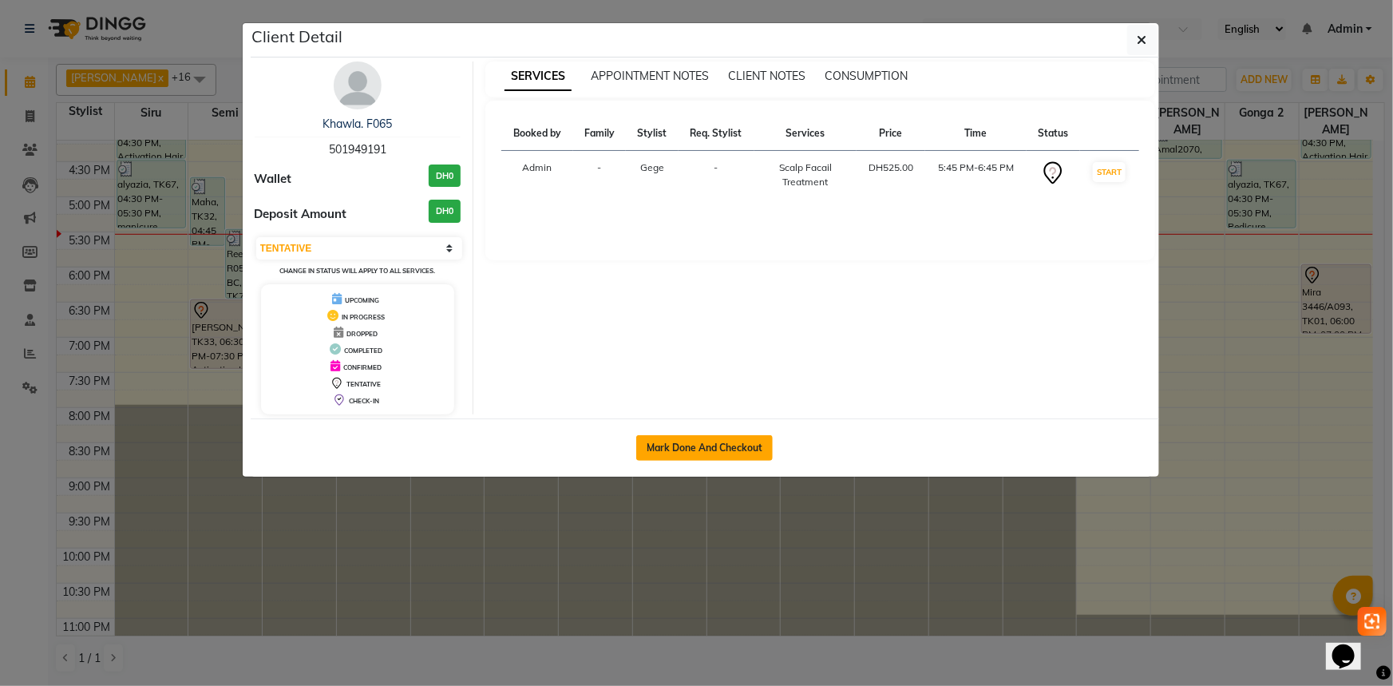
click at [694, 439] on button "Mark Done And Checkout" at bounding box center [704, 448] width 136 height 26
select select "service"
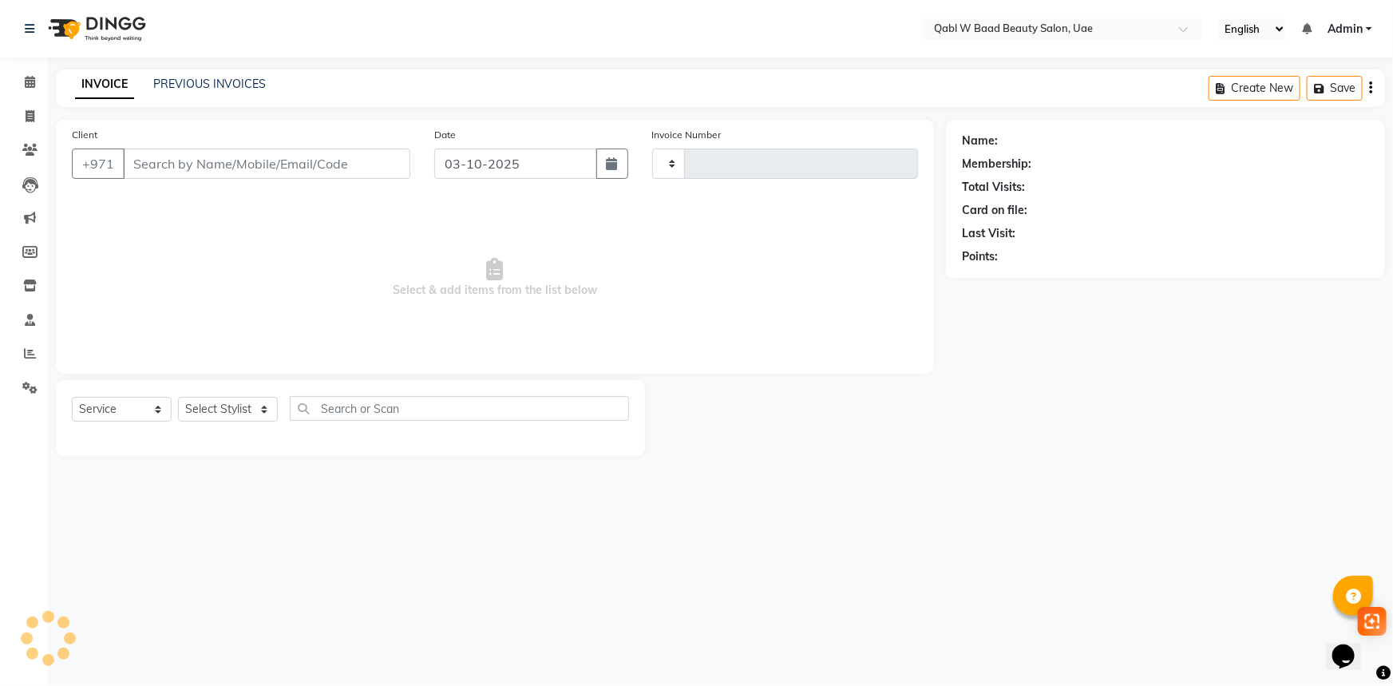
type input "8538"
select select "6969"
type input "501949191"
select select "56772"
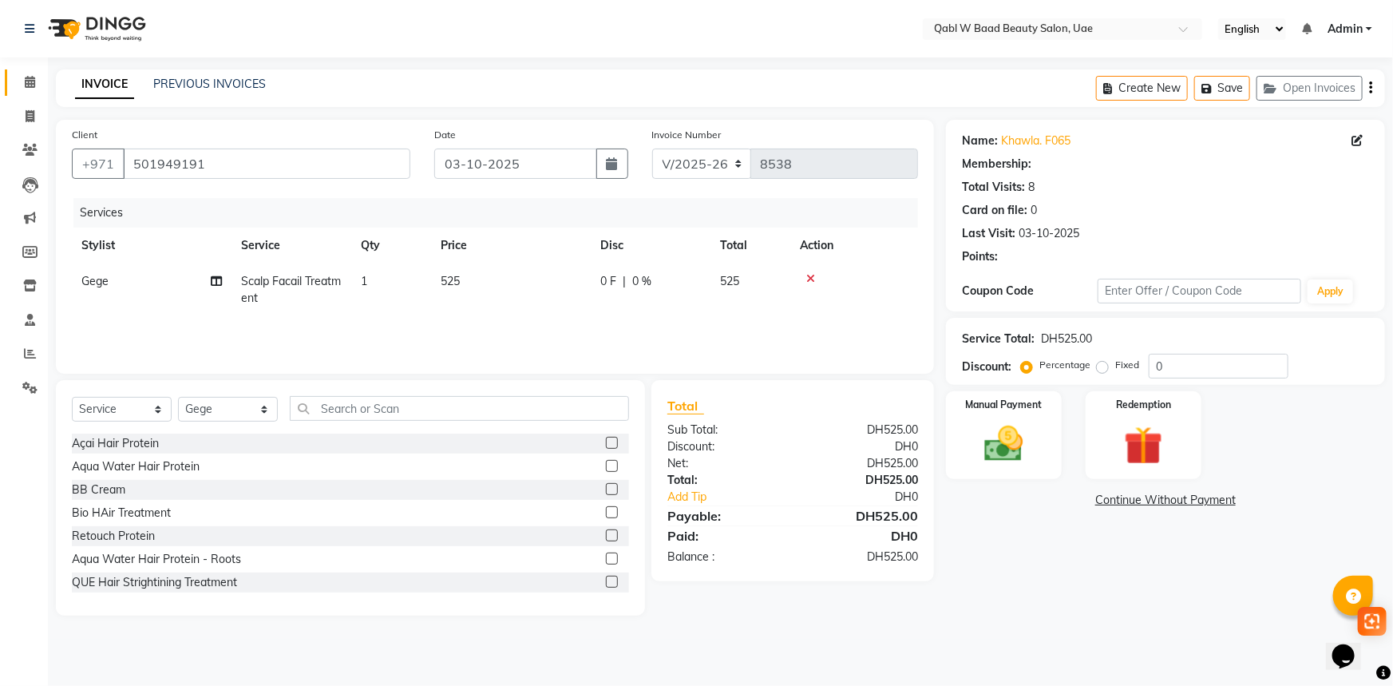
select select "1: Object"
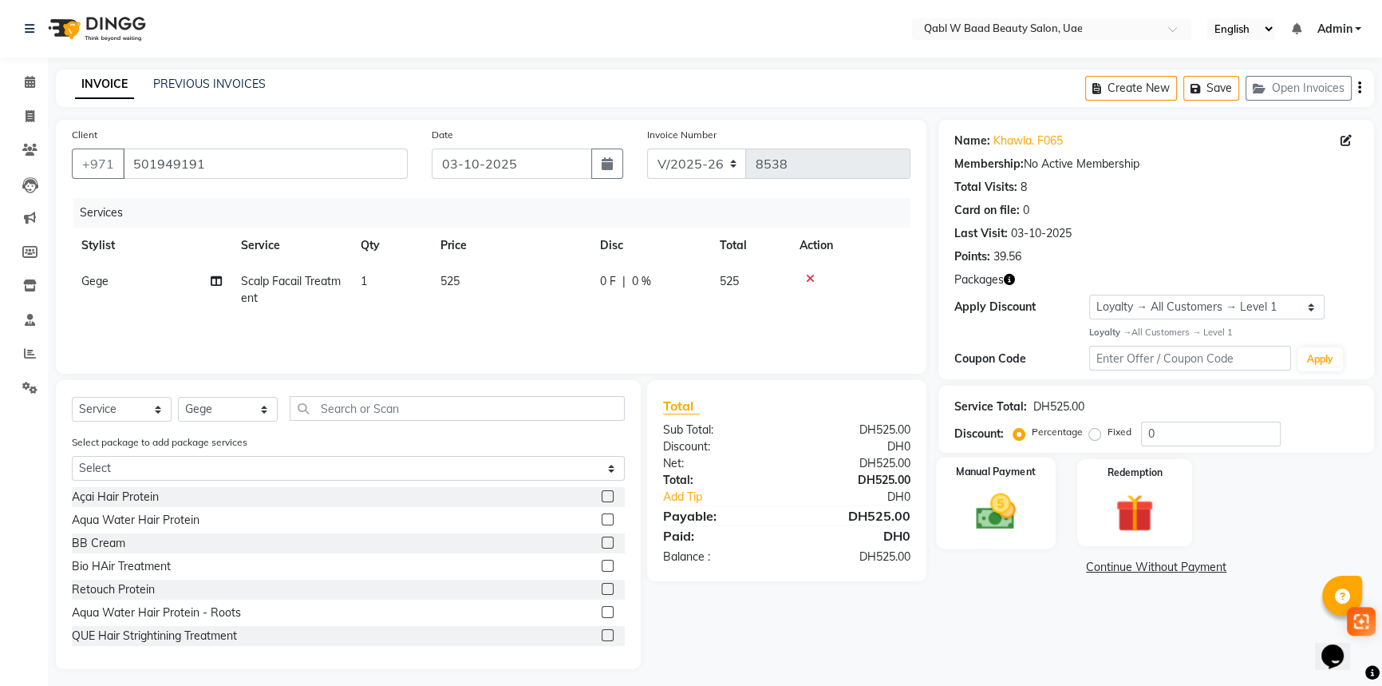
click at [978, 522] on img at bounding box center [996, 510] width 65 height 45
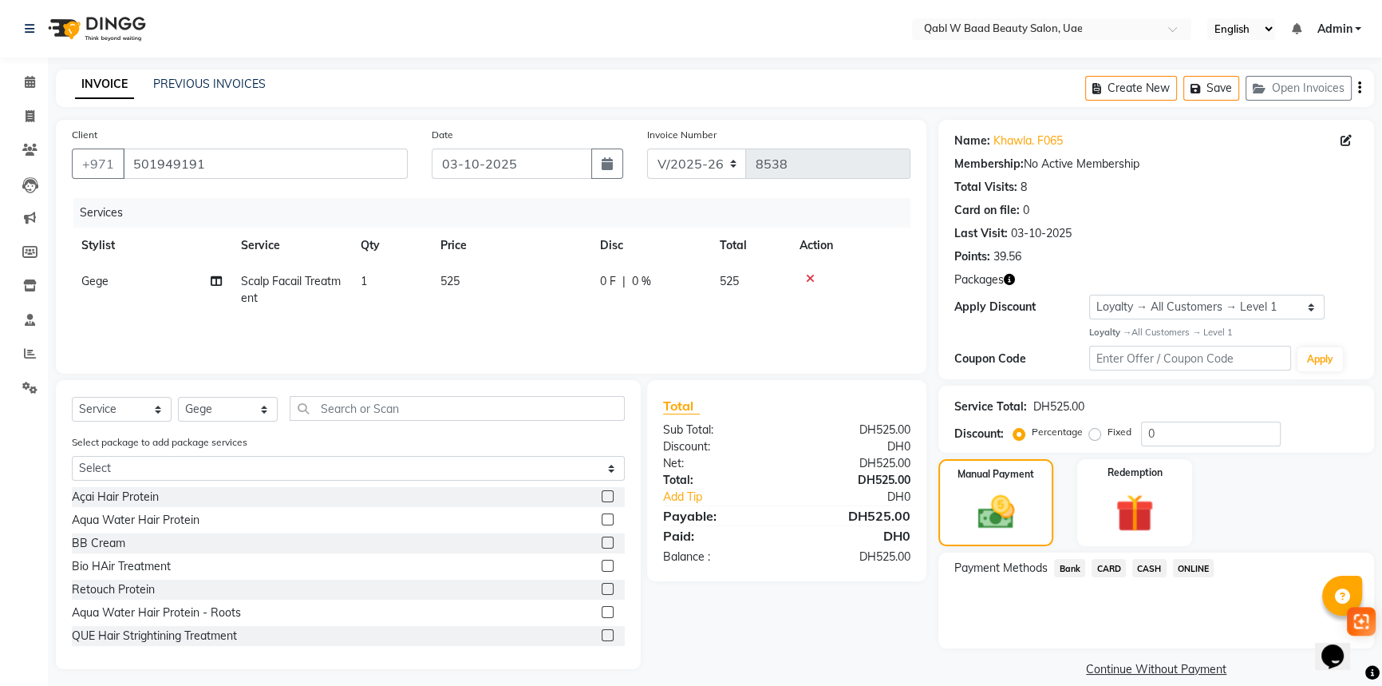
click at [1101, 560] on span "CARD" at bounding box center [1109, 568] width 34 height 18
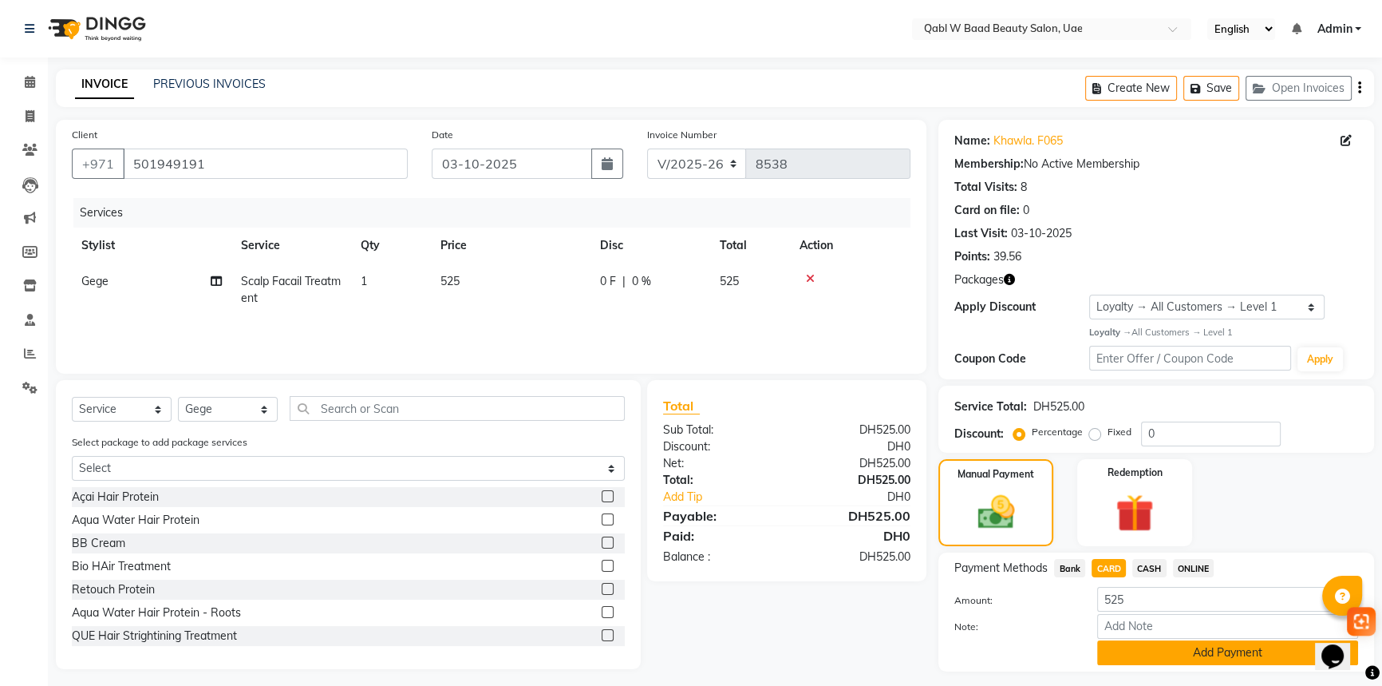
click at [1194, 653] on button "Add Payment" at bounding box center [1227, 652] width 261 height 25
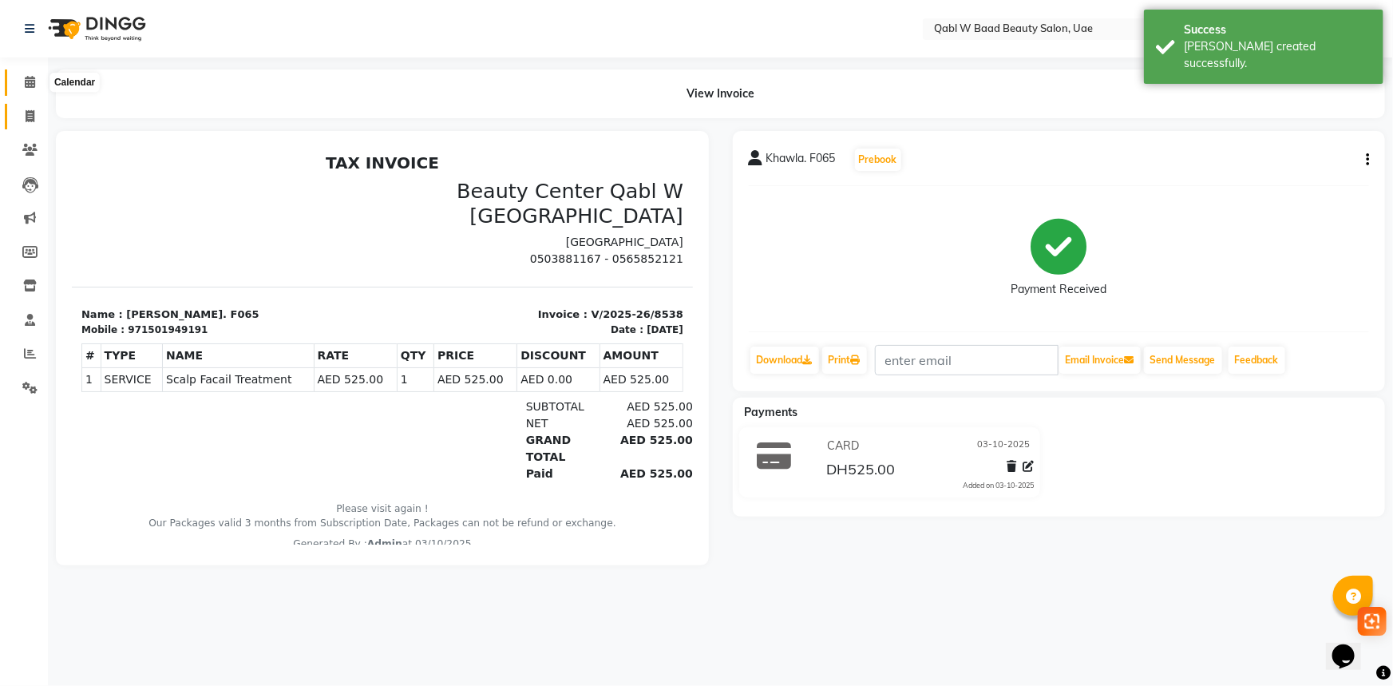
drag, startPoint x: 26, startPoint y: 77, endPoint x: 37, endPoint y: 126, distance: 50.7
click at [26, 77] on icon at bounding box center [30, 82] width 10 height 12
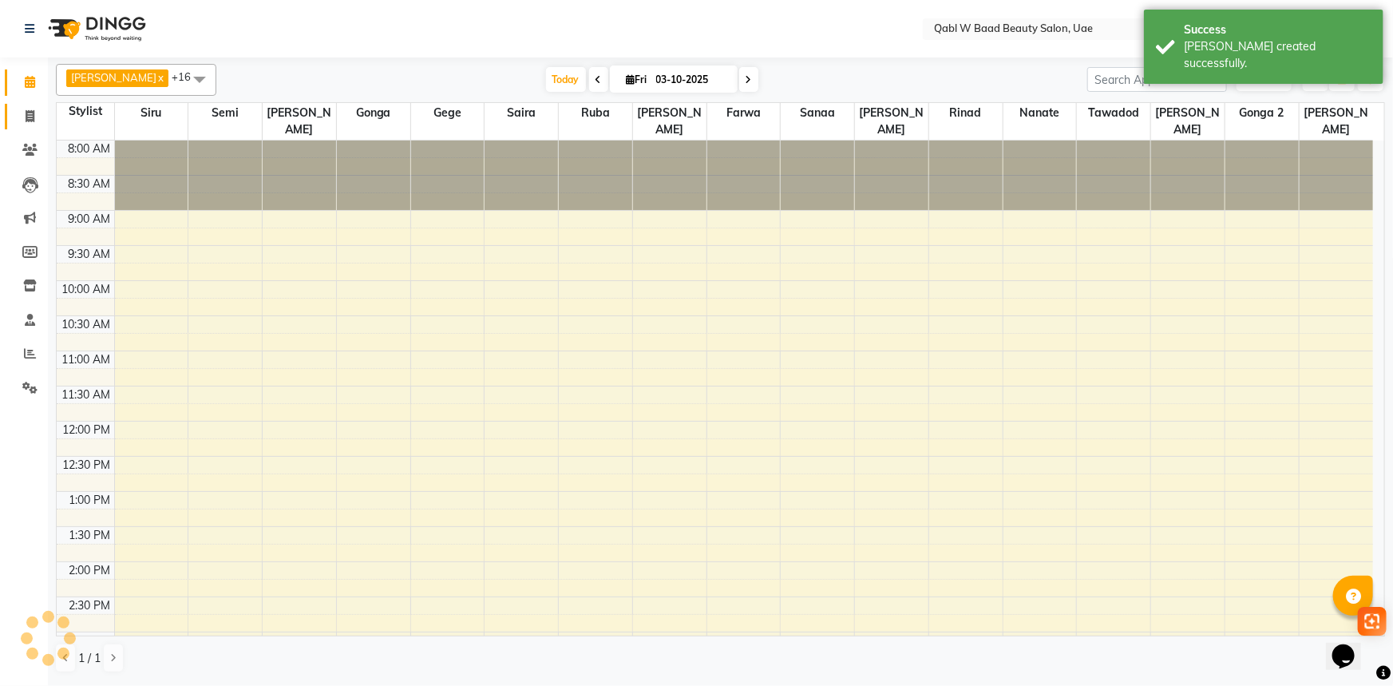
click at [38, 128] on link "Invoice" at bounding box center [24, 117] width 38 height 26
select select "service"
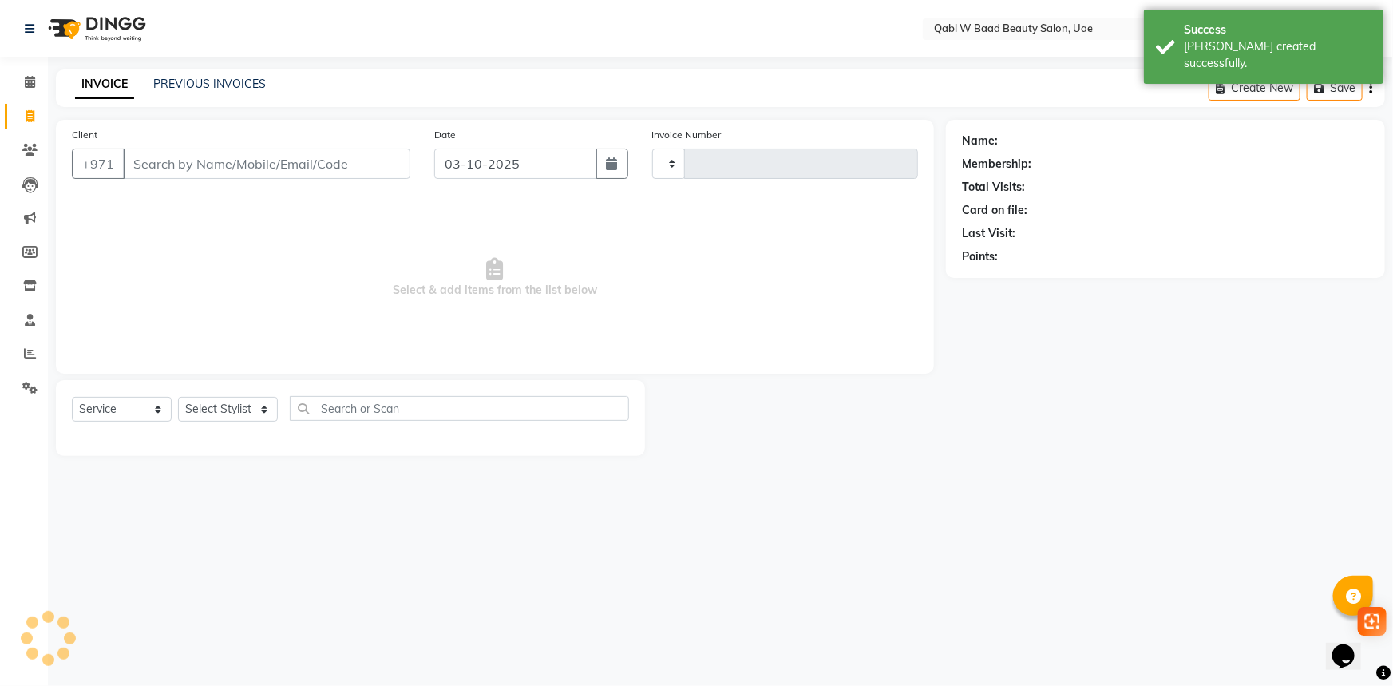
type input "8539"
select select "6969"
click at [175, 88] on link "PREVIOUS INVOICES" at bounding box center [209, 84] width 113 height 14
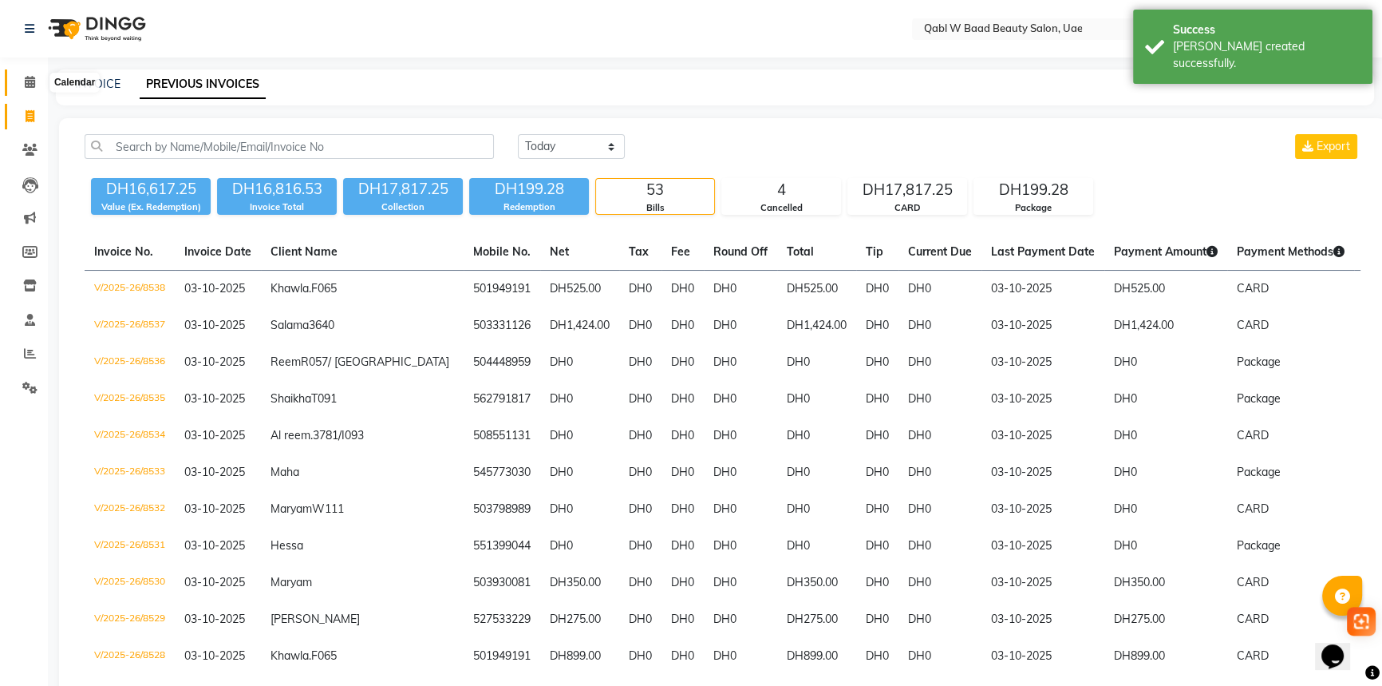
click at [33, 89] on span at bounding box center [30, 82] width 28 height 18
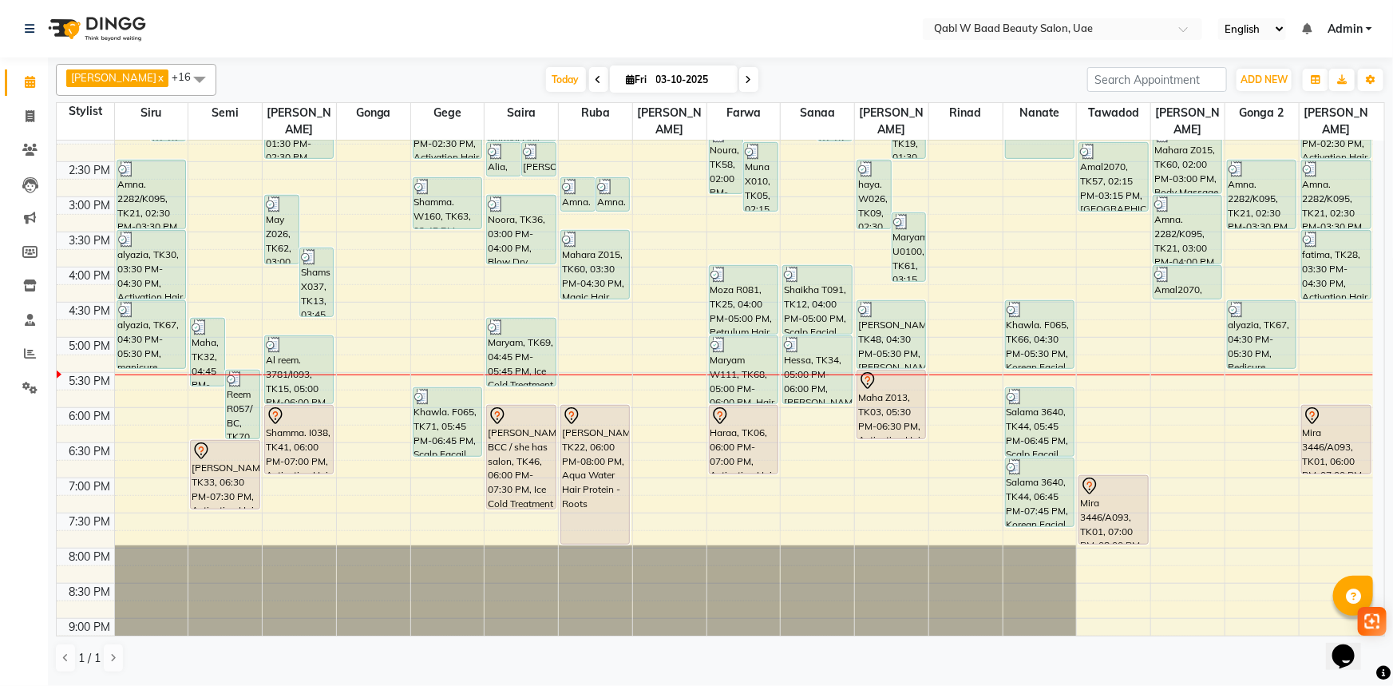
scroll to position [389, 0]
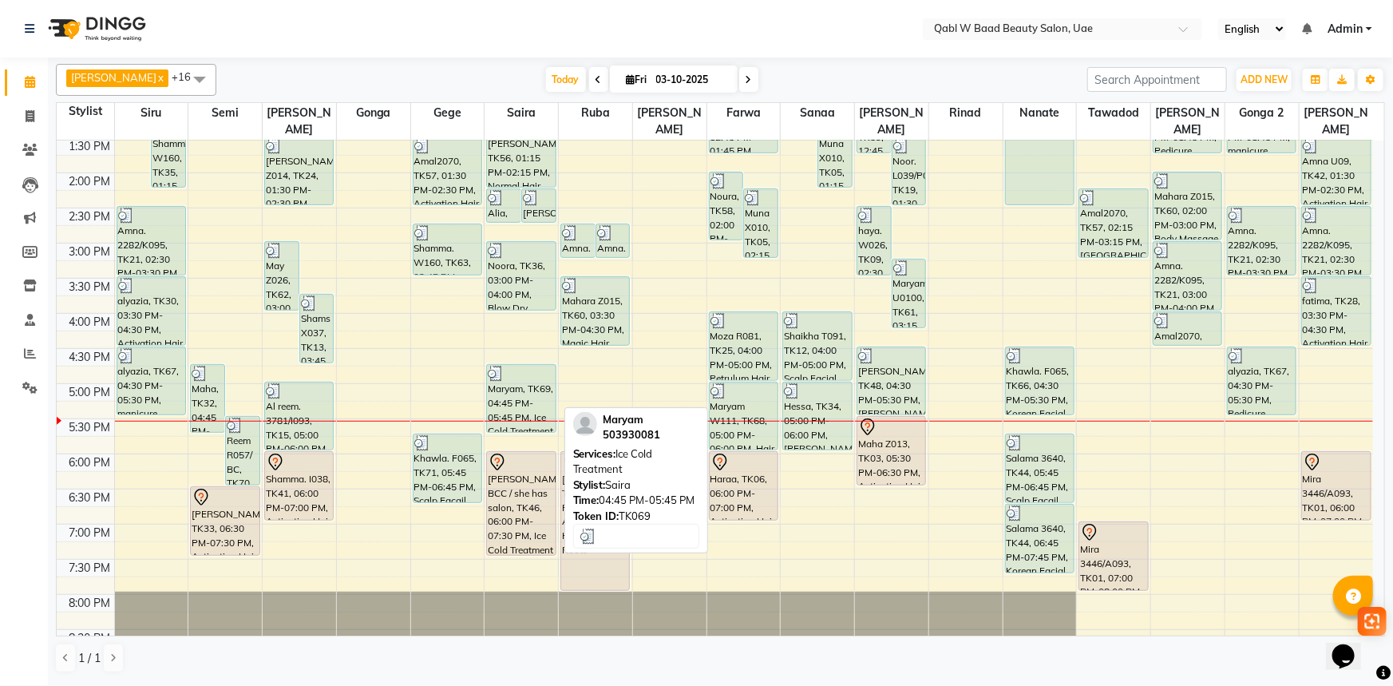
click at [497, 380] on div "Maryam, TK69, 04:45 PM-05:45 PM, Ice Cold Treatment" at bounding box center [521, 398] width 68 height 67
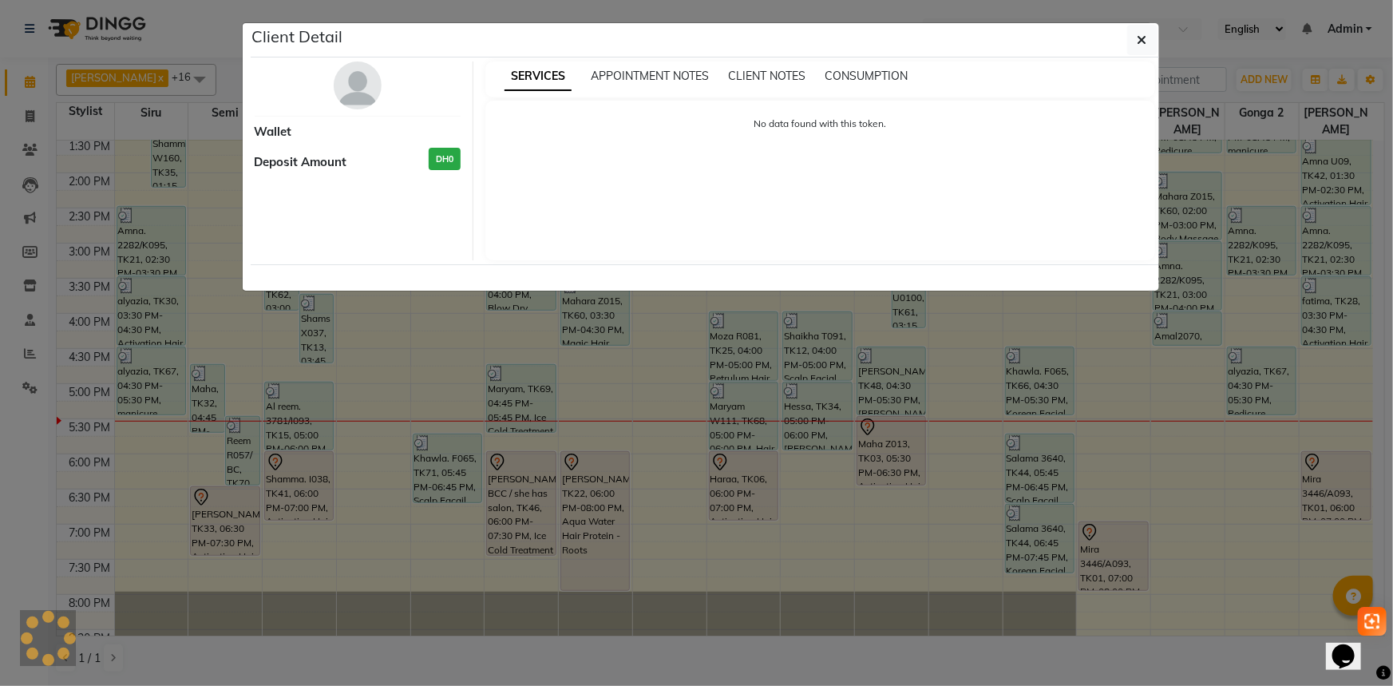
select select "3"
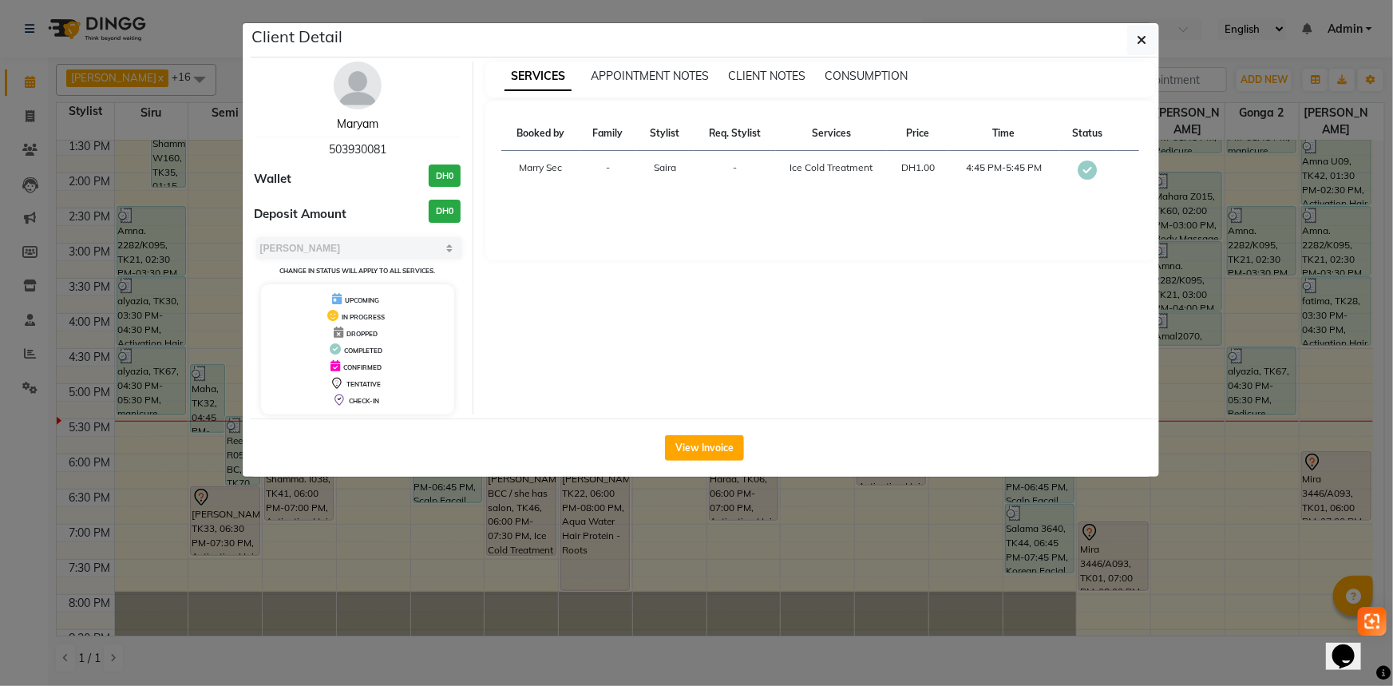
click at [366, 129] on link "Maryam" at bounding box center [358, 124] width 42 height 14
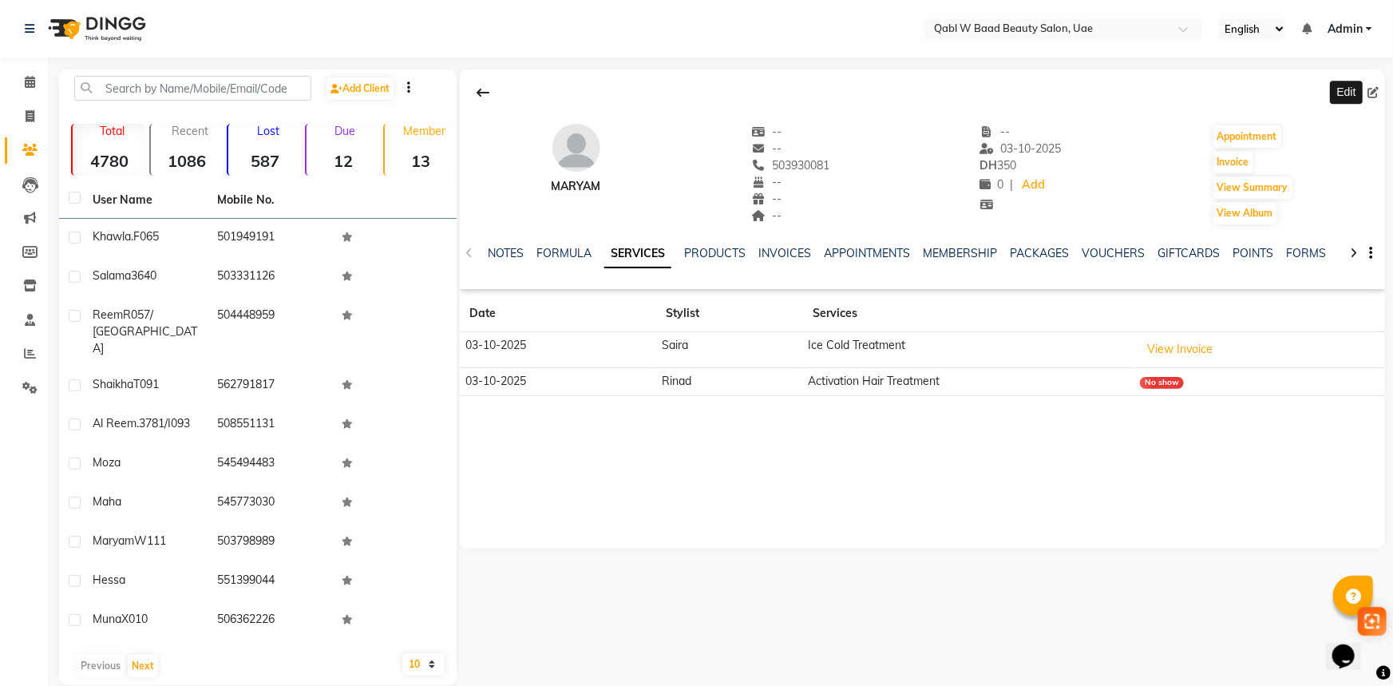
click at [1376, 95] on icon at bounding box center [1372, 92] width 11 height 11
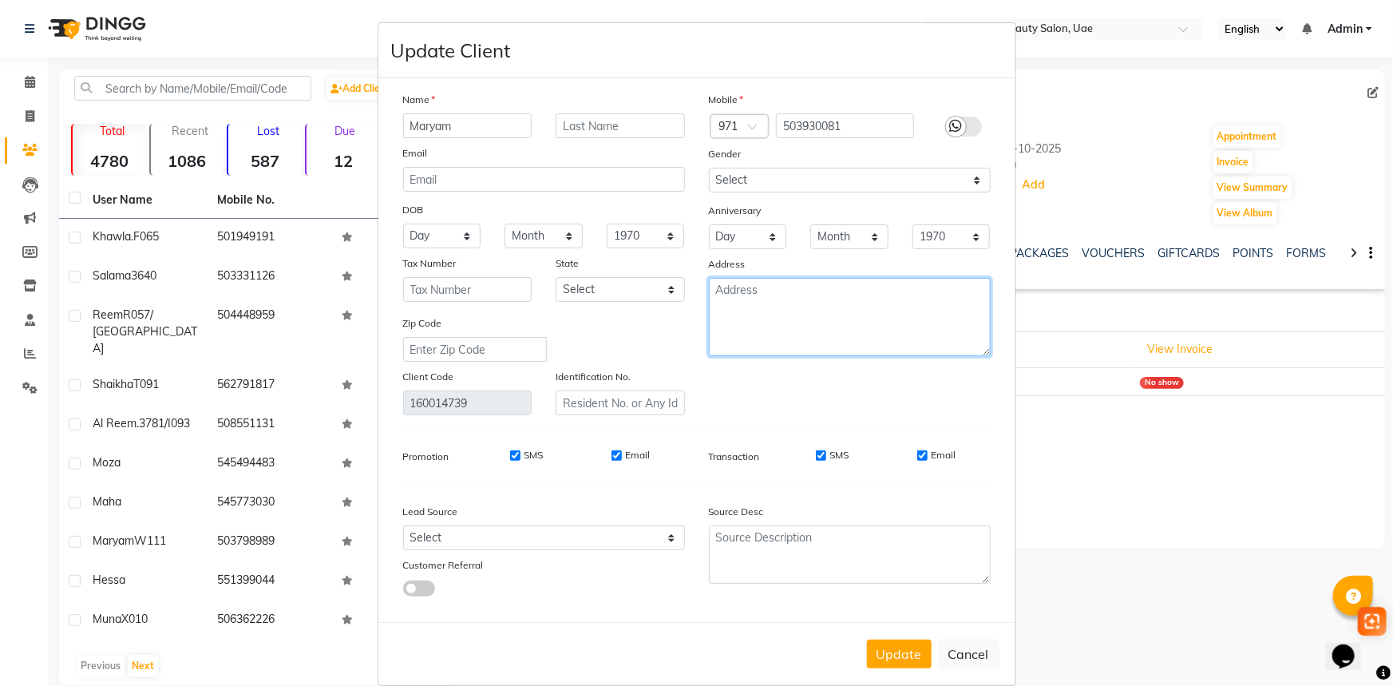
click at [790, 304] on textarea at bounding box center [850, 317] width 282 height 78
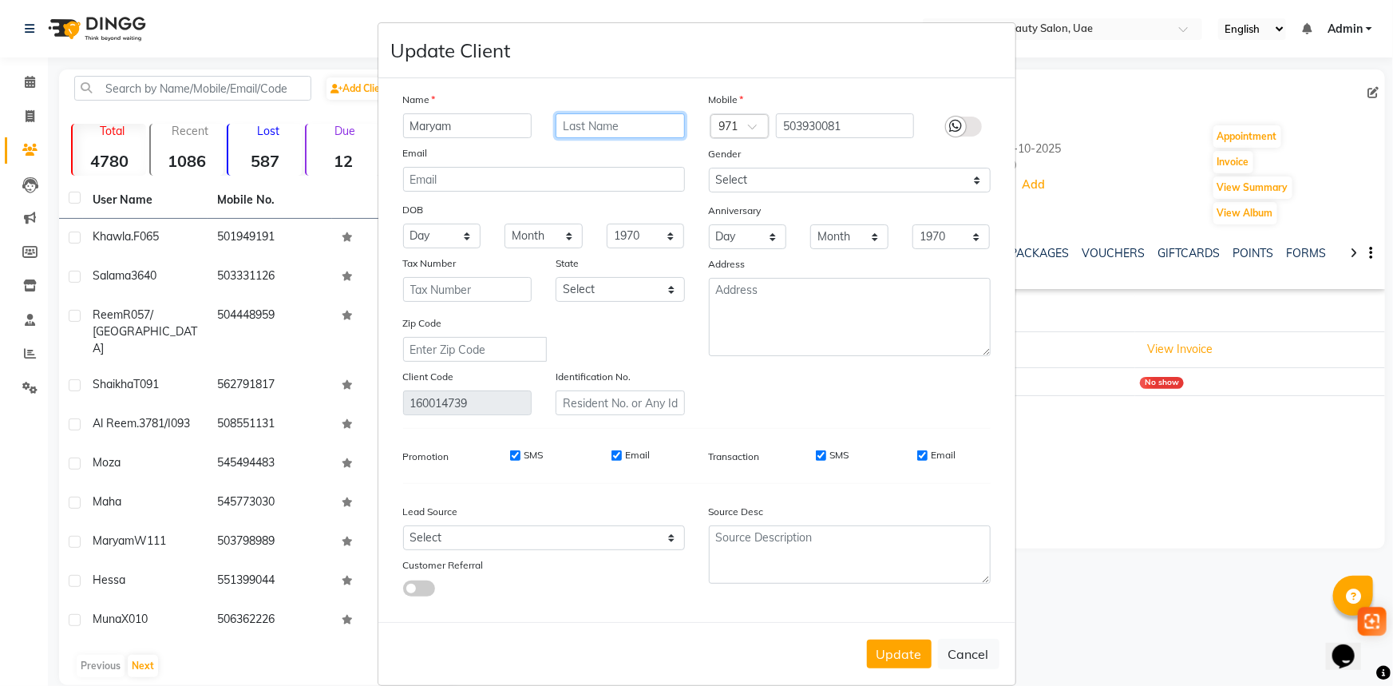
click at [634, 125] on input "text" at bounding box center [619, 125] width 129 height 25
type input "BC"
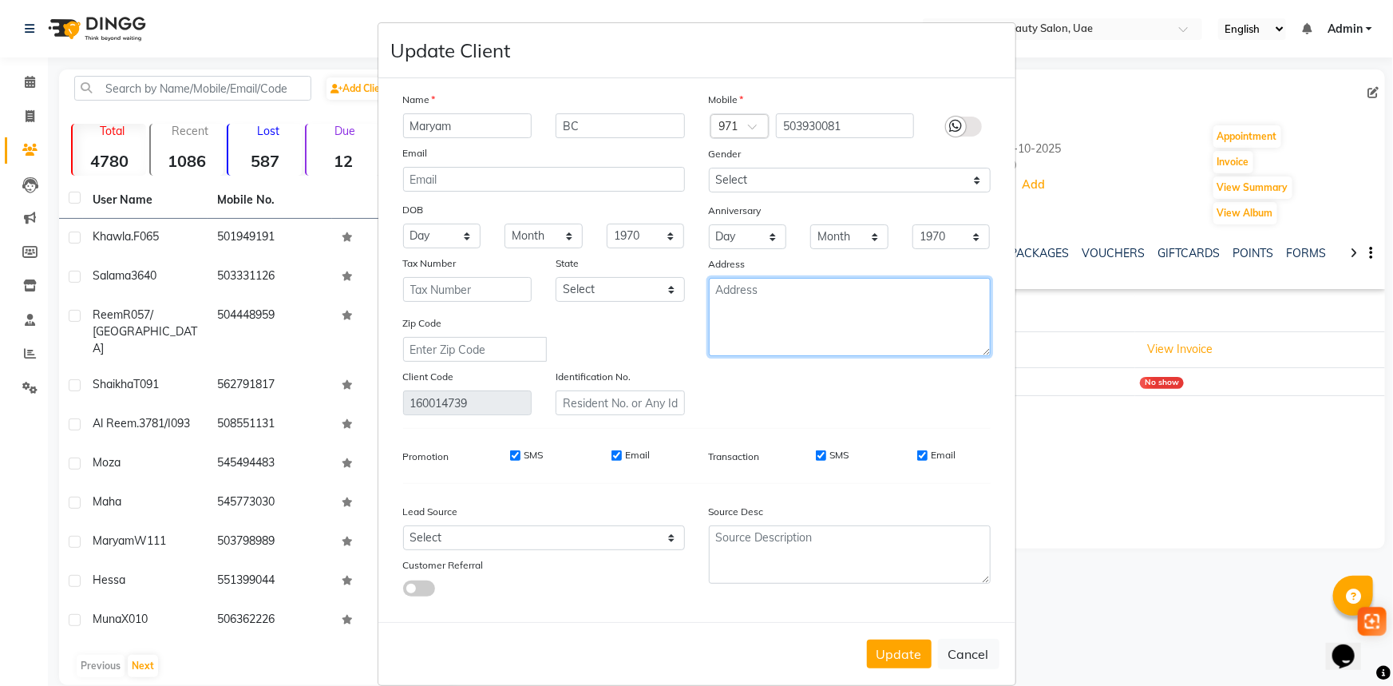
click at [737, 319] on textarea at bounding box center [850, 317] width 282 height 78
type textarea "she come to learn , she is do shesiedo with ice cold"
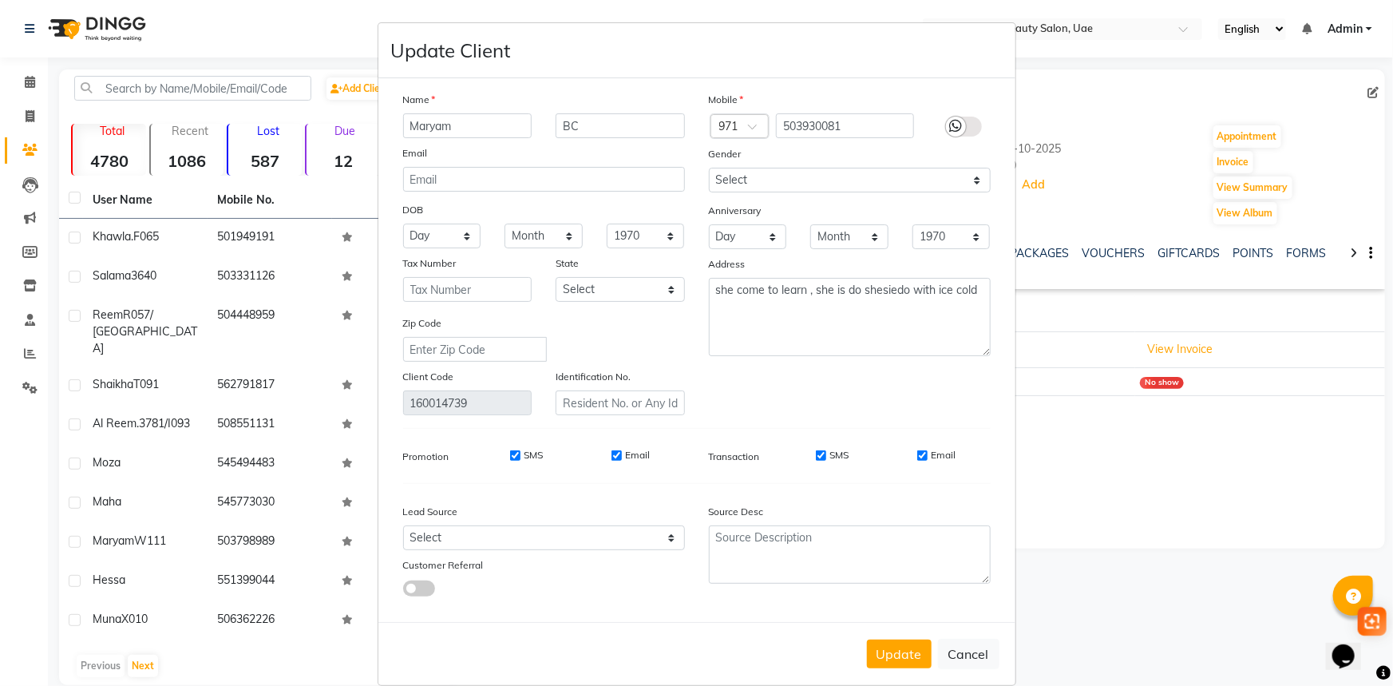
click at [877, 674] on div "Update Cancel" at bounding box center [696, 653] width 637 height 63
click at [902, 646] on button "Update" at bounding box center [899, 653] width 65 height 29
select select
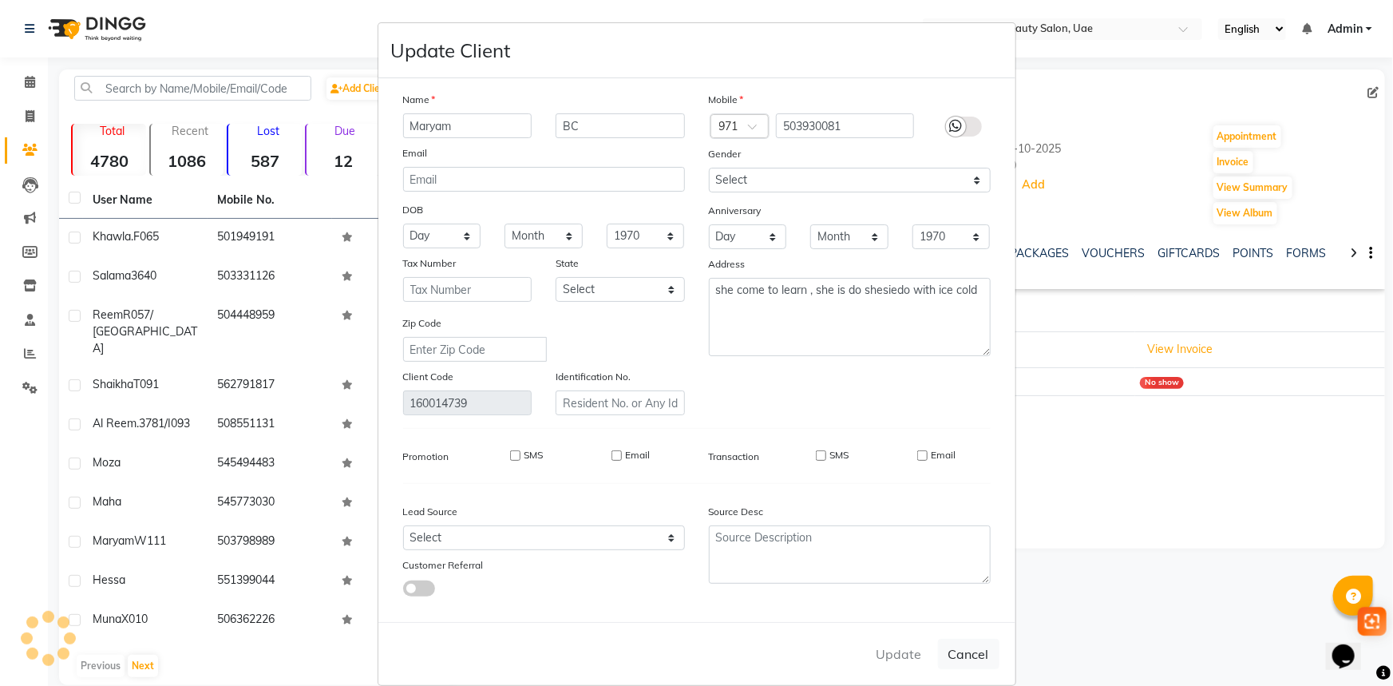
select select
checkbox input "false"
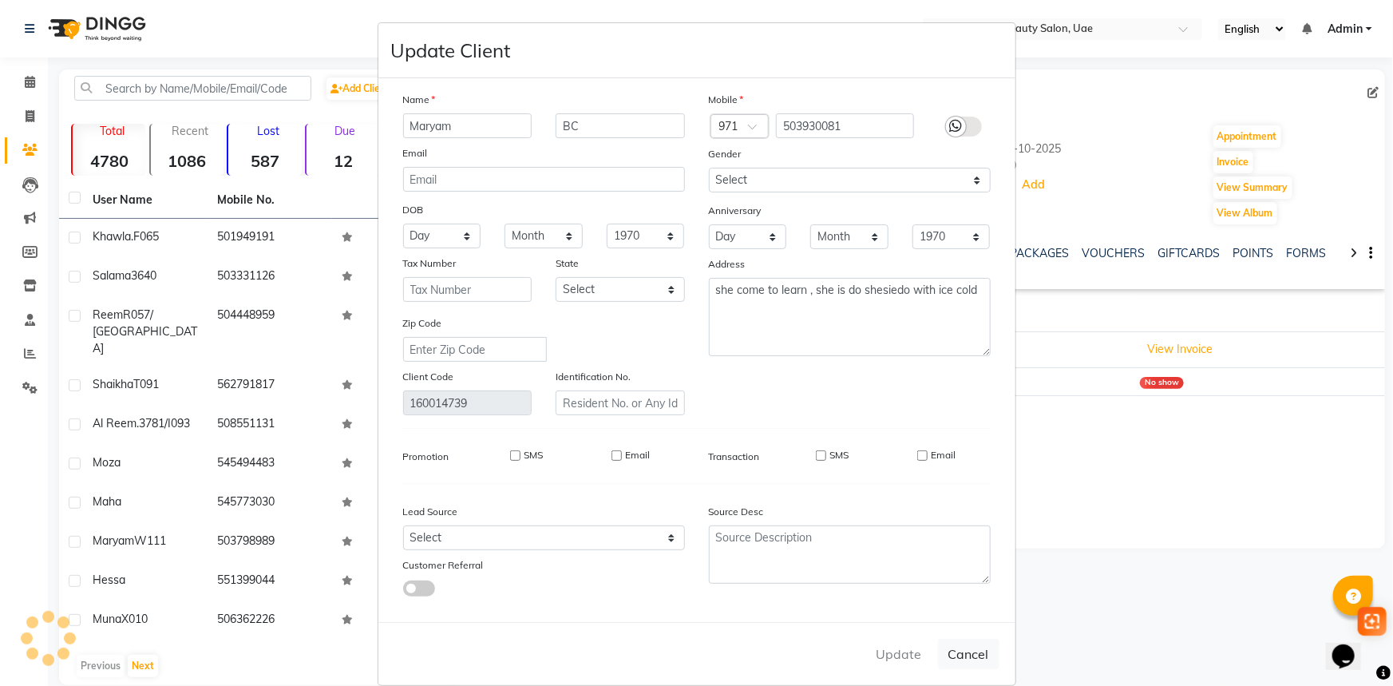
checkbox input "false"
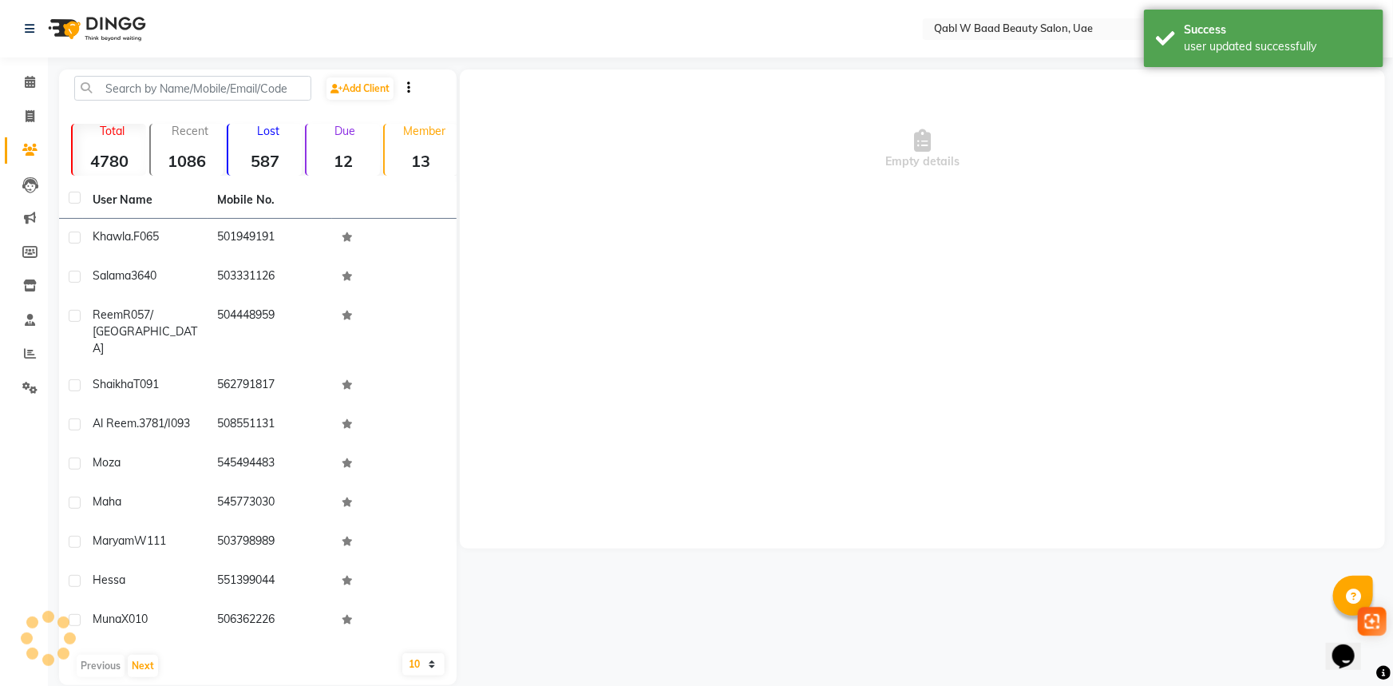
drag, startPoint x: 1247, startPoint y: 438, endPoint x: 1103, endPoint y: 438, distance: 143.7
click at [1247, 438] on div "Empty details" at bounding box center [922, 308] width 925 height 479
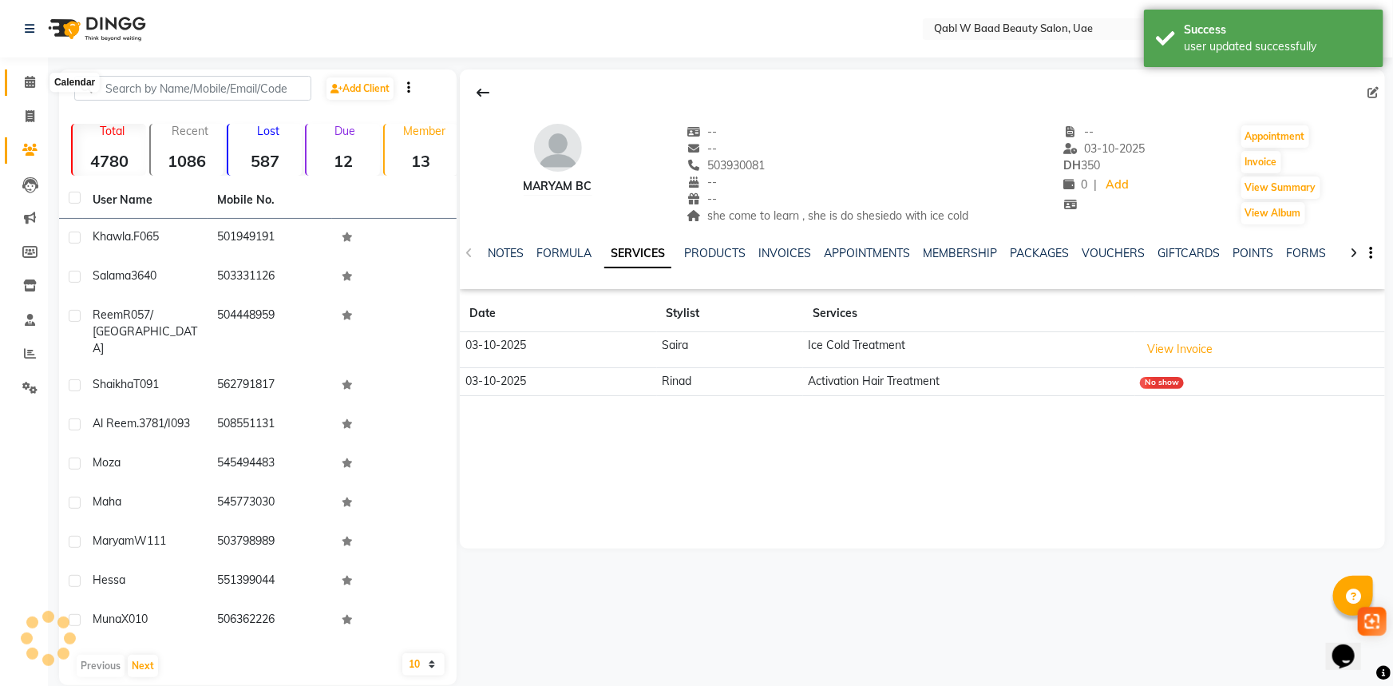
click at [23, 86] on span at bounding box center [30, 82] width 28 height 18
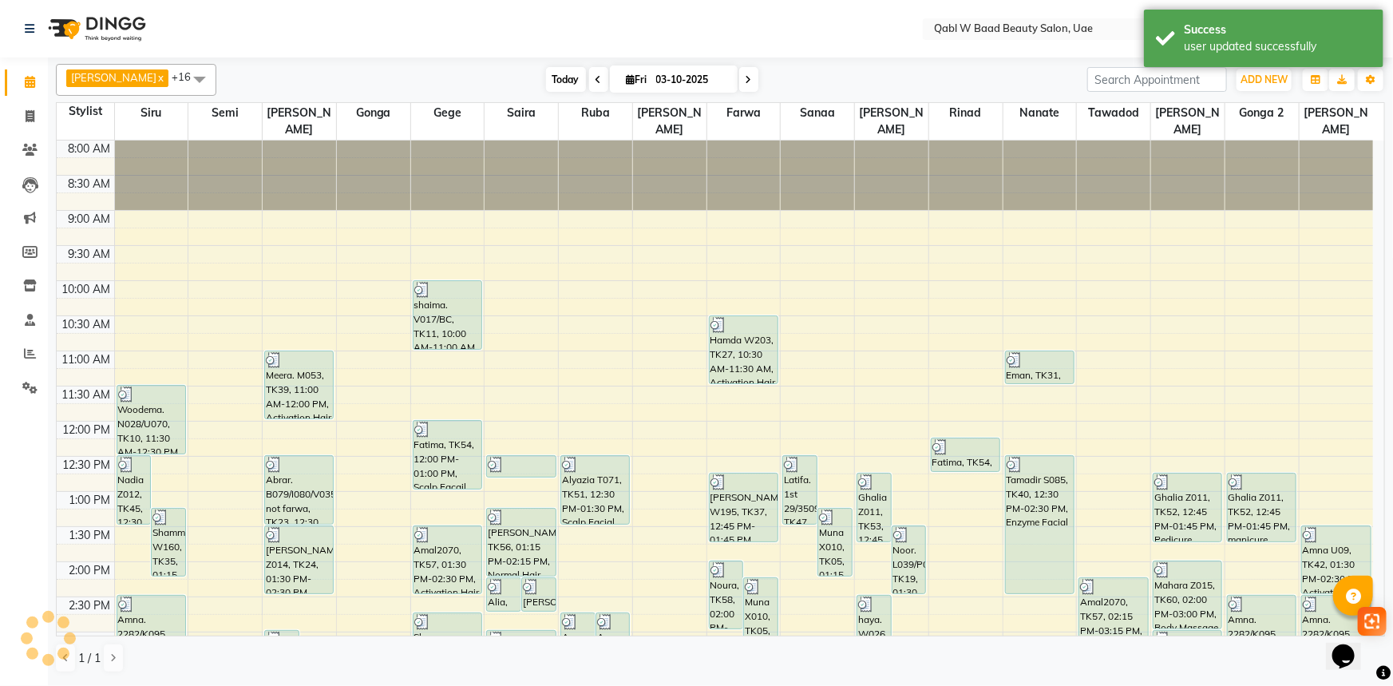
click at [547, 81] on span "Today" at bounding box center [566, 79] width 40 height 25
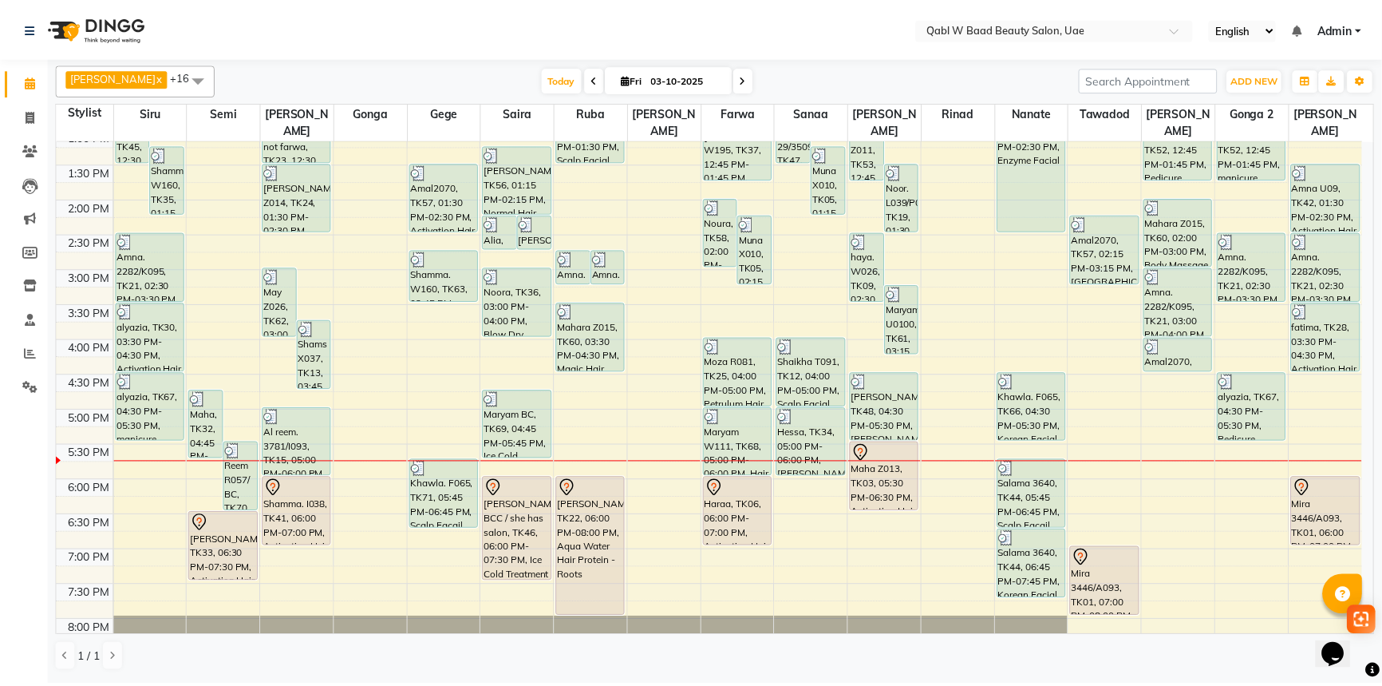
scroll to position [316, 0]
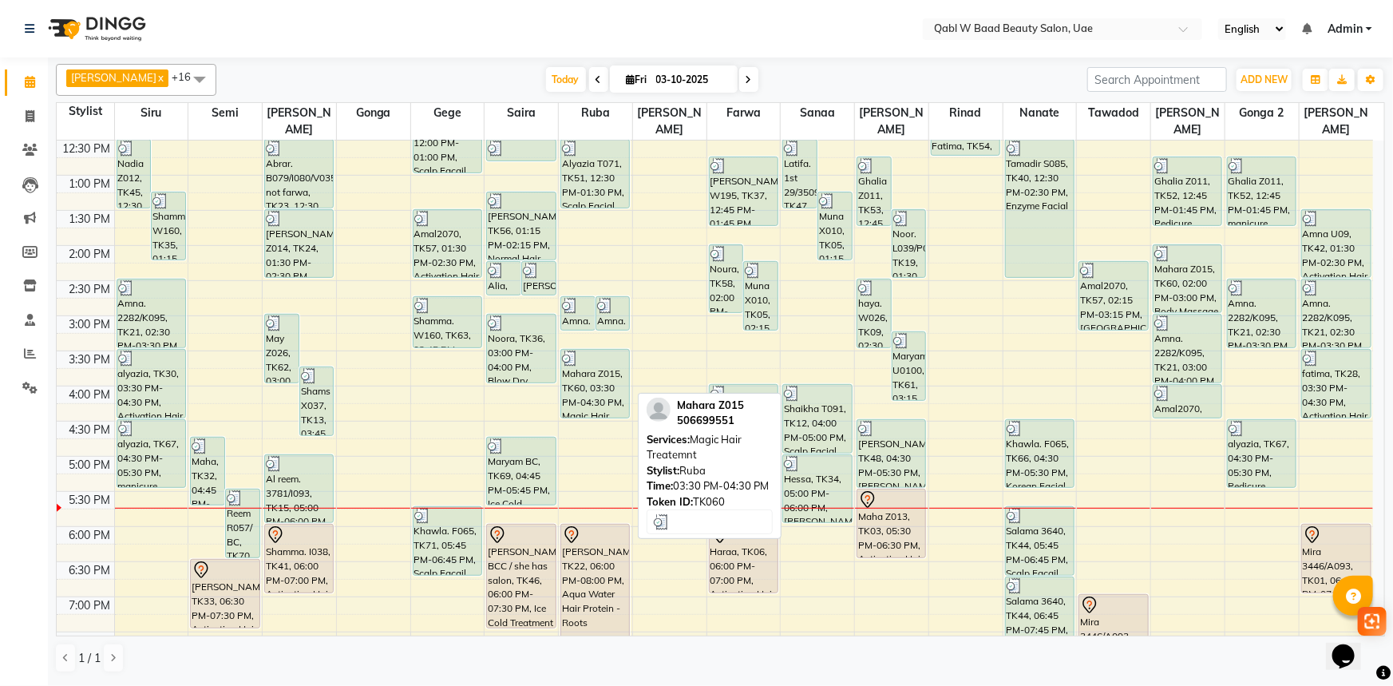
click at [575, 354] on div "Mahara Z015, TK60, 03:30 PM-04:30 PM, Magic Hair Treatemnt" at bounding box center [595, 384] width 68 height 68
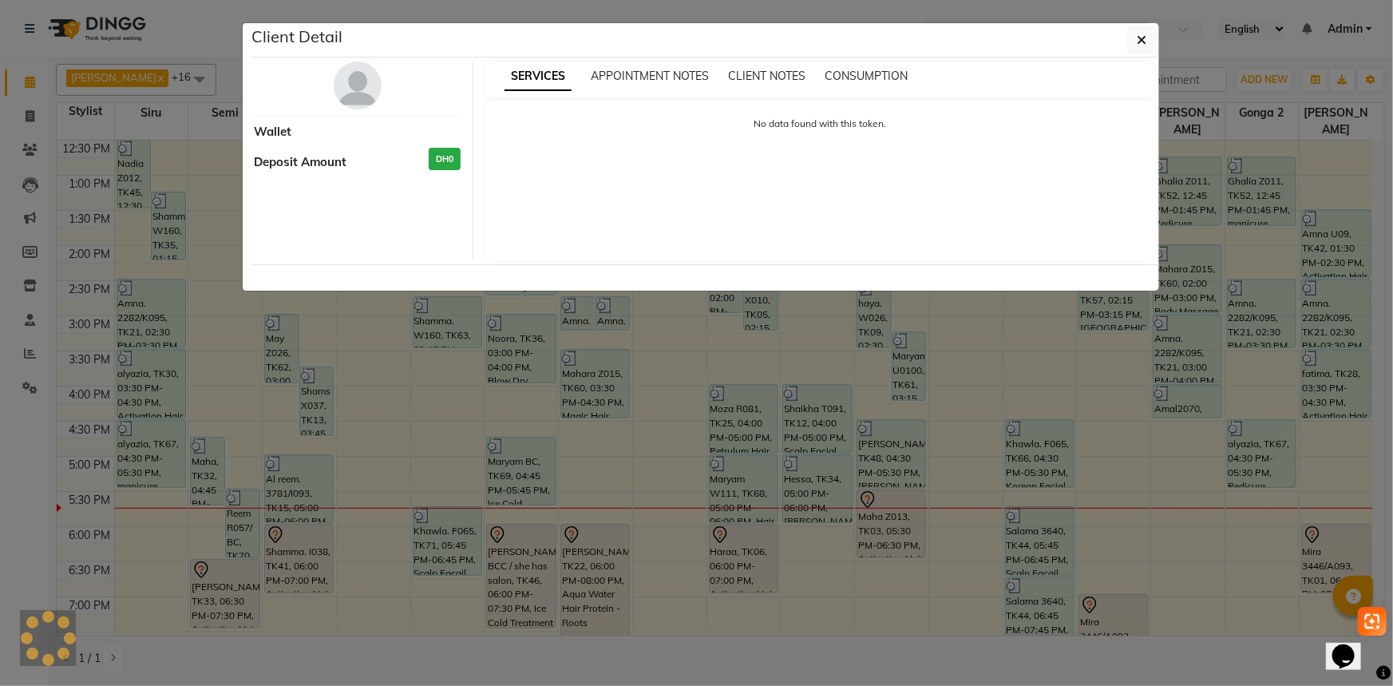
select select "3"
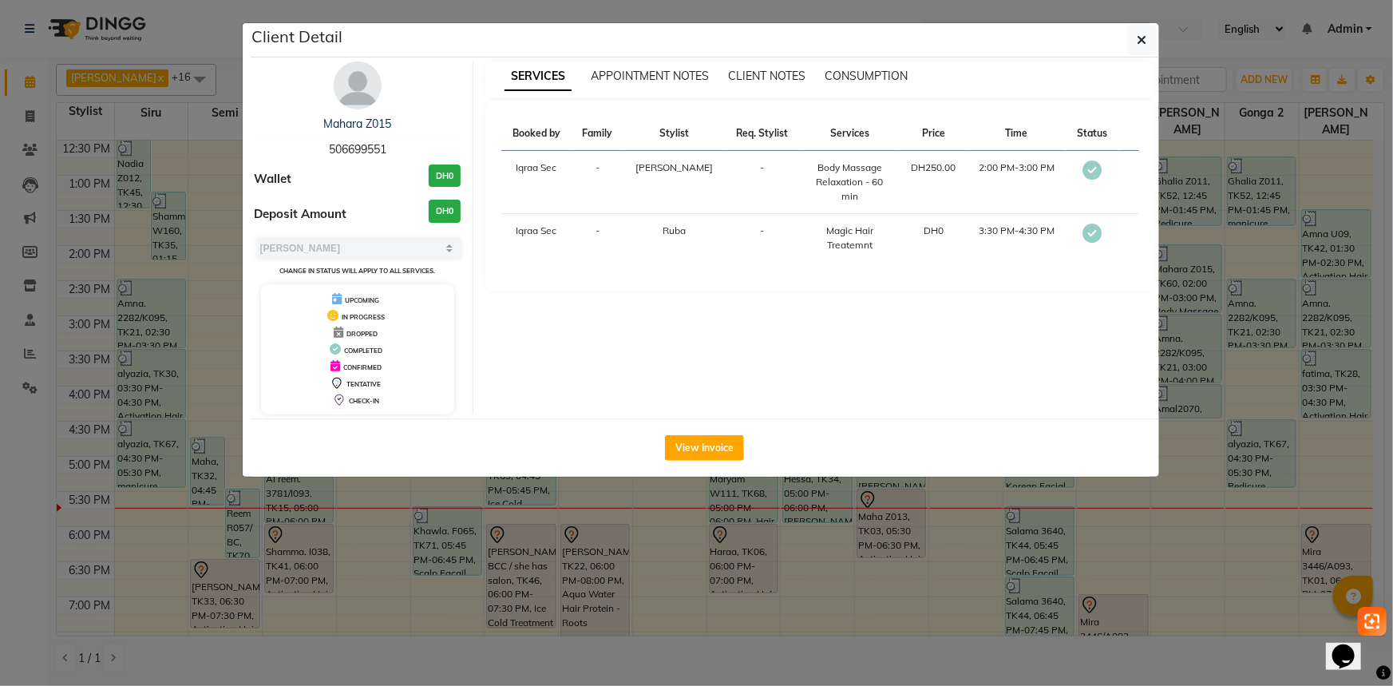
click at [366, 149] on span "506699551" at bounding box center [357, 149] width 57 height 14
copy span "506699551"
click at [370, 124] on link "Mahara Z015" at bounding box center [357, 124] width 68 height 14
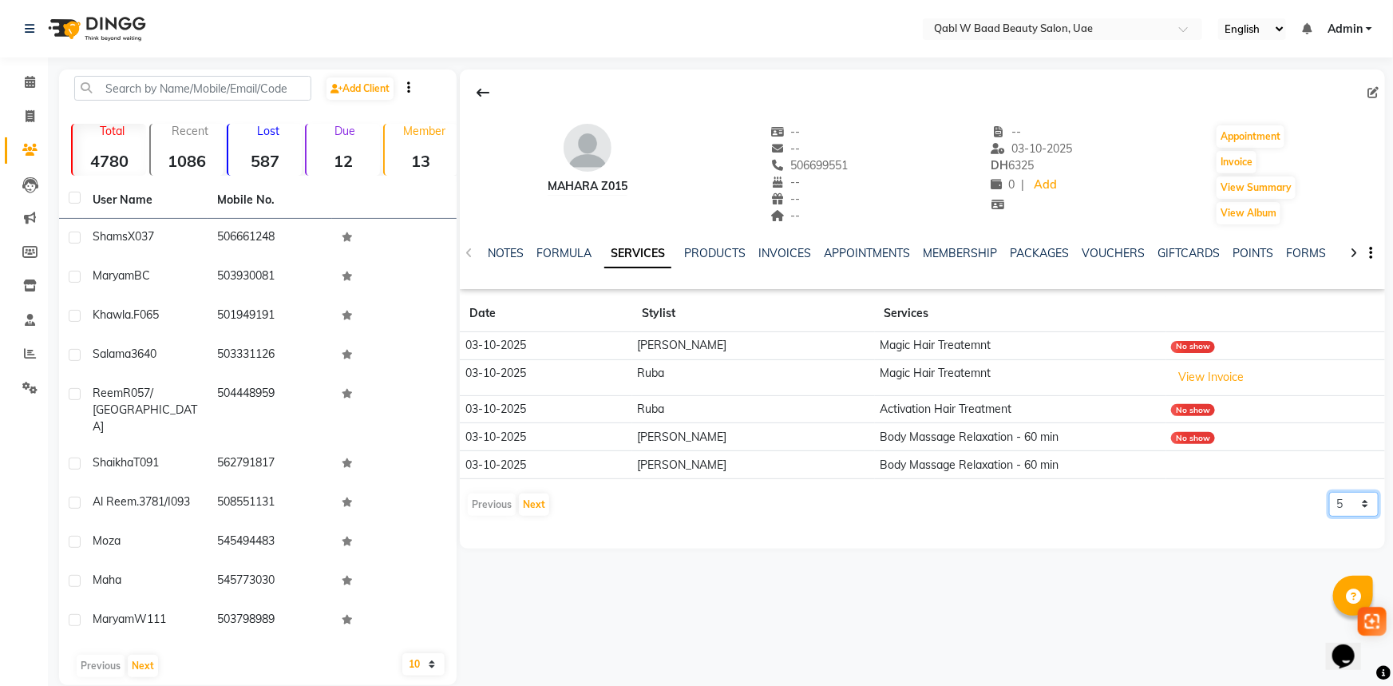
drag, startPoint x: 1354, startPoint y: 496, endPoint x: 1350, endPoint y: 512, distance: 15.7
click at [1354, 496] on select "5 10 50 100 500" at bounding box center [1353, 504] width 49 height 25
select select "100"
click at [1329, 492] on select "5 10 50 100 500" at bounding box center [1353, 504] width 49 height 25
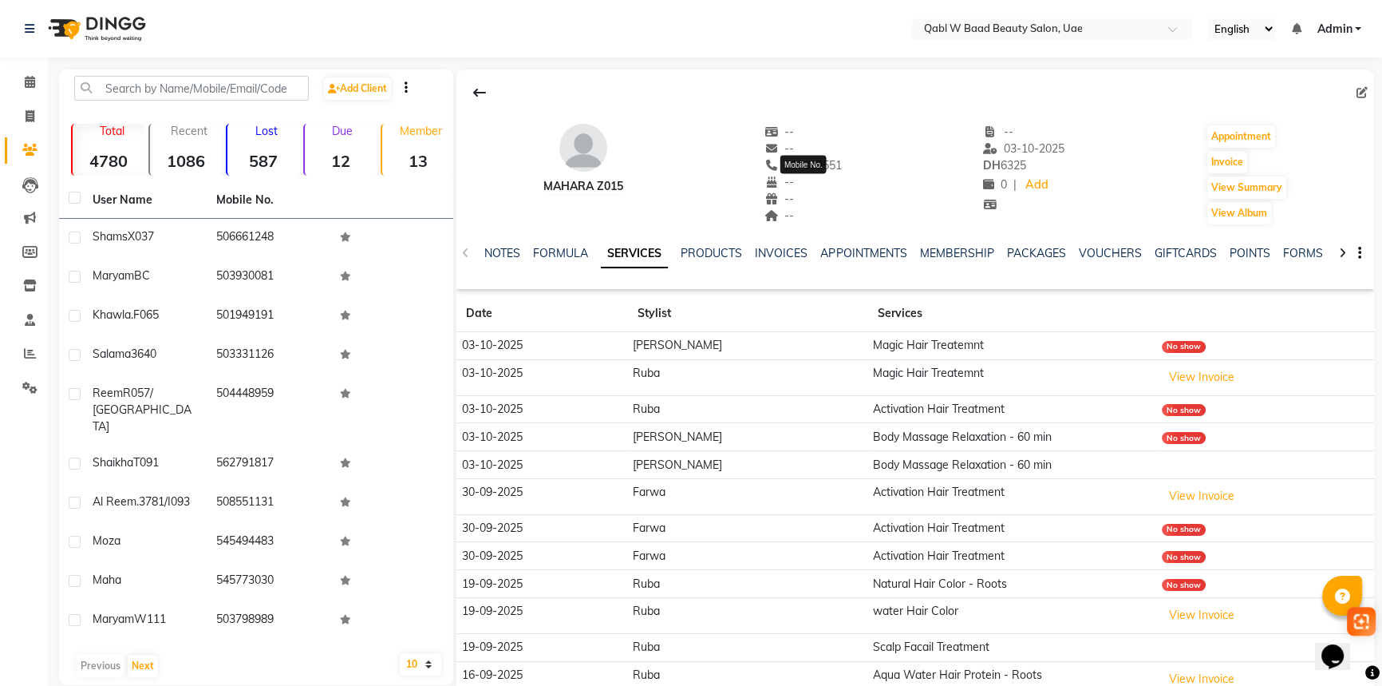
click at [836, 160] on span "506699551" at bounding box center [804, 165] width 78 height 14
copy span "506699551"
click at [508, 251] on link "NOTES" at bounding box center [502, 253] width 36 height 14
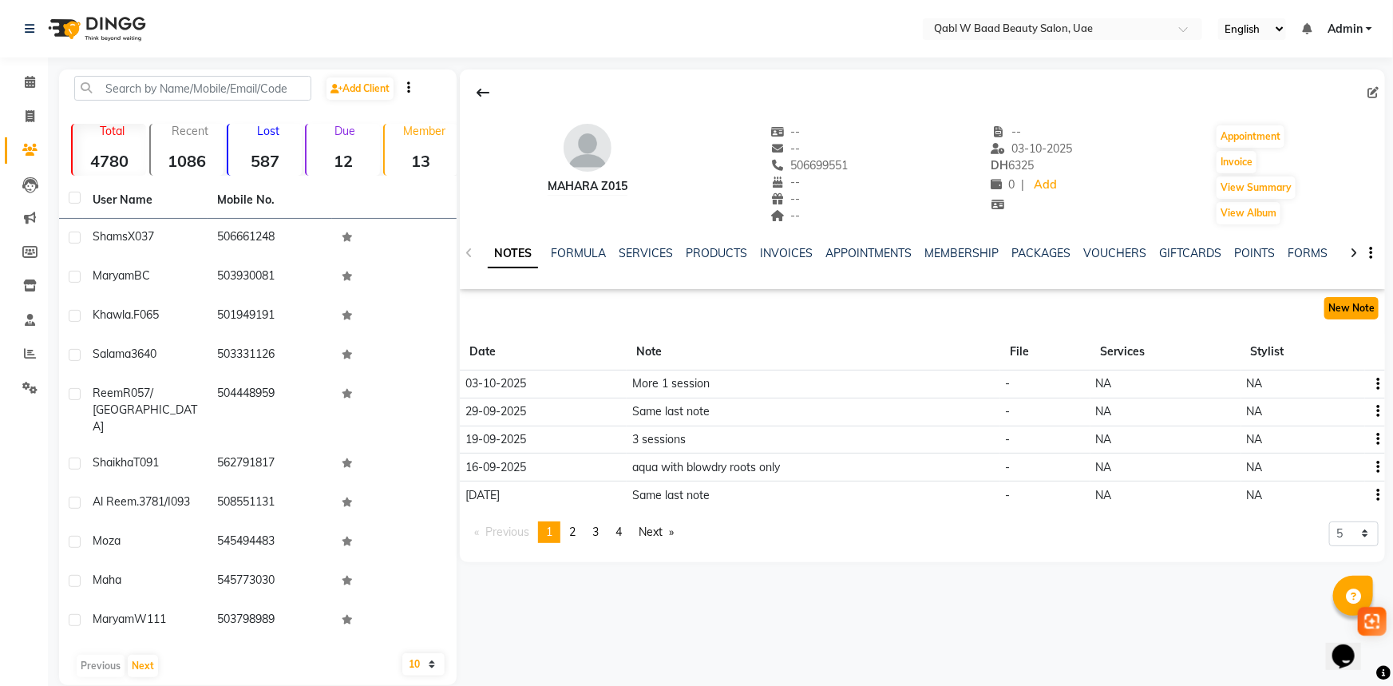
click at [1339, 310] on button "New Note" at bounding box center [1351, 308] width 54 height 22
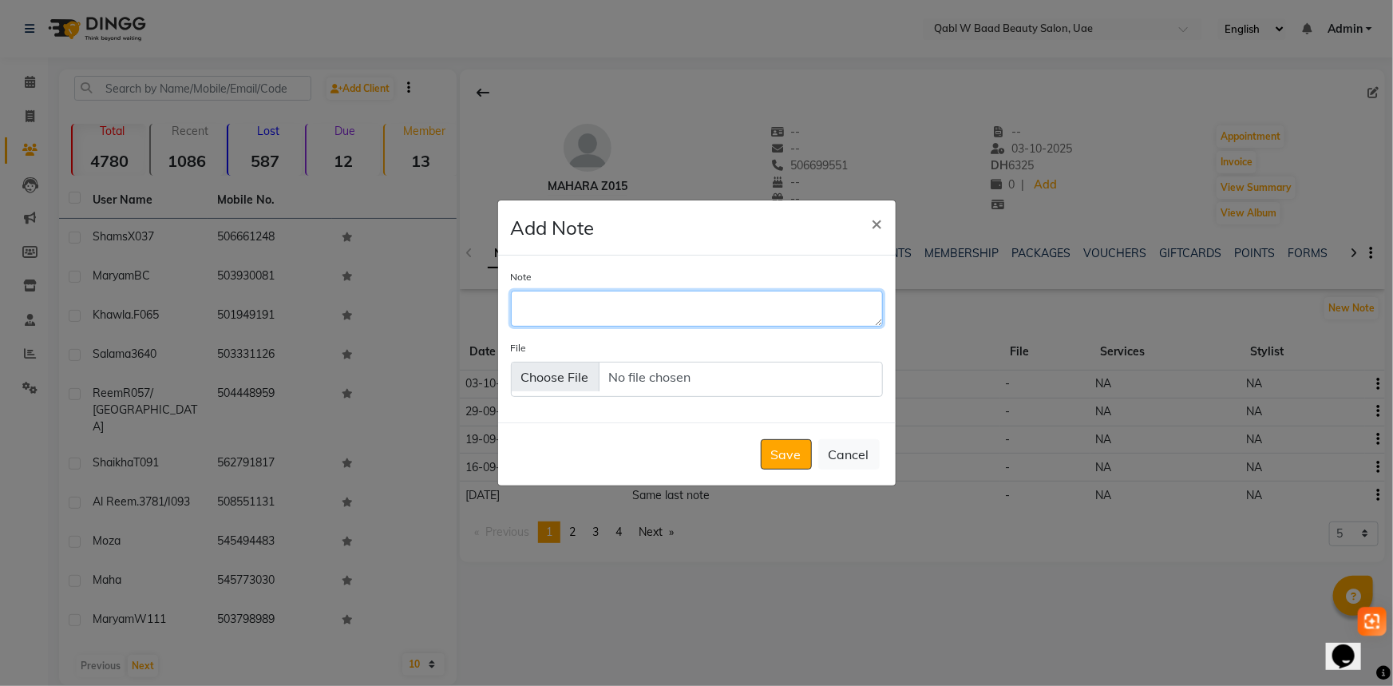
click at [677, 304] on textarea "Note" at bounding box center [697, 308] width 372 height 35
type textarea "حثفقعممعة"
click at [694, 314] on textarea "حثفقعممعة" at bounding box center [697, 308] width 372 height 35
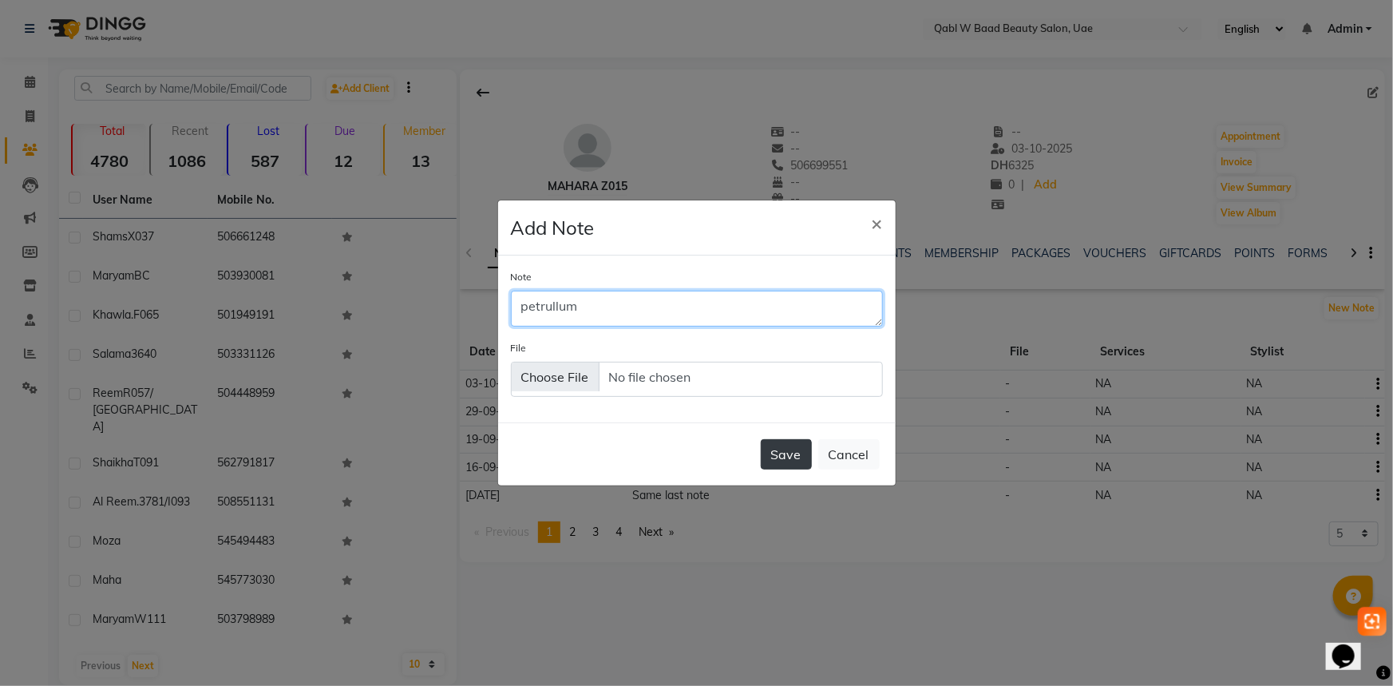
type textarea "petrullum"
click at [800, 460] on button "Save" at bounding box center [786, 454] width 51 height 30
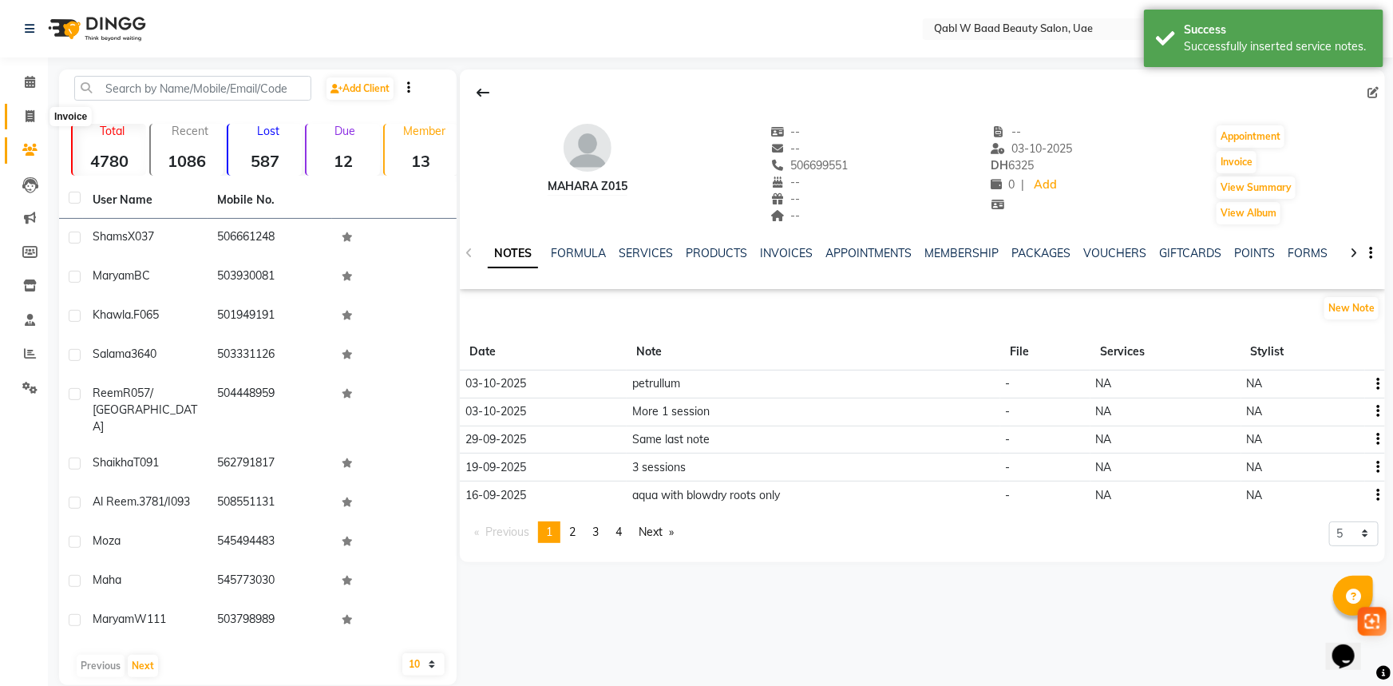
drag, startPoint x: 34, startPoint y: 106, endPoint x: 72, endPoint y: 116, distance: 38.7
click at [34, 108] on span at bounding box center [30, 117] width 28 height 18
select select "service"
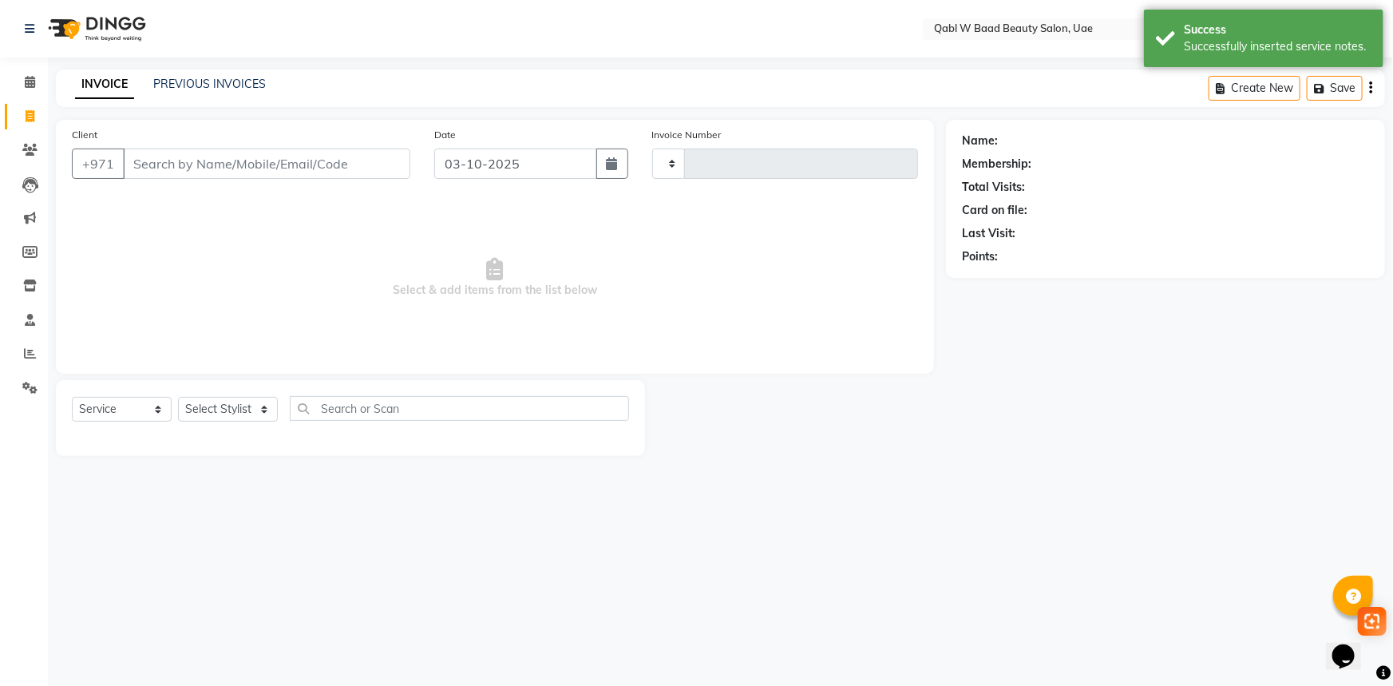
type input "8539"
select select "6969"
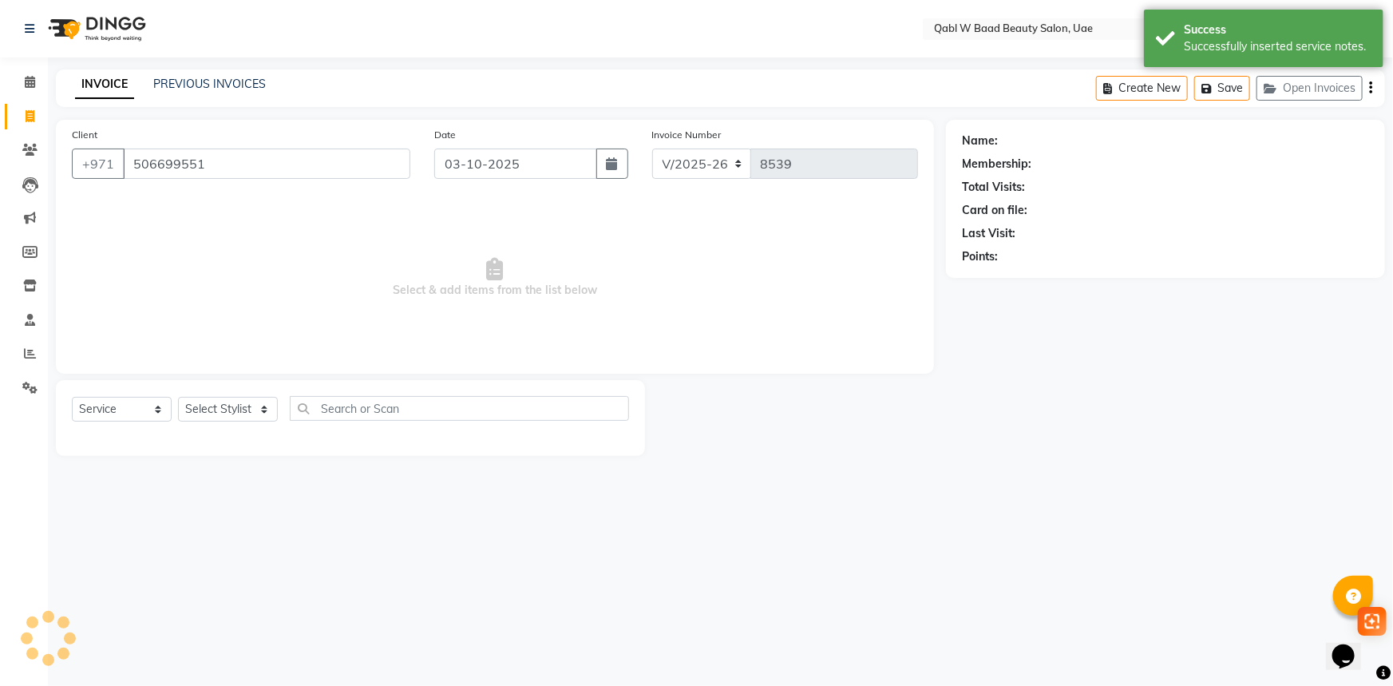
type input "506699551"
select select "1: Object"
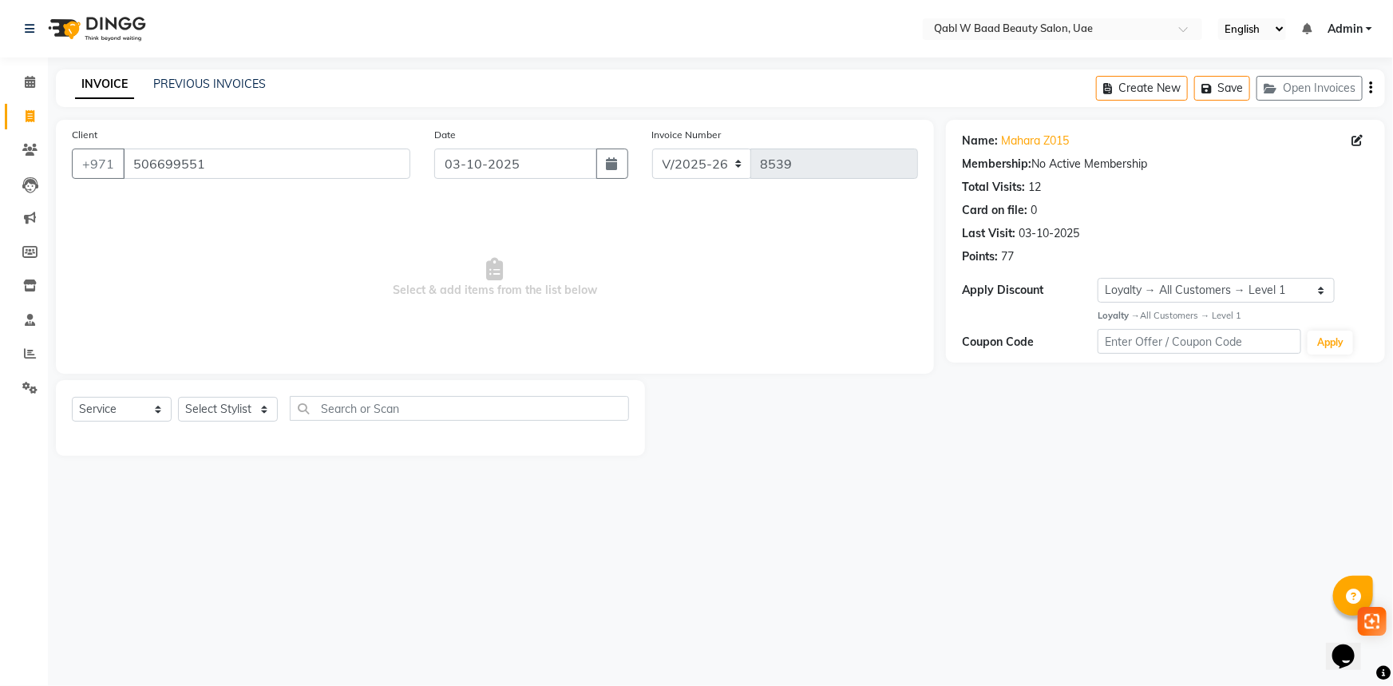
click at [144, 427] on div "Select Service Product Membership Package Voucher Prepaid Gift Card Select Styl…" at bounding box center [350, 415] width 557 height 38
click at [144, 415] on select "Select Service Product Membership Package Voucher Prepaid Gift Card" at bounding box center [122, 409] width 100 height 25
select select "package"
click at [72, 397] on select "Select Service Product Membership Package Voucher Prepaid Gift Card" at bounding box center [122, 409] width 100 height 25
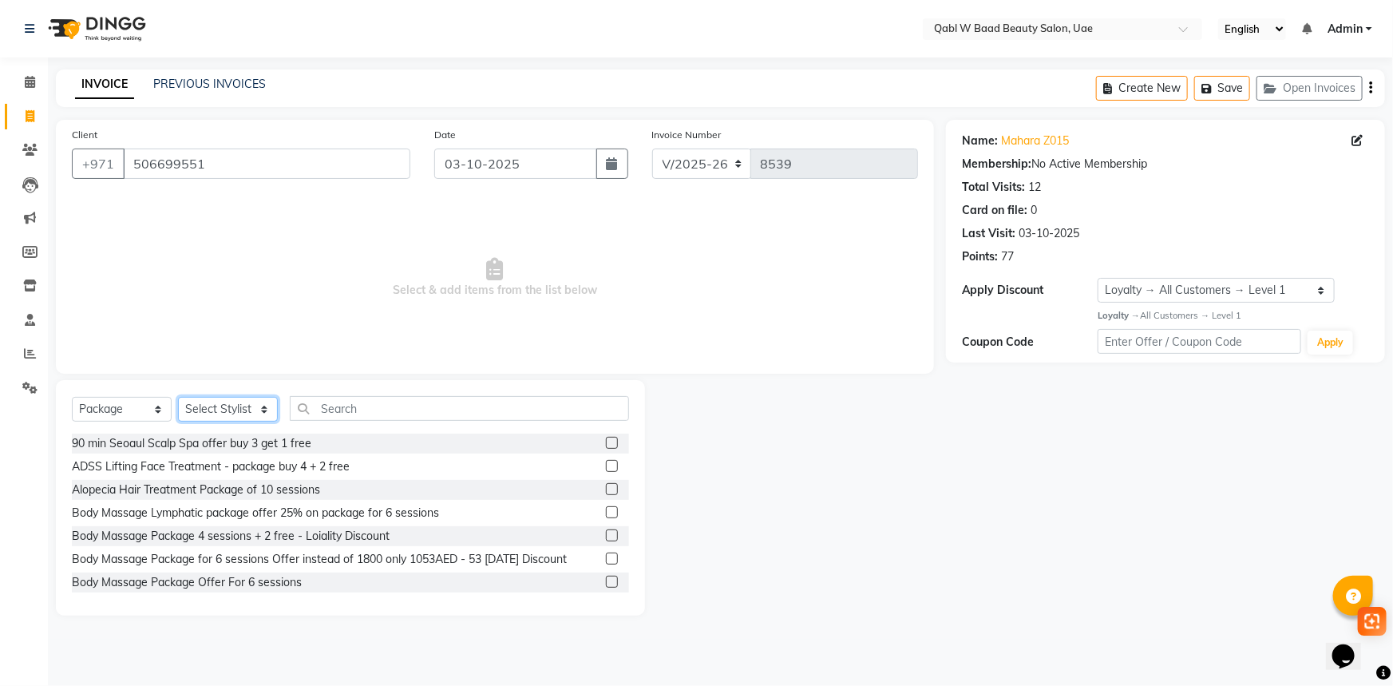
click at [208, 417] on select "Select Stylist Asia [PERSON_NAME] [PERSON_NAME] [PERSON_NAME] 2 Iqraa Sec [PERS…" at bounding box center [228, 409] width 100 height 25
select select "57630"
click at [178, 397] on select "Select Stylist Asia [PERSON_NAME] [PERSON_NAME] [PERSON_NAME] 2 Iqraa Sec [PERS…" at bounding box center [228, 409] width 100 height 25
click at [326, 401] on input "text" at bounding box center [459, 408] width 339 height 25
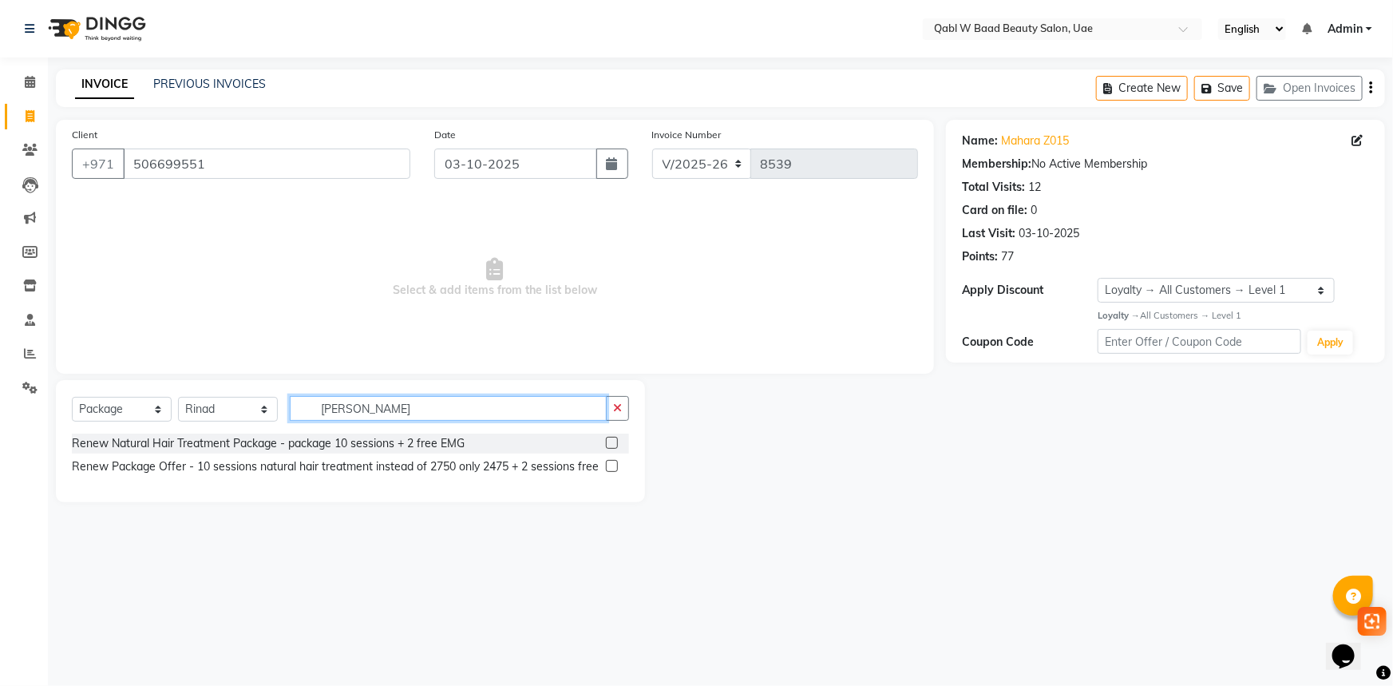
type input "[PERSON_NAME]"
click at [612, 463] on label at bounding box center [612, 466] width 12 height 12
click at [612, 463] on input "checkbox" at bounding box center [611, 466] width 10 height 10
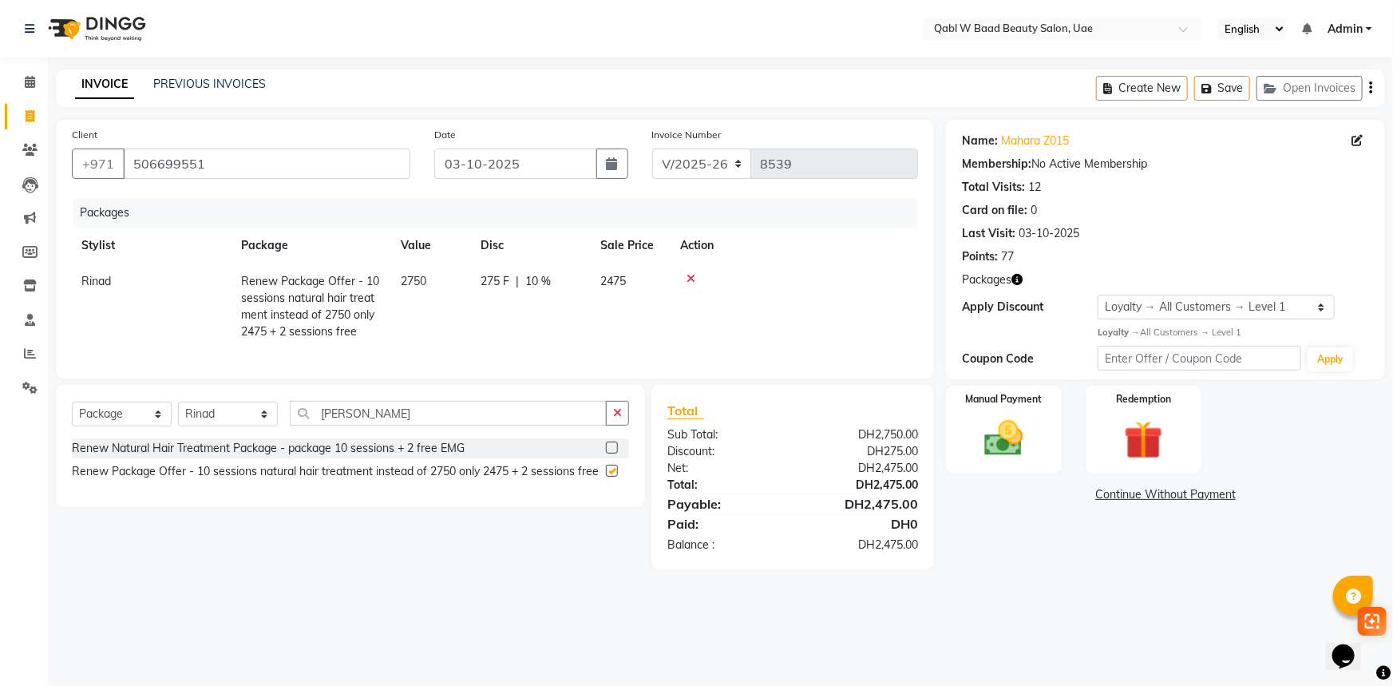
checkbox input "false"
click at [955, 423] on div "Manual Payment" at bounding box center [1003, 430] width 121 height 92
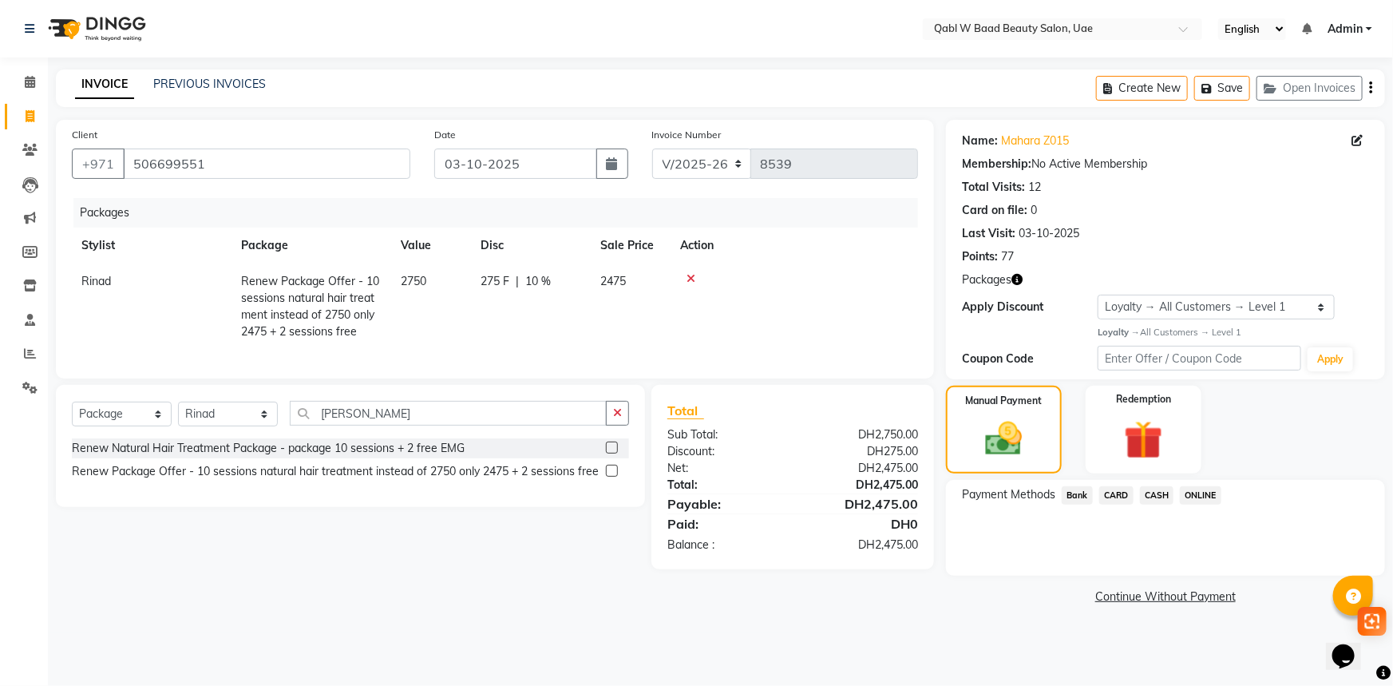
click at [1125, 504] on div "CARD" at bounding box center [1113, 497] width 41 height 22
click at [1124, 496] on span "CARD" at bounding box center [1116, 495] width 34 height 18
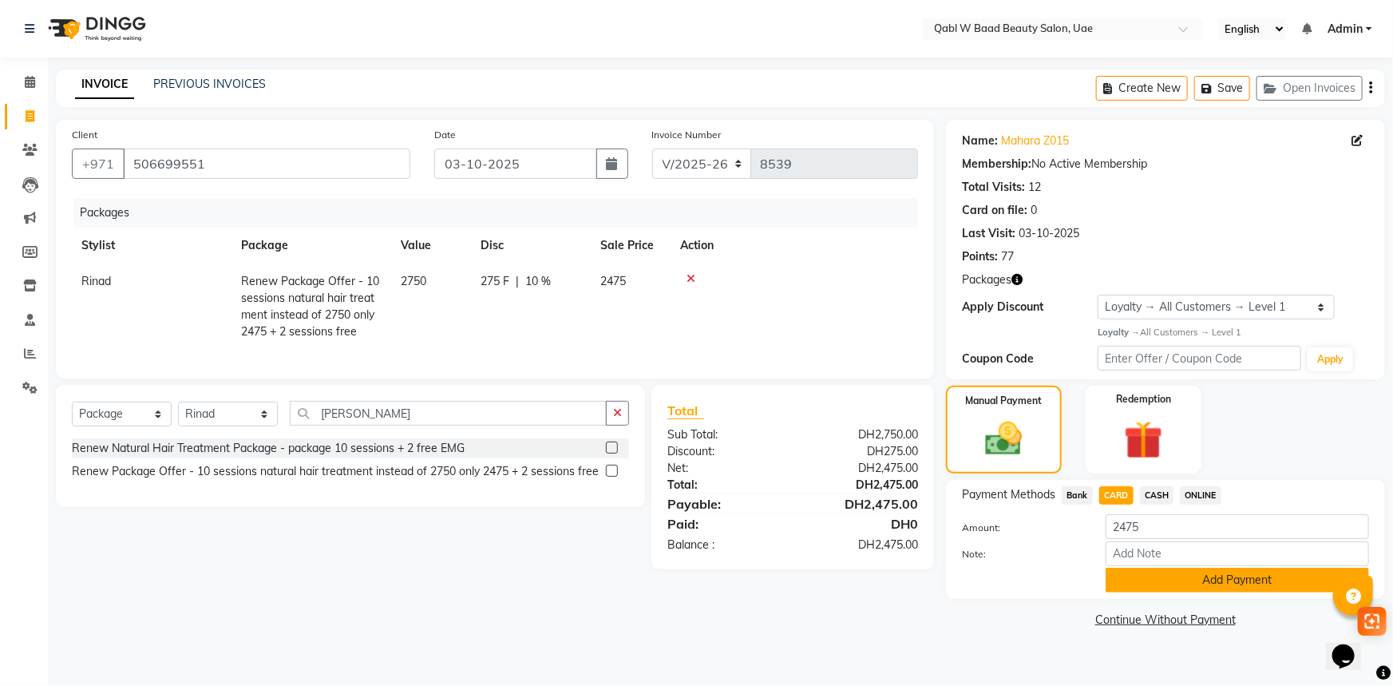
click at [1151, 581] on button "Add Payment" at bounding box center [1236, 579] width 263 height 25
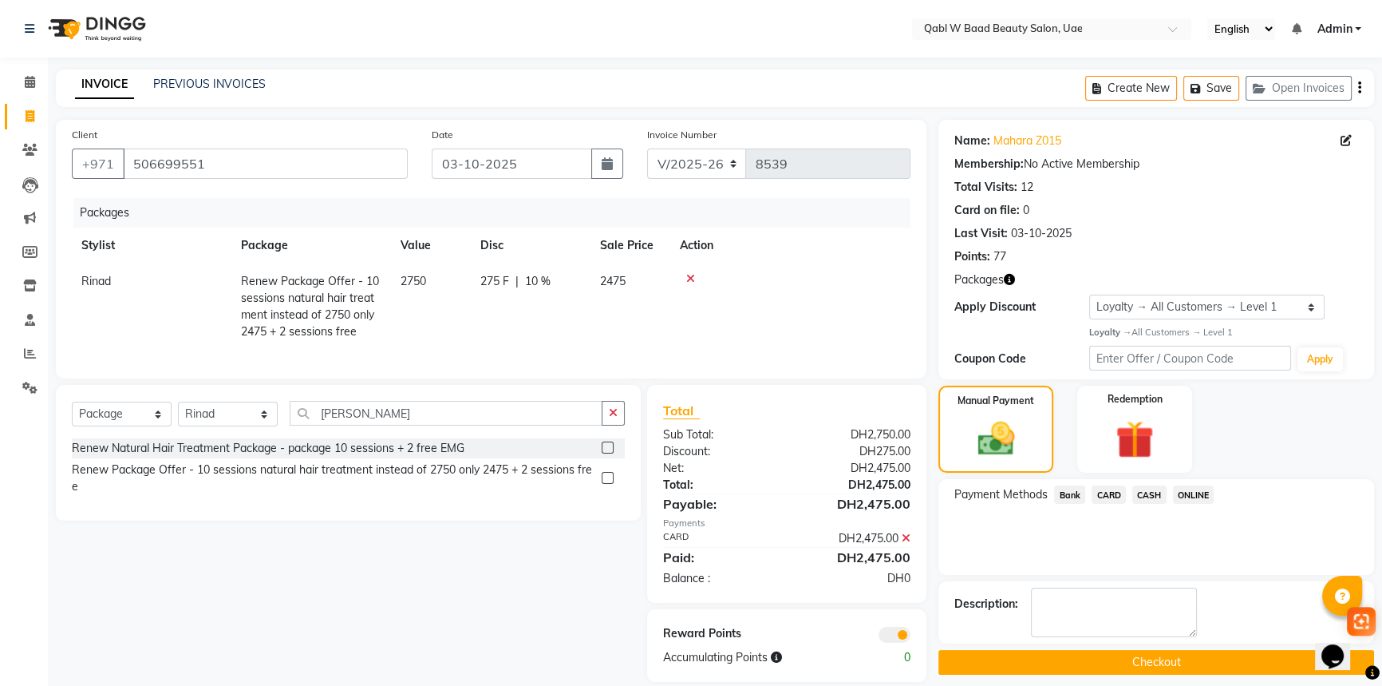
scroll to position [31, 0]
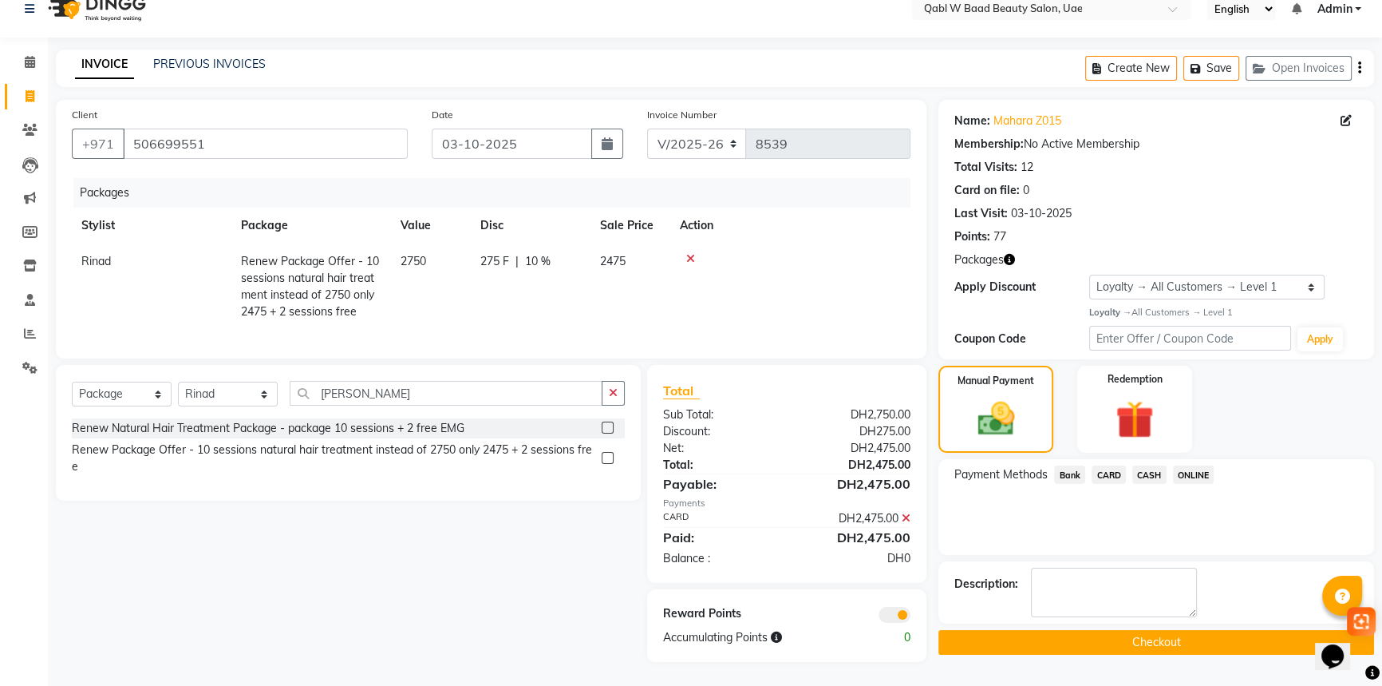
click at [1170, 631] on button "Checkout" at bounding box center [1157, 642] width 436 height 25
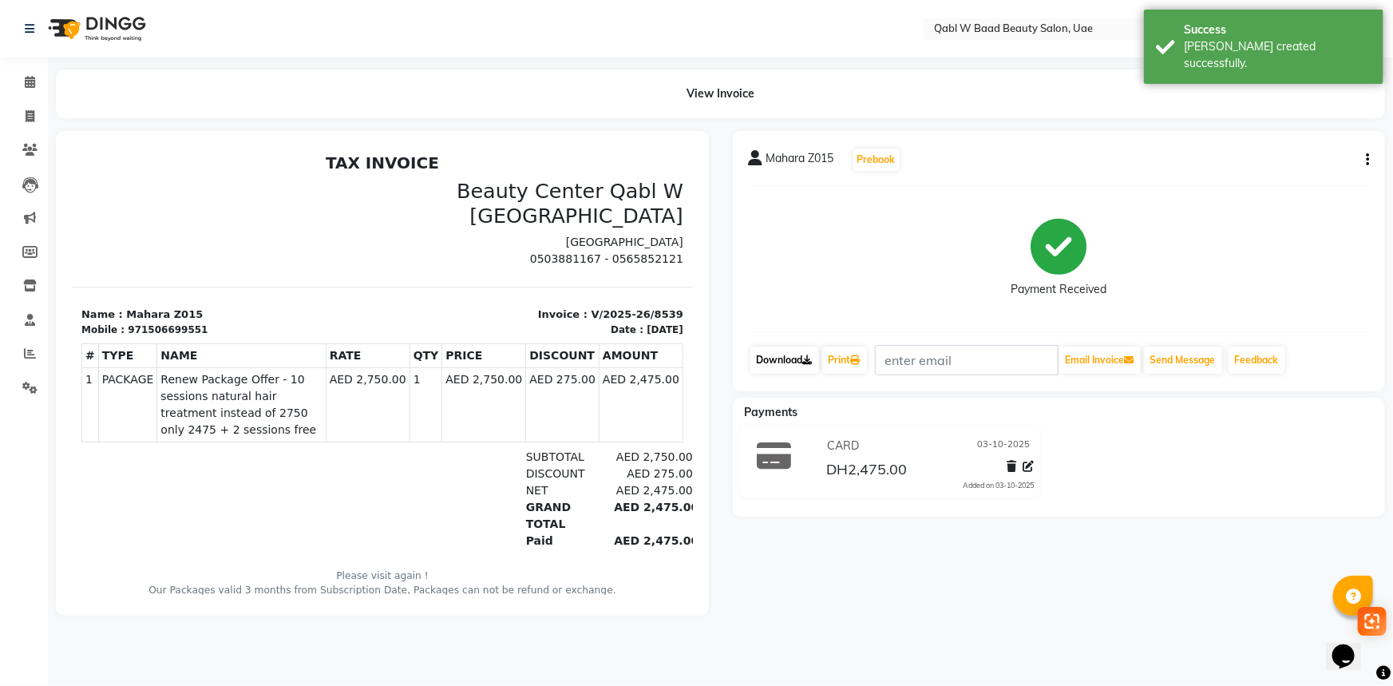
click at [805, 357] on icon at bounding box center [808, 360] width 10 height 10
click at [154, 326] on div "971506699551" at bounding box center [167, 329] width 80 height 14
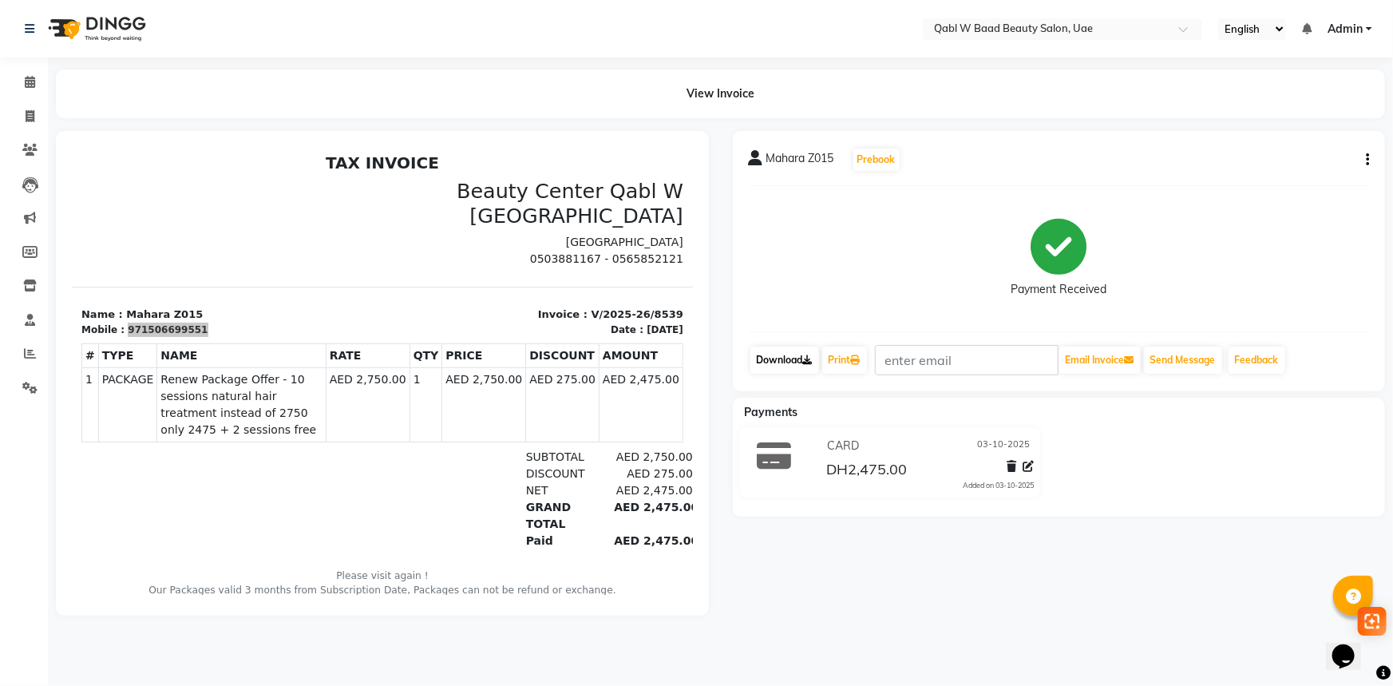
click at [779, 357] on link "Download" at bounding box center [784, 359] width 69 height 27
drag, startPoint x: 139, startPoint y: 328, endPoint x: 196, endPoint y: 335, distance: 57.9
click at [196, 336] on div "# TYPE NAME RATE QTY PRICE DISCOUNT AMOUNT 1" at bounding box center [382, 392] width 602 height 112
click at [149, 329] on div "971506699551" at bounding box center [167, 329] width 80 height 14
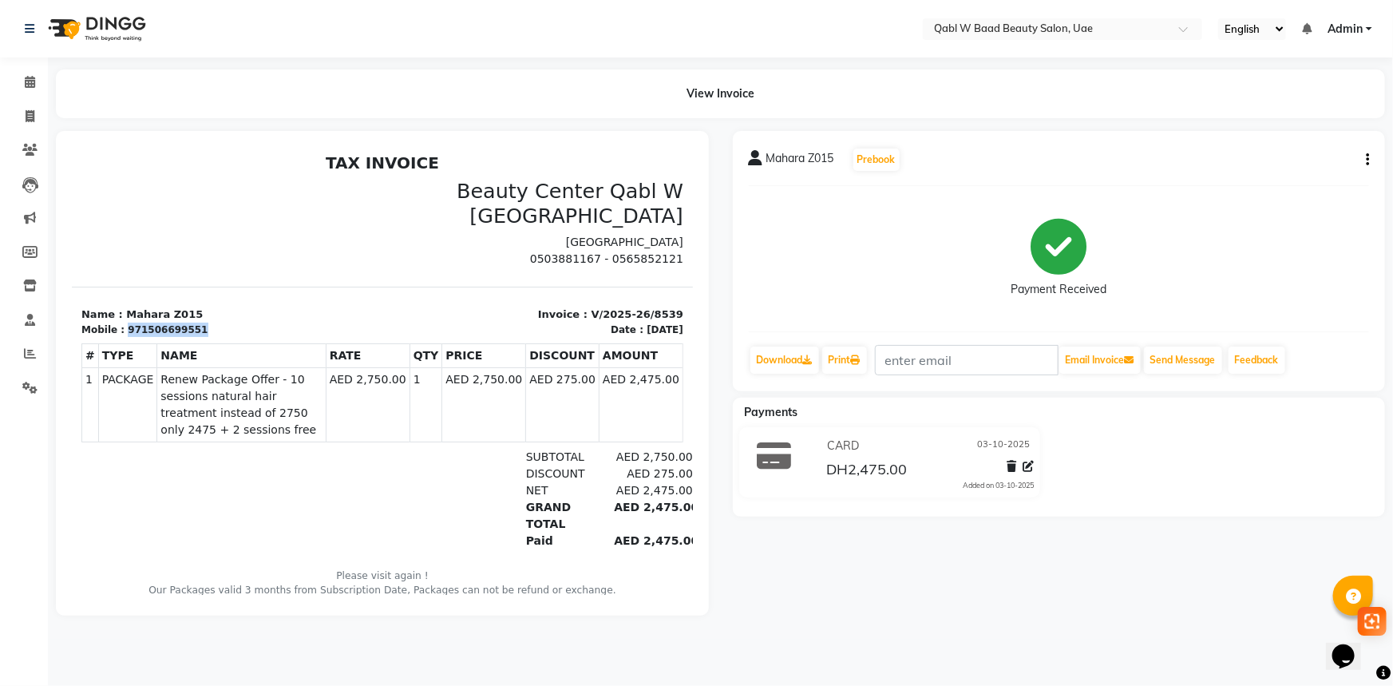
copy div "971506699551"
click at [1263, 574] on div "Mahara Z015 Prebook Payment Received Download Print Email Invoice Send Message …" at bounding box center [1059, 373] width 677 height 484
drag, startPoint x: 41, startPoint y: 72, endPoint x: 118, endPoint y: 10, distance: 98.8
click at [41, 72] on link "Calendar" at bounding box center [24, 82] width 38 height 26
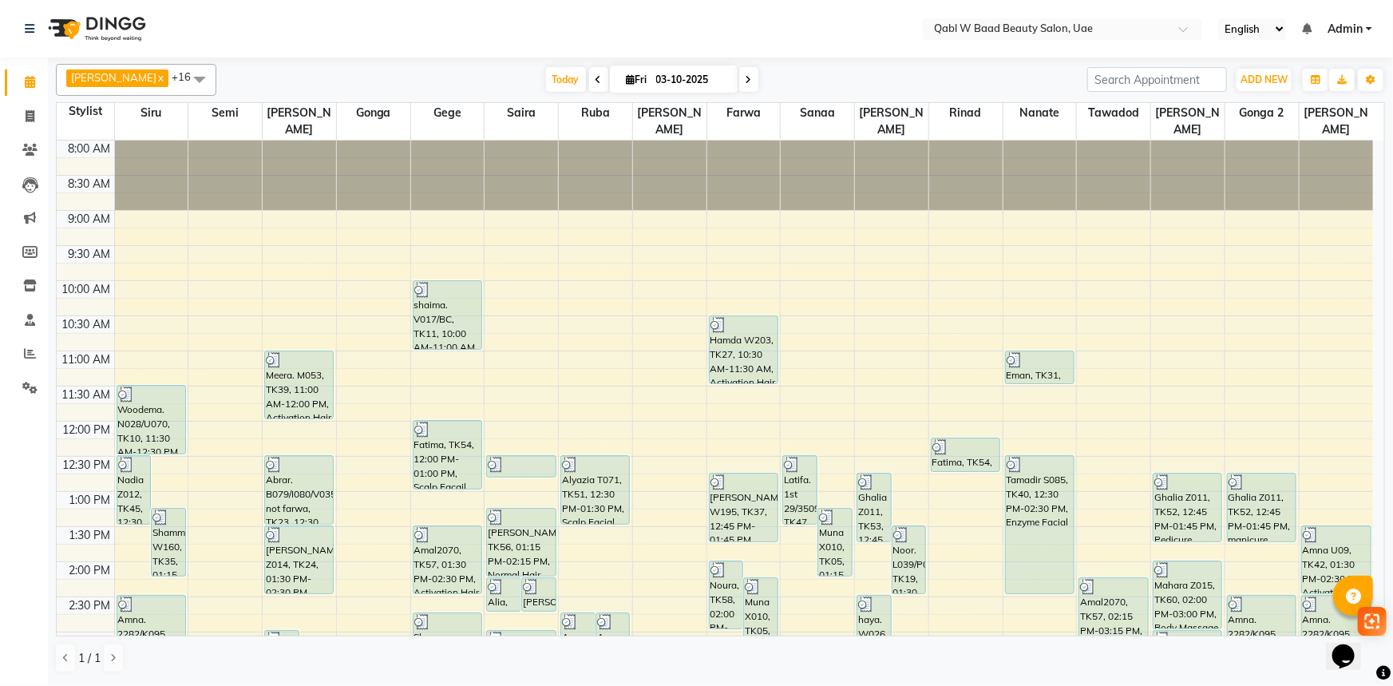
click at [1249, 51] on nav "Select Location × Qabl W Baad Beauty Salon, Uae English ENGLISH Español العربية…" at bounding box center [696, 28] width 1393 height 57
click at [546, 67] on span "Today" at bounding box center [566, 79] width 40 height 25
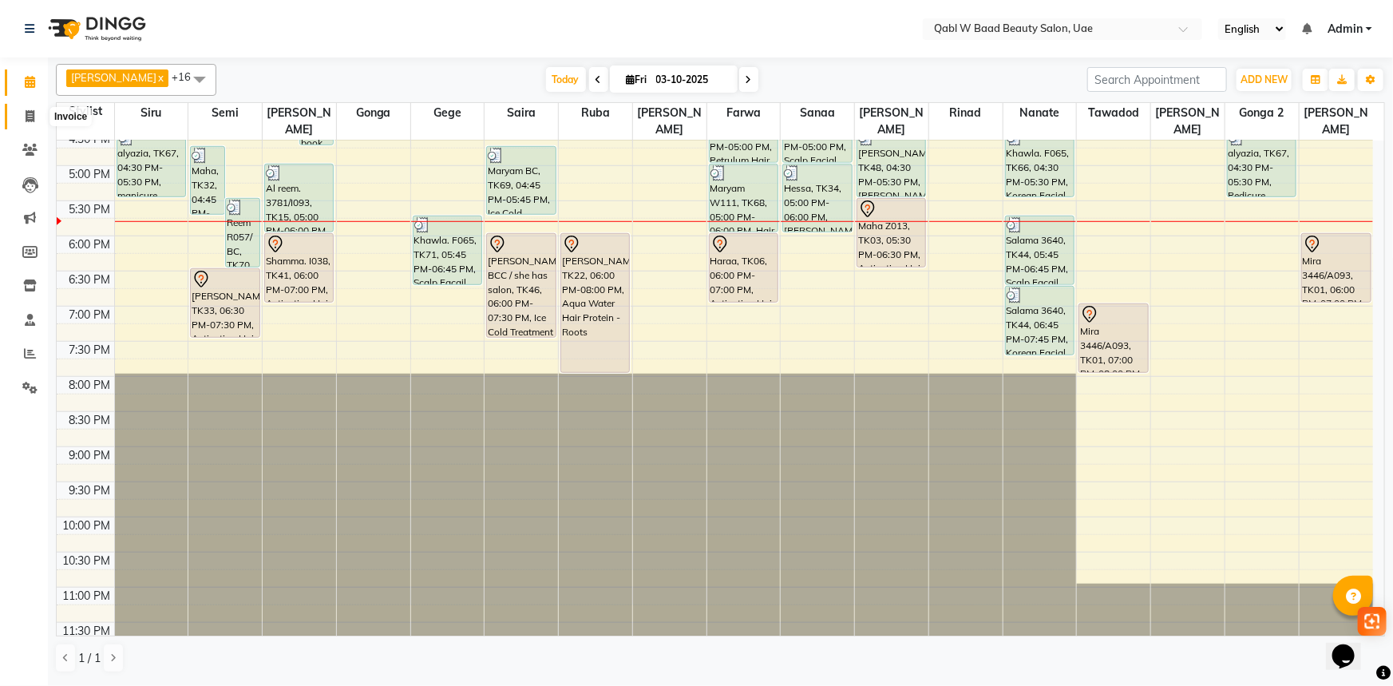
click at [38, 121] on span at bounding box center [30, 117] width 28 height 18
select select "service"
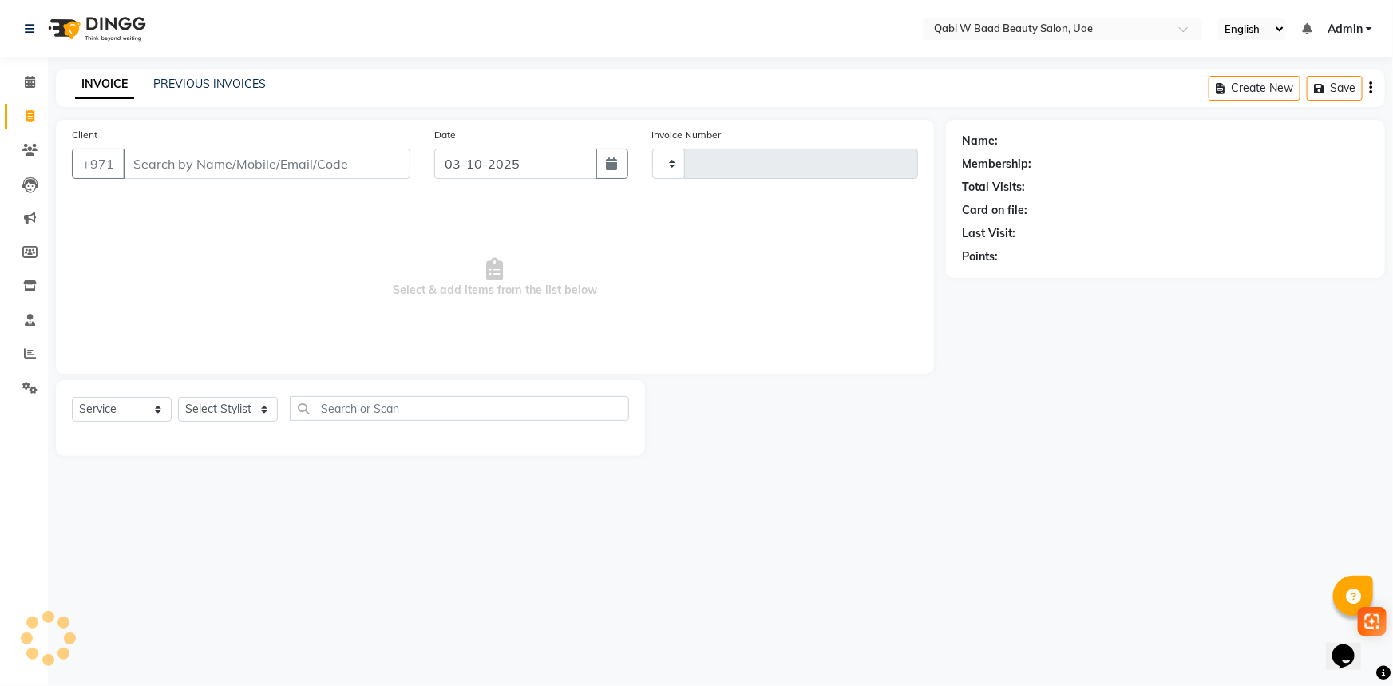
type input "8540"
select select "6969"
click at [222, 82] on link "PREVIOUS INVOICES" at bounding box center [209, 84] width 113 height 14
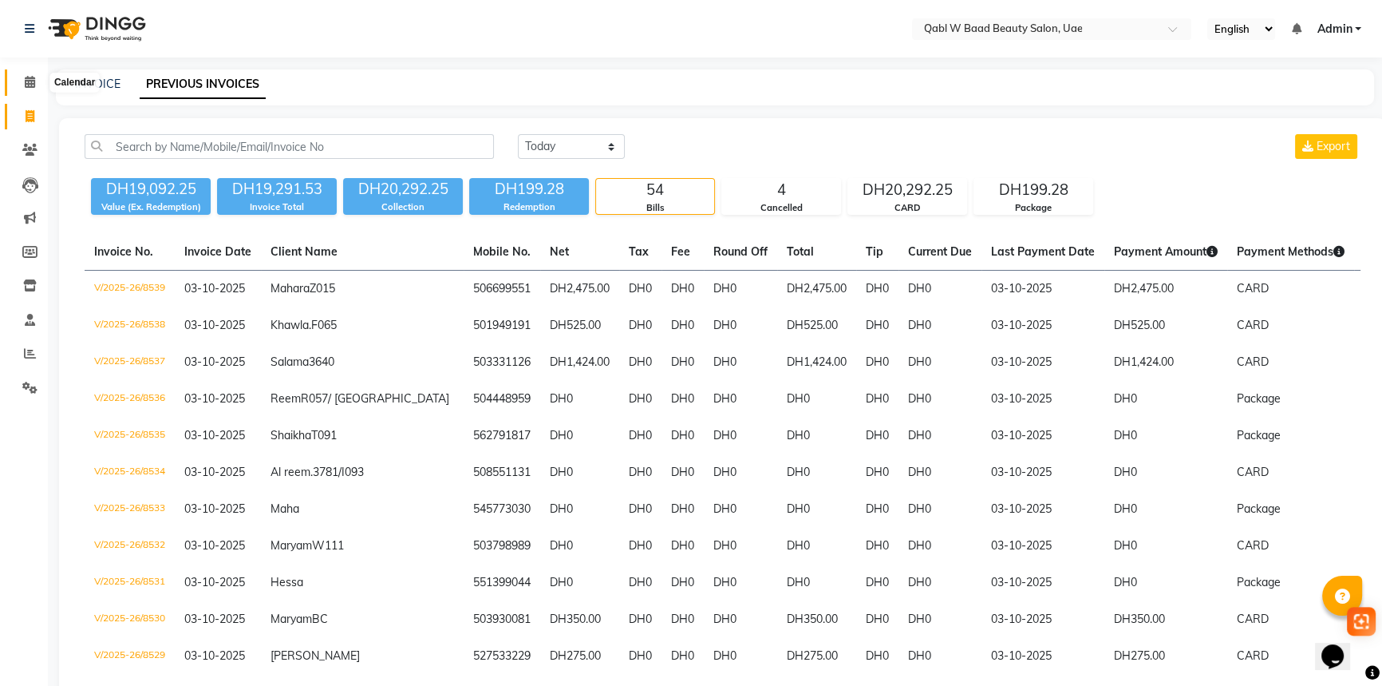
click at [30, 79] on icon at bounding box center [30, 82] width 10 height 12
